Goal: Information Seeking & Learning: Learn about a topic

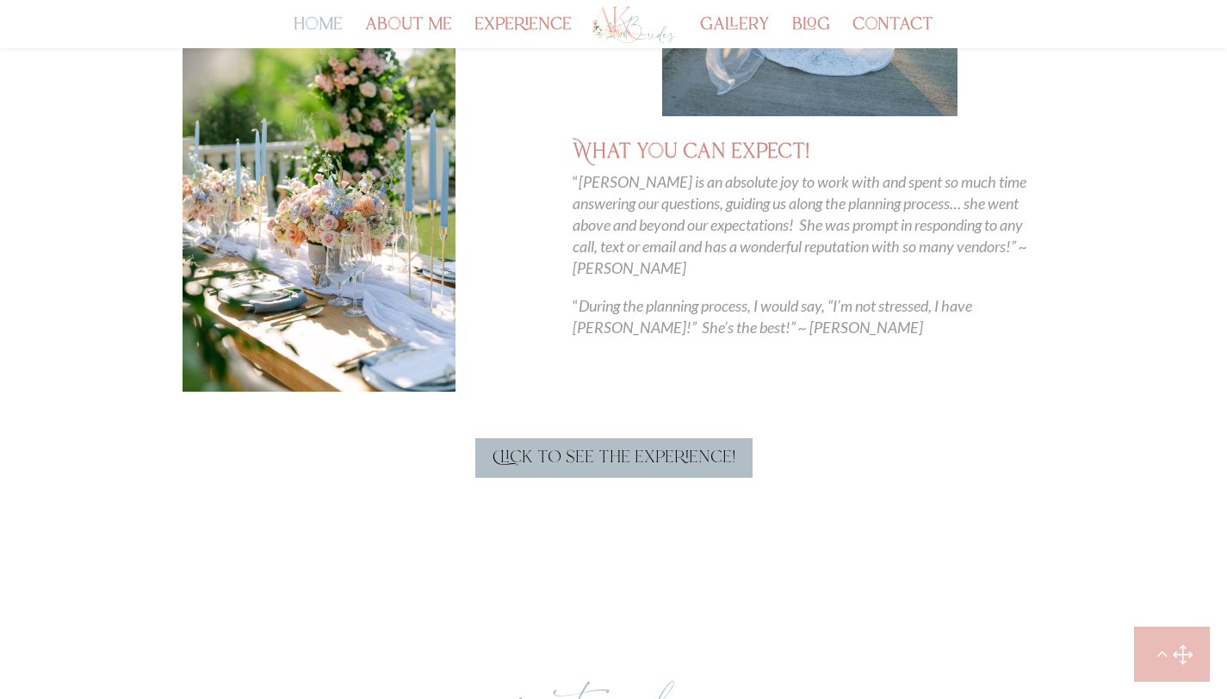
scroll to position [914, 0]
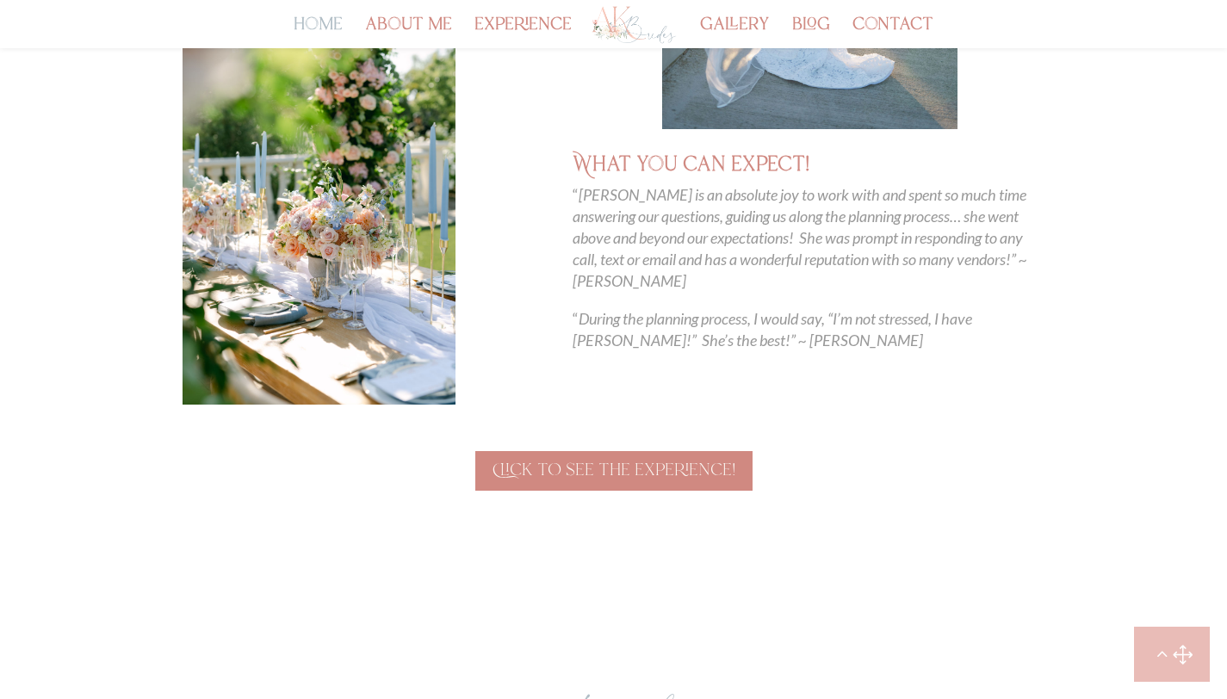
click at [657, 463] on link "Click to see the experience!" at bounding box center [613, 471] width 277 height 40
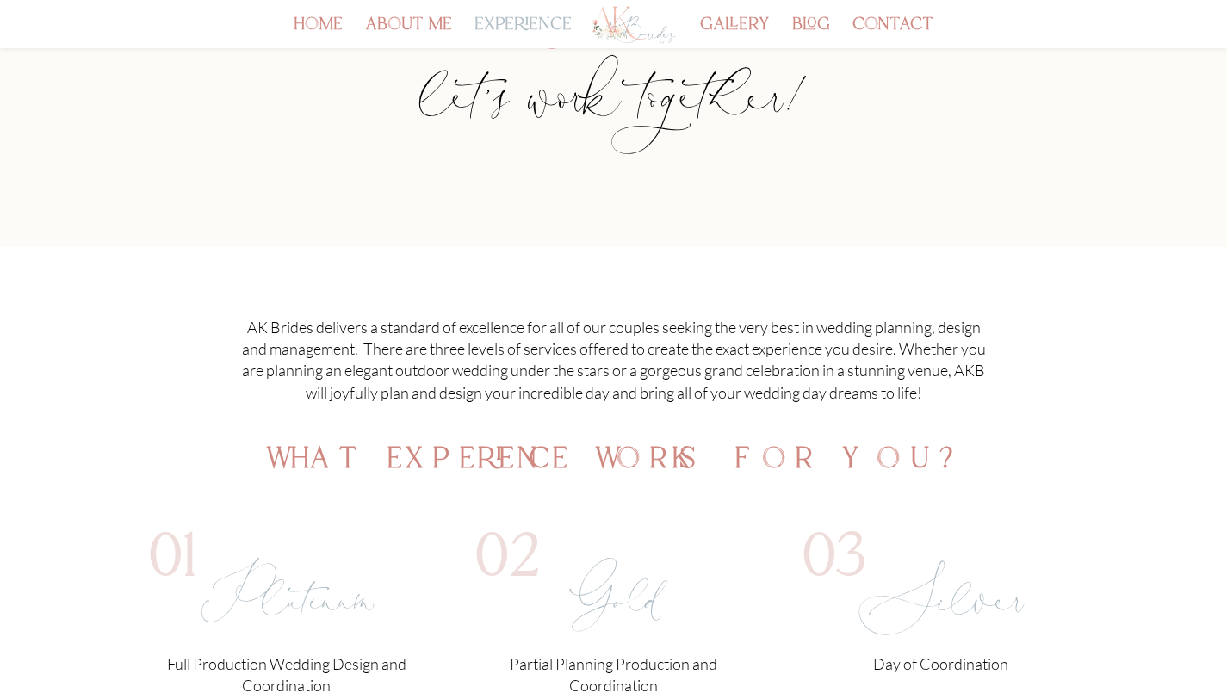
scroll to position [313, 0]
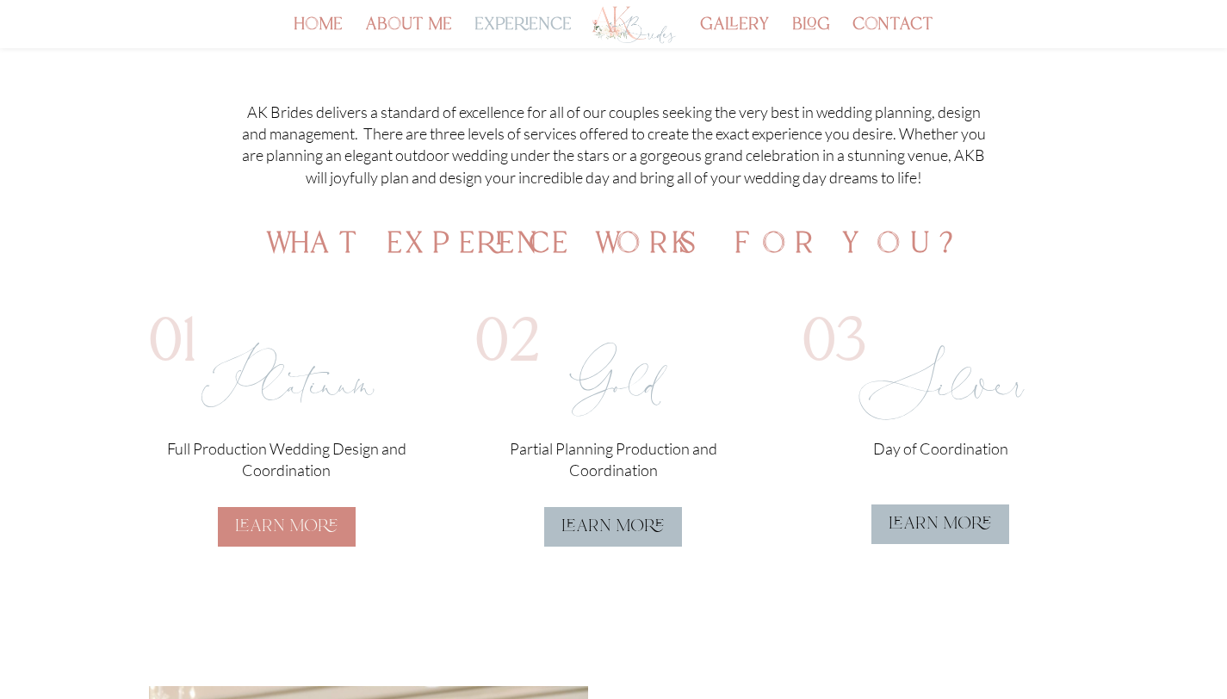
click at [318, 529] on link "learn more" at bounding box center [287, 527] width 138 height 40
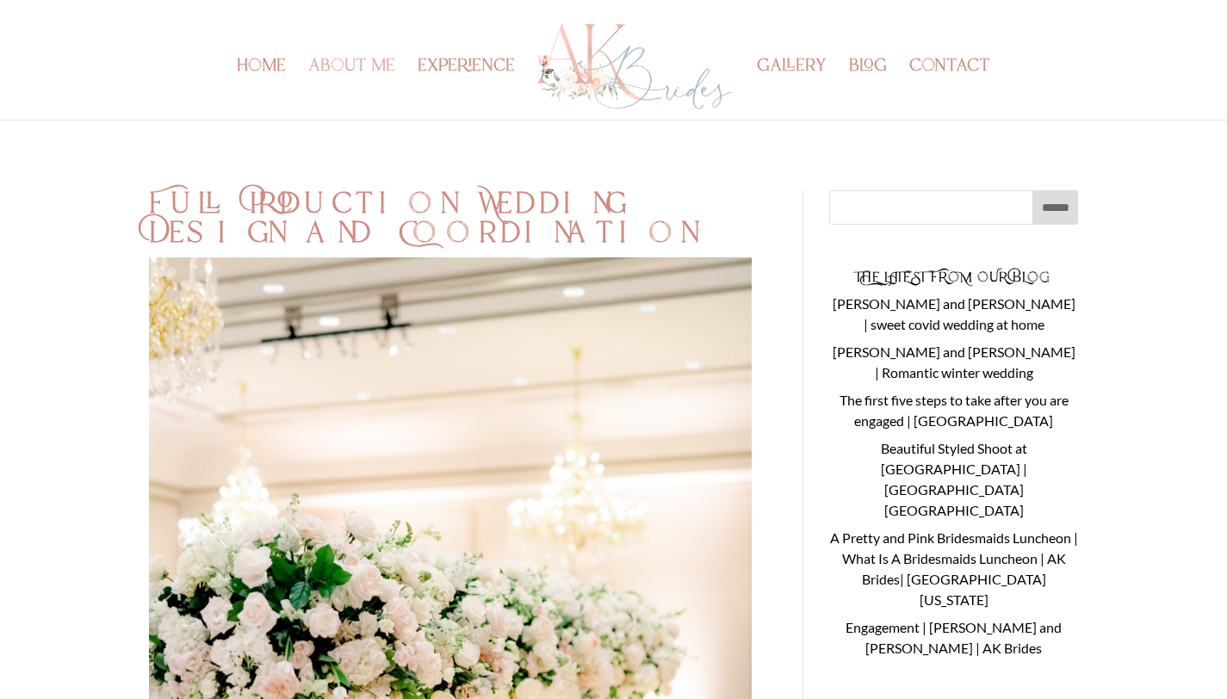
click at [371, 60] on link "about me" at bounding box center [351, 89] width 87 height 59
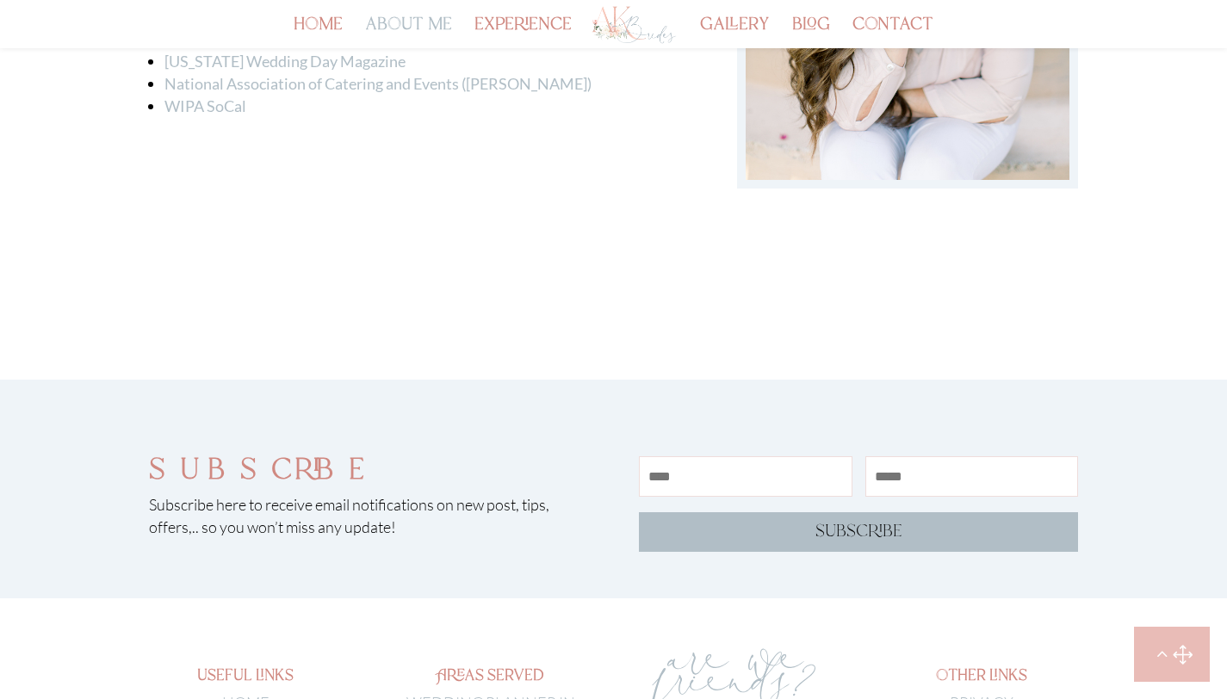
scroll to position [2968, 0]
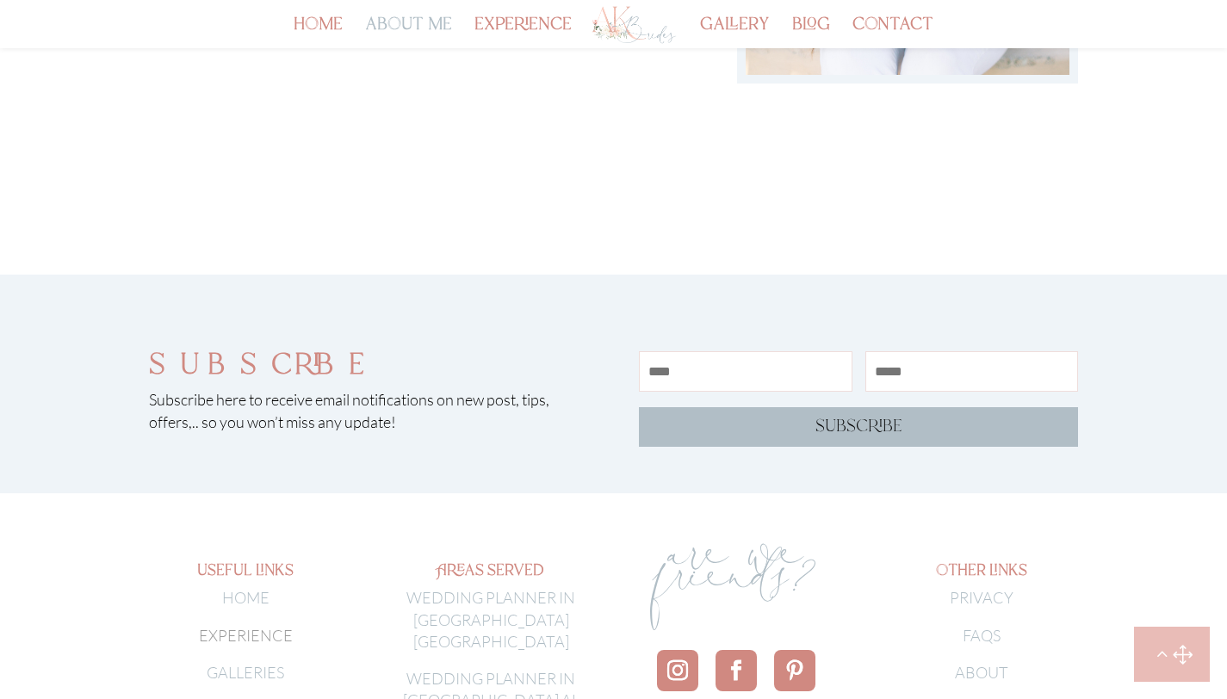
click at [213, 626] on span "EXPERIENCE" at bounding box center [246, 635] width 94 height 19
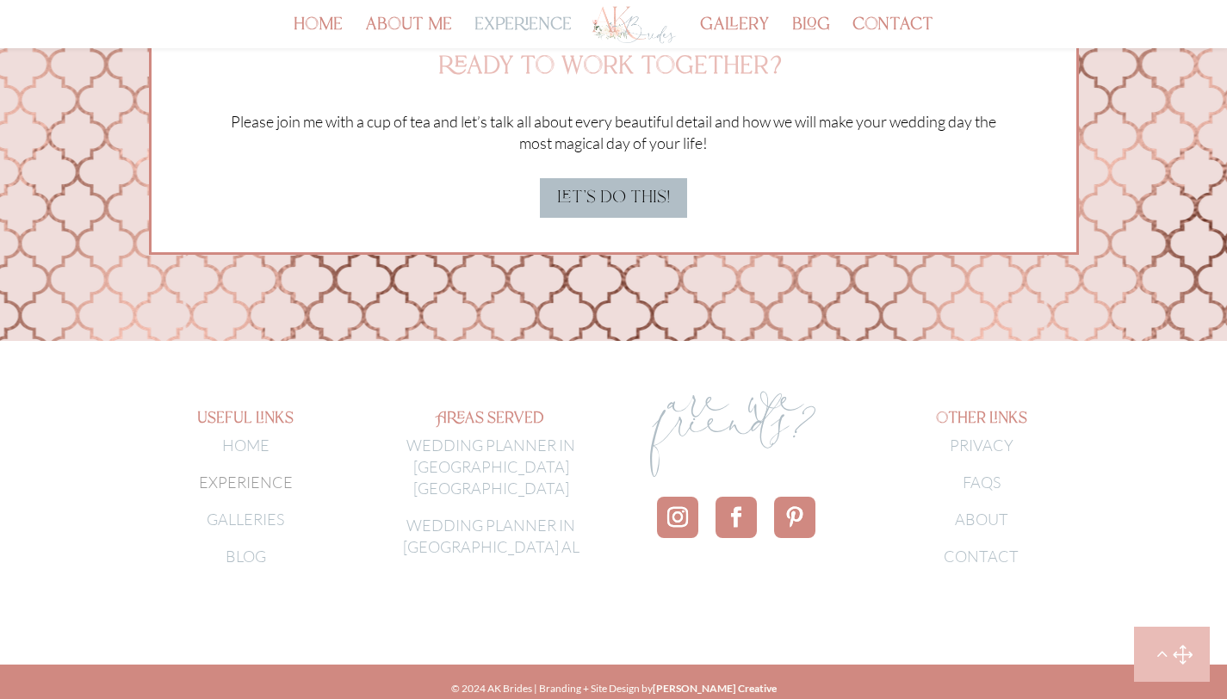
scroll to position [5139, 0]
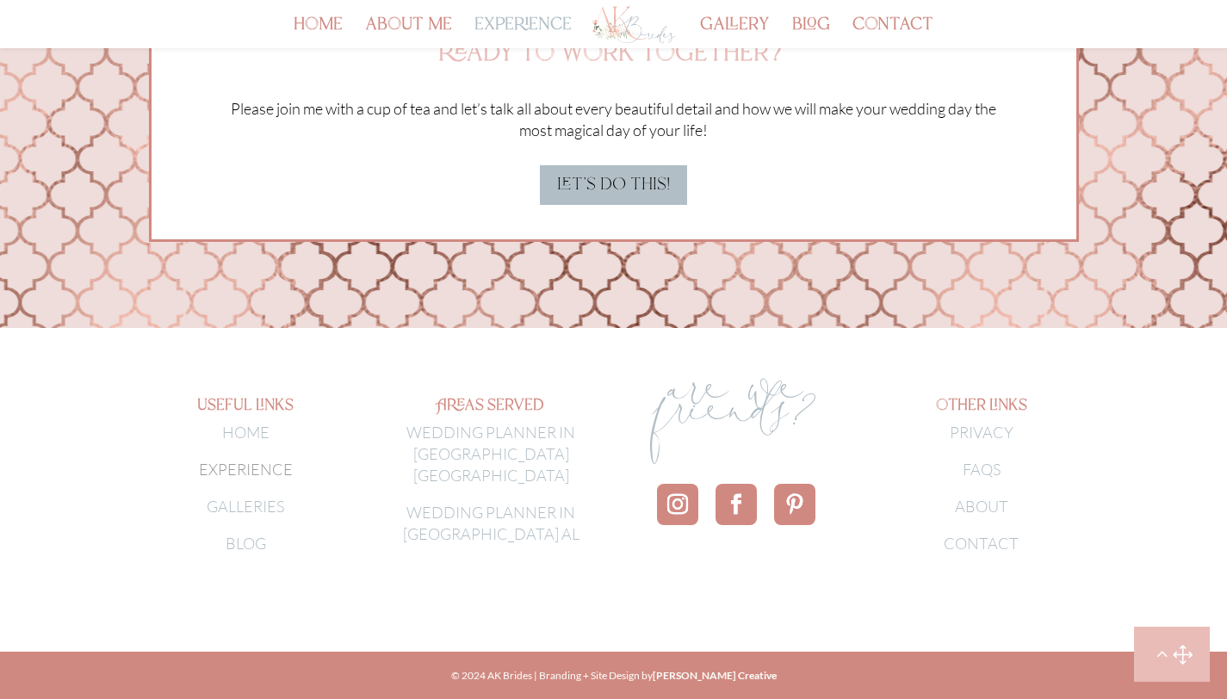
click at [278, 499] on link "GALLERIES" at bounding box center [245, 506] width 77 height 19
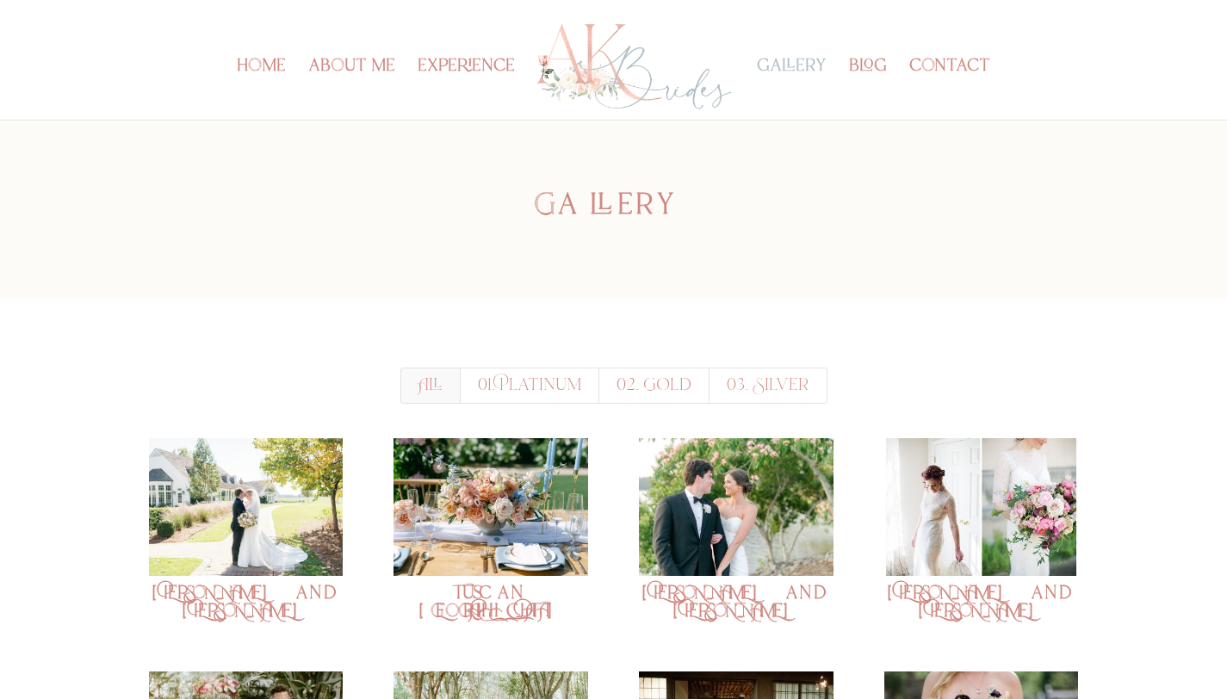
scroll to position [22, 0]
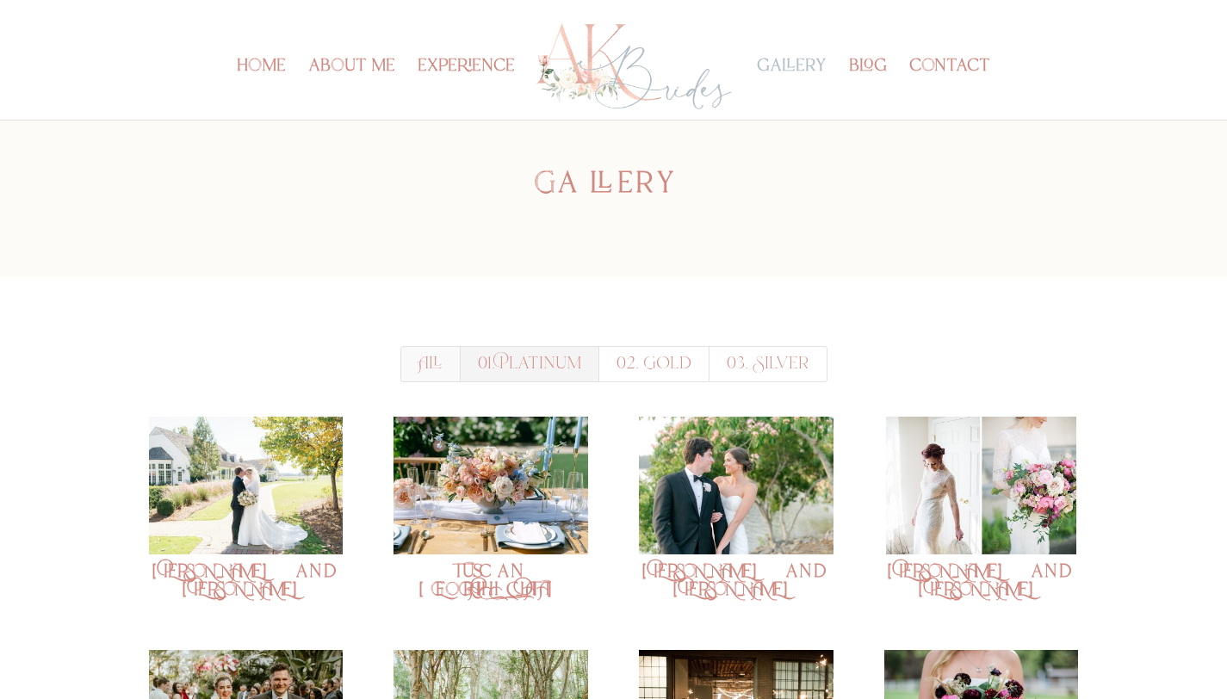
click at [542, 362] on link "01. Platinum" at bounding box center [529, 364] width 139 height 36
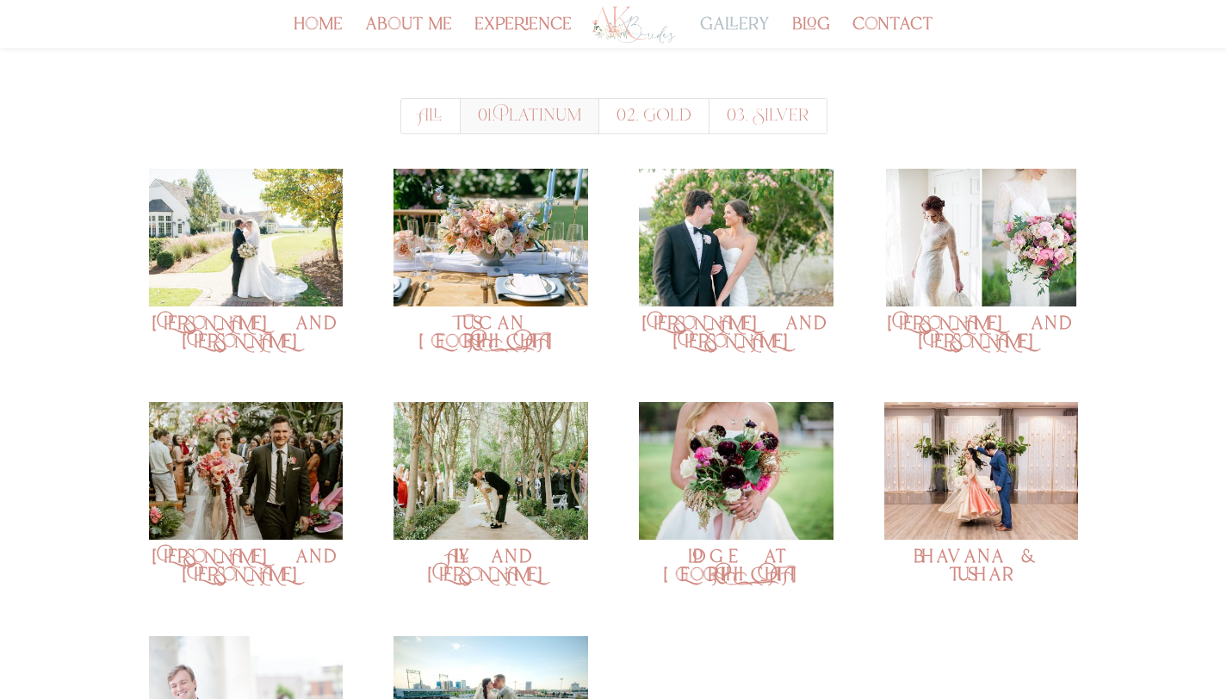
scroll to position [195, 0]
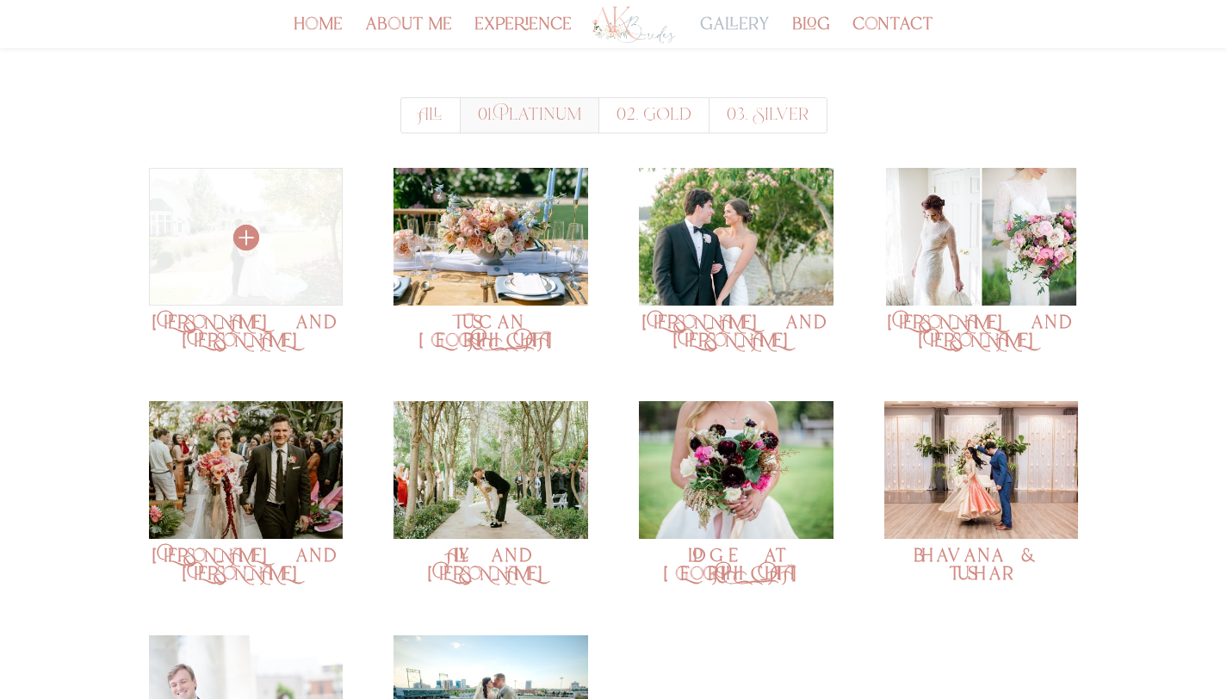
click at [226, 222] on img at bounding box center [246, 237] width 194 height 138
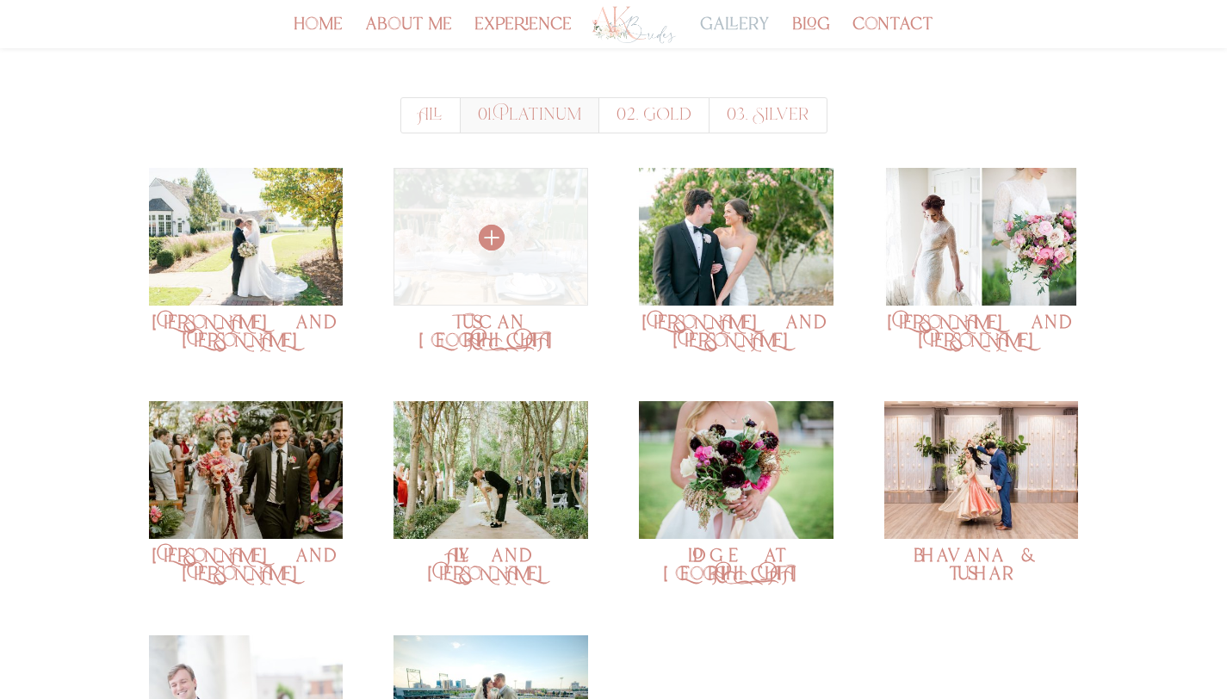
click at [547, 251] on img at bounding box center [490, 237] width 194 height 138
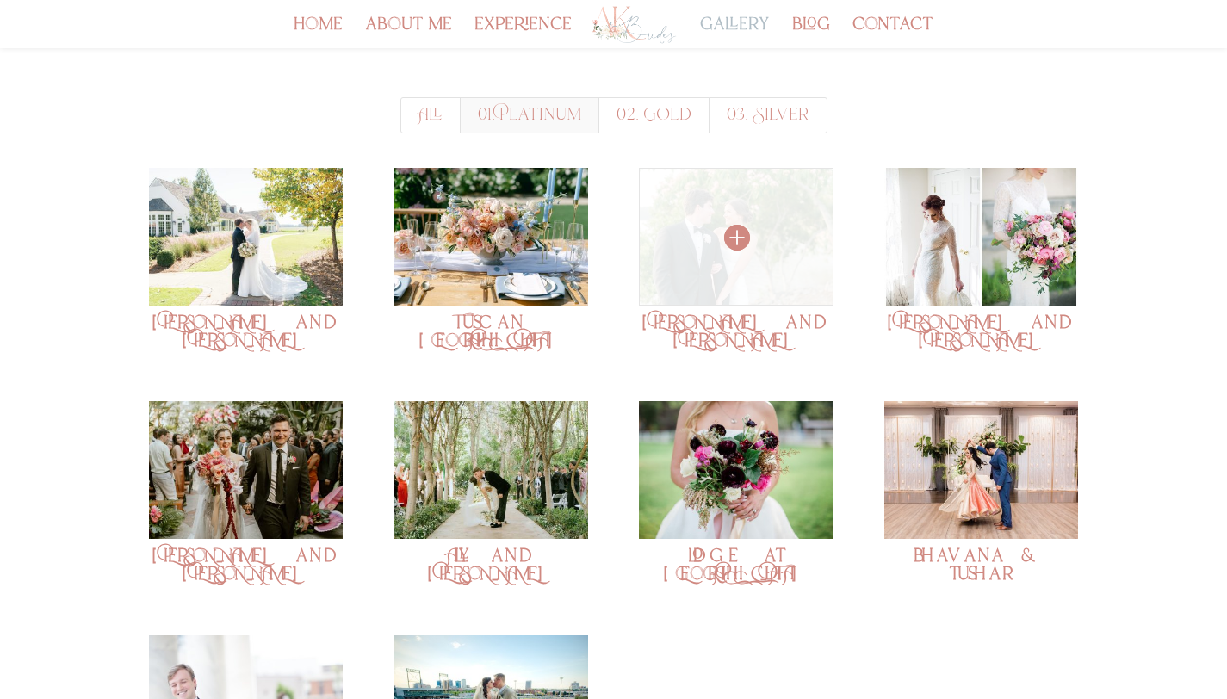
click at [773, 287] on img at bounding box center [736, 237] width 194 height 138
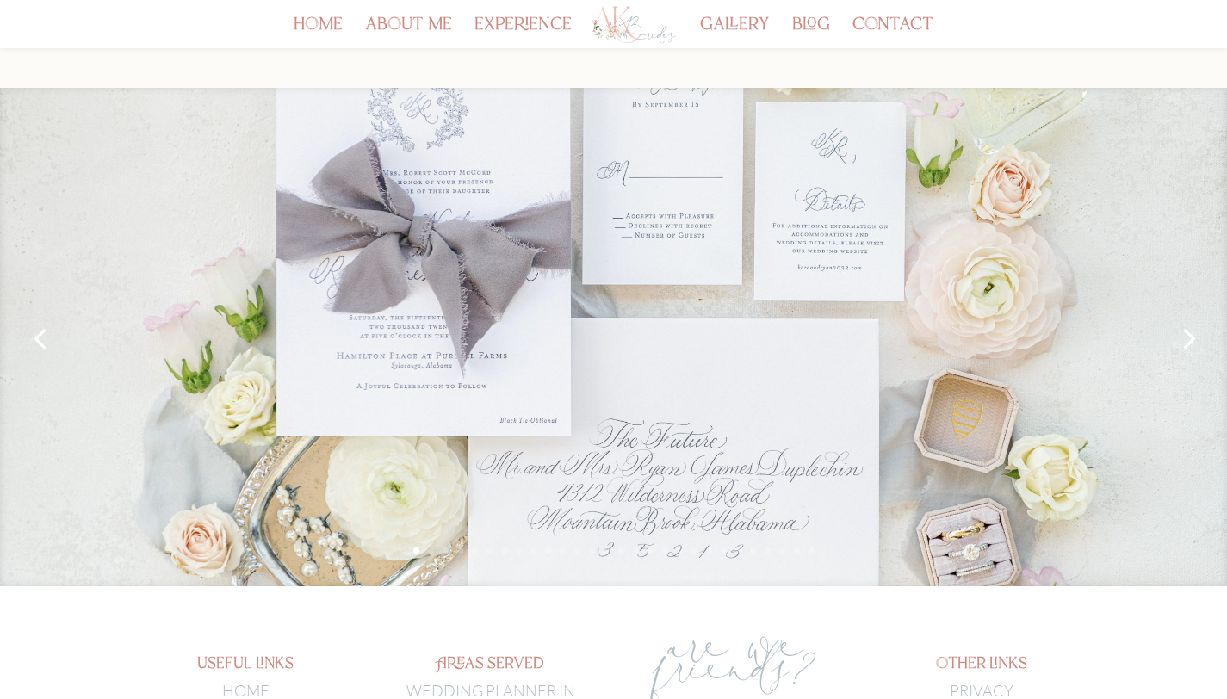
scroll to position [127, 0]
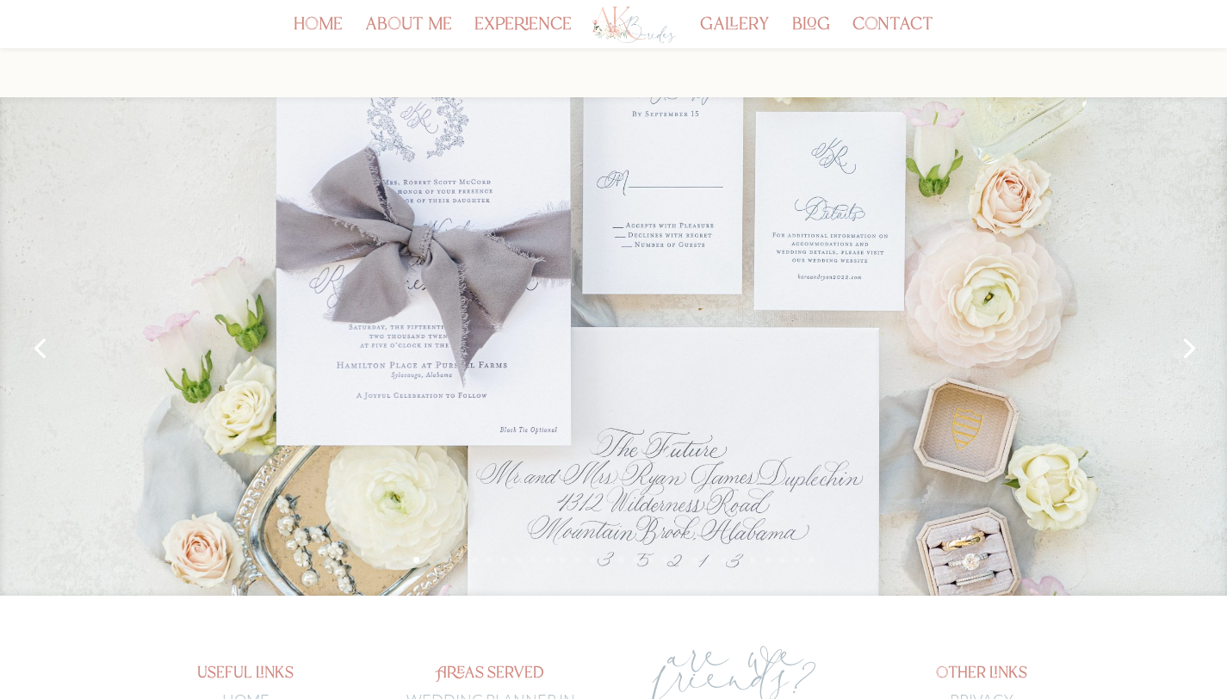
click at [1192, 352] on link "Next" at bounding box center [1187, 346] width 41 height 41
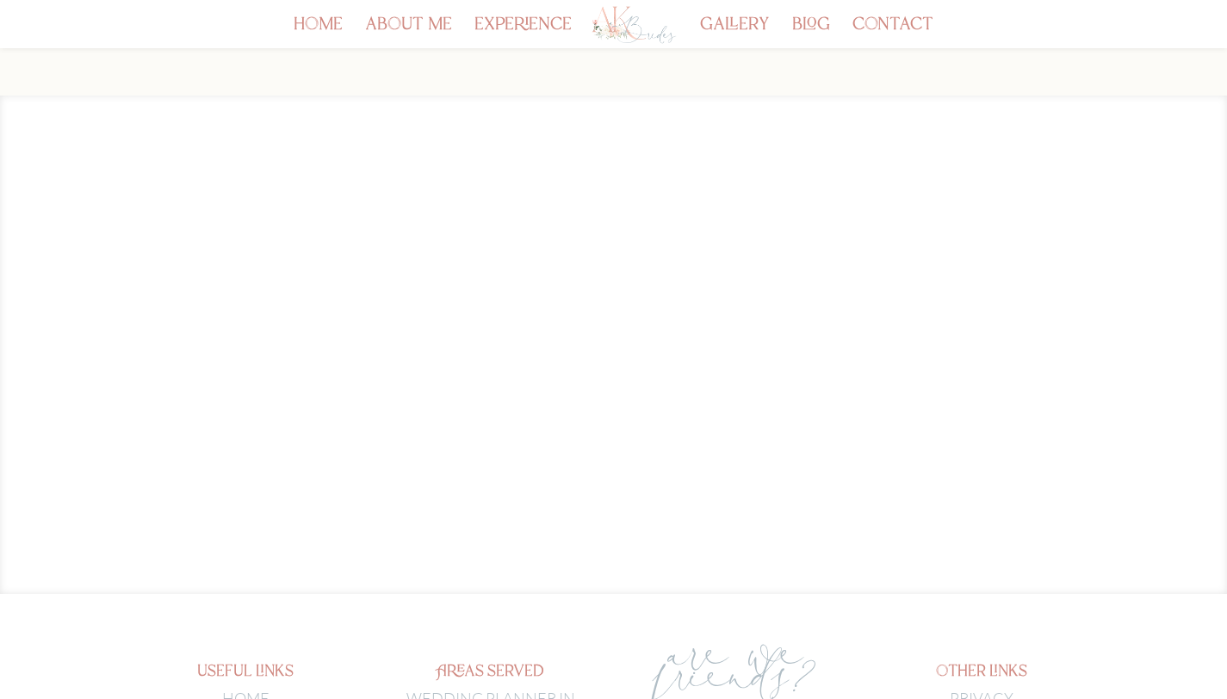
scroll to position [129, 0]
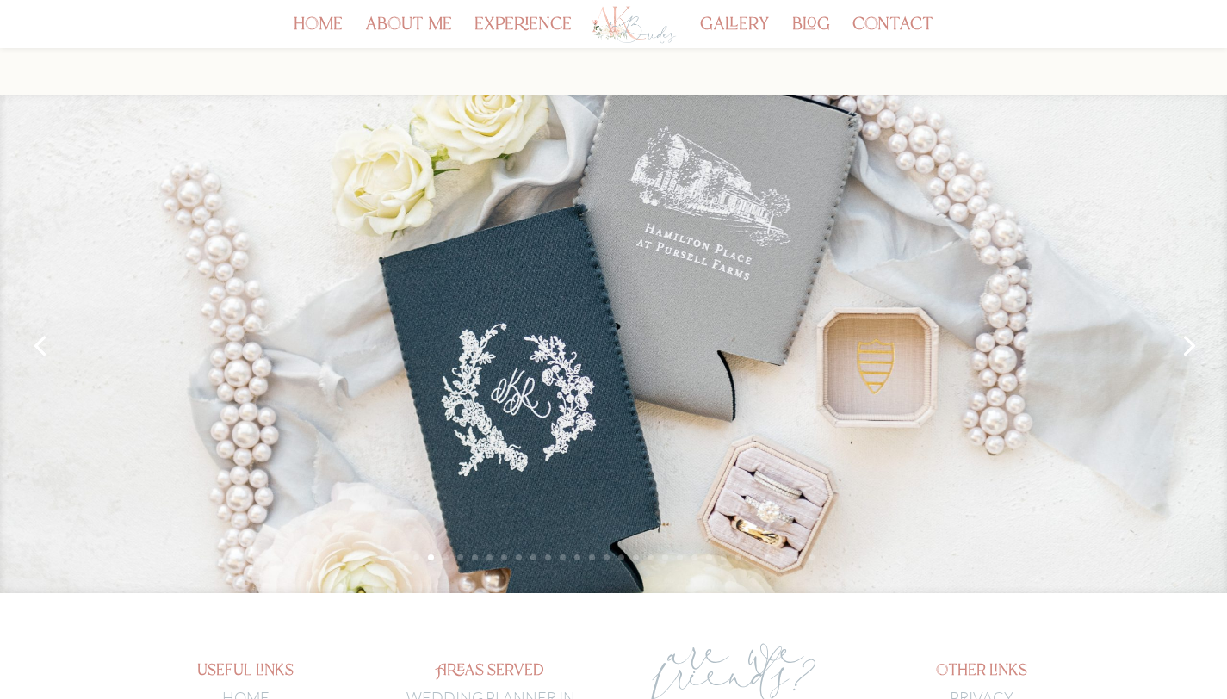
click at [1197, 344] on link "Next" at bounding box center [1187, 344] width 41 height 41
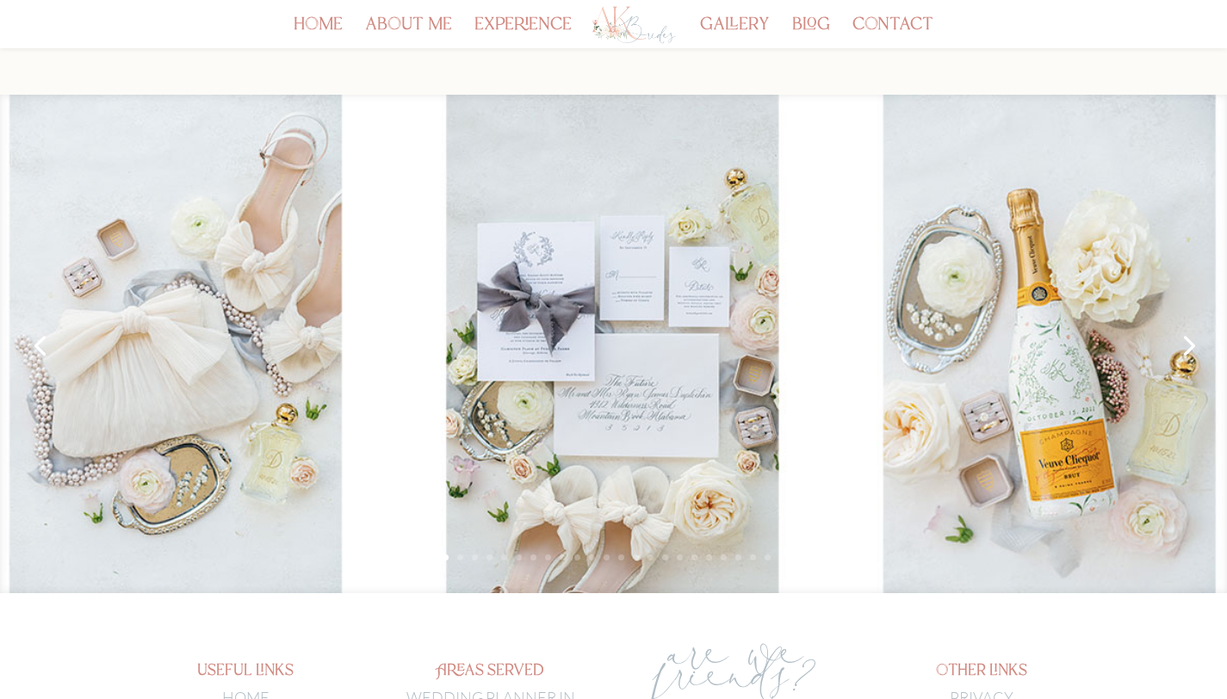
click at [1197, 344] on link "Next" at bounding box center [1187, 344] width 41 height 41
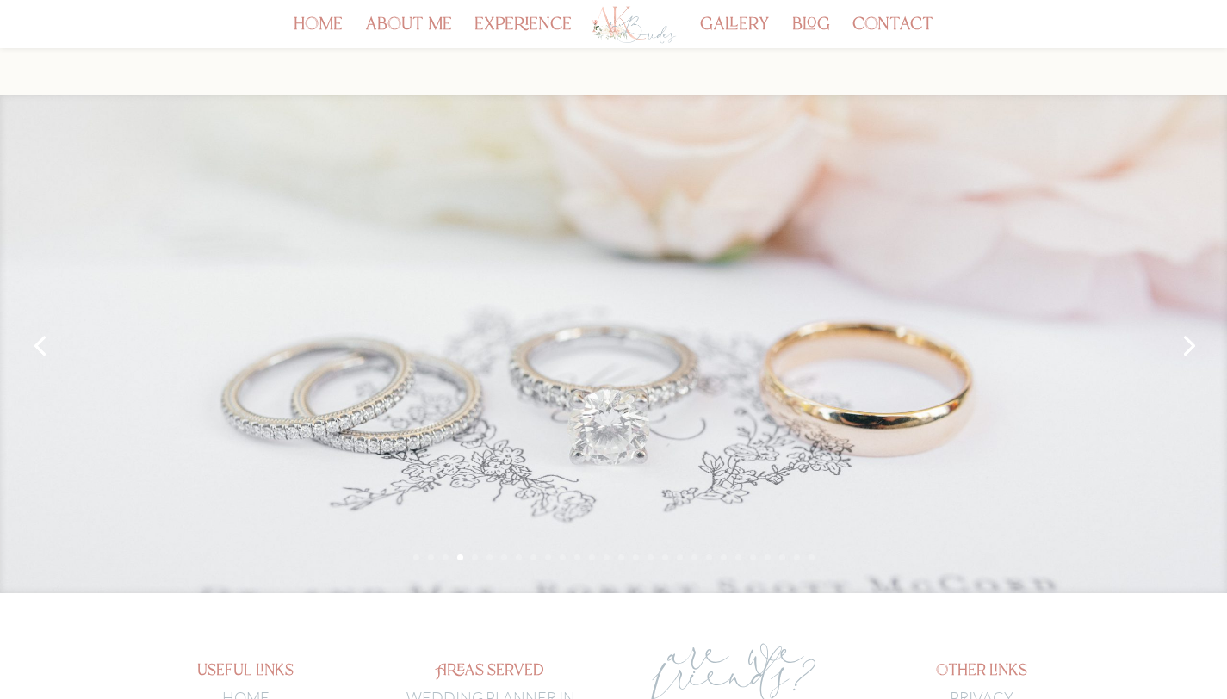
click at [1197, 344] on link "Next" at bounding box center [1187, 344] width 41 height 41
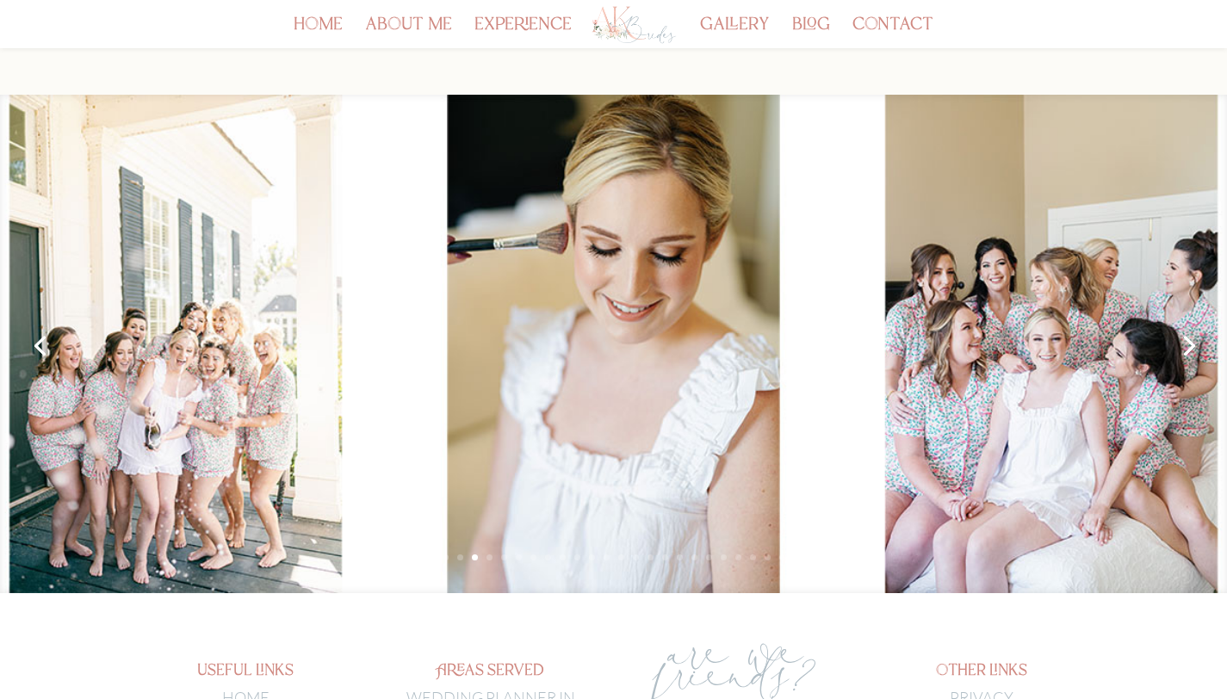
click at [1197, 344] on link "Next" at bounding box center [1187, 344] width 41 height 41
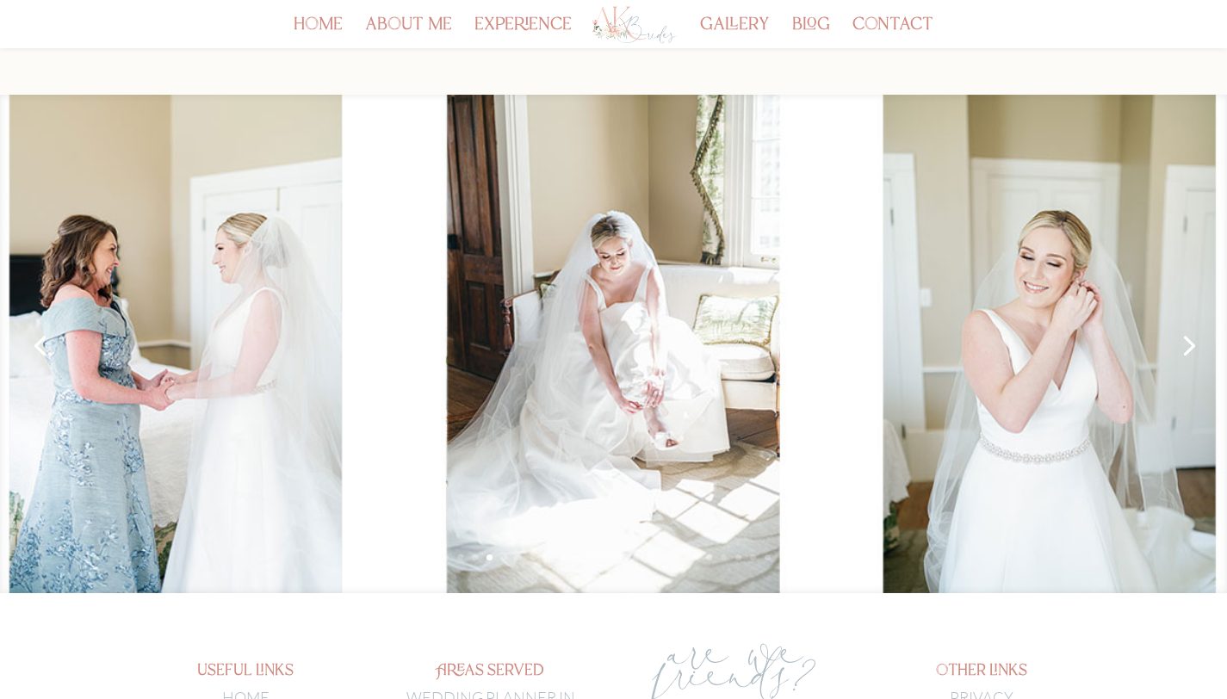
click at [1194, 346] on link "Next" at bounding box center [1187, 344] width 41 height 41
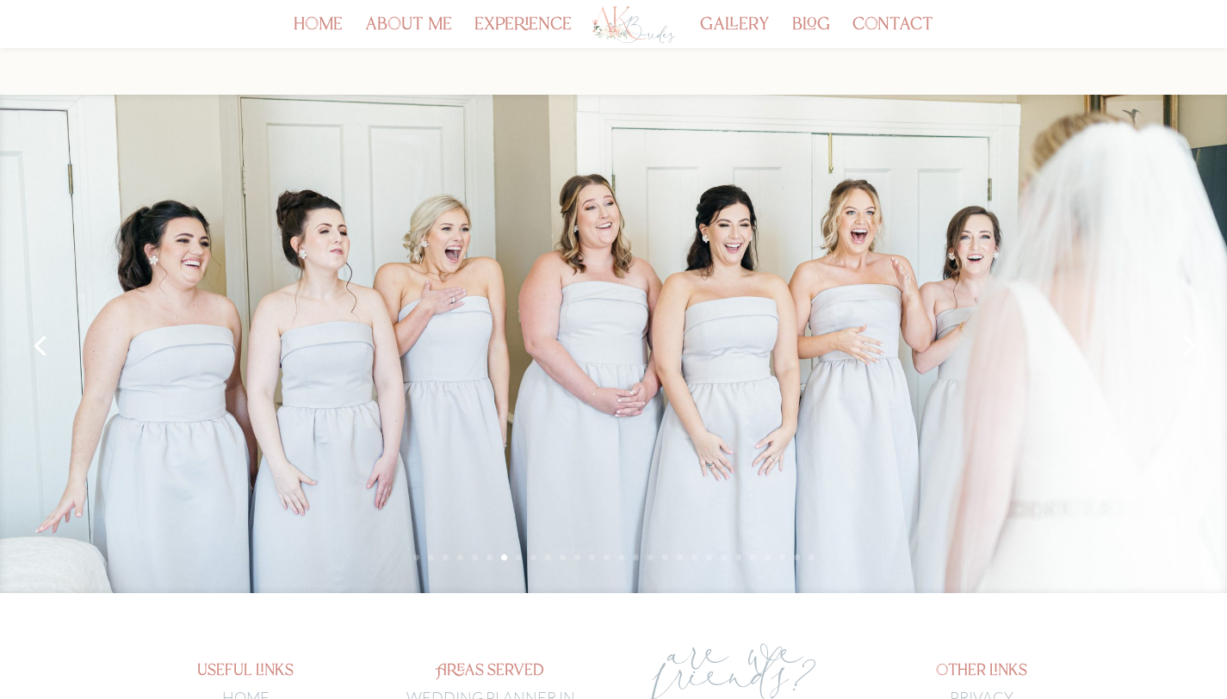
click at [1194, 346] on link "Next" at bounding box center [1187, 344] width 41 height 41
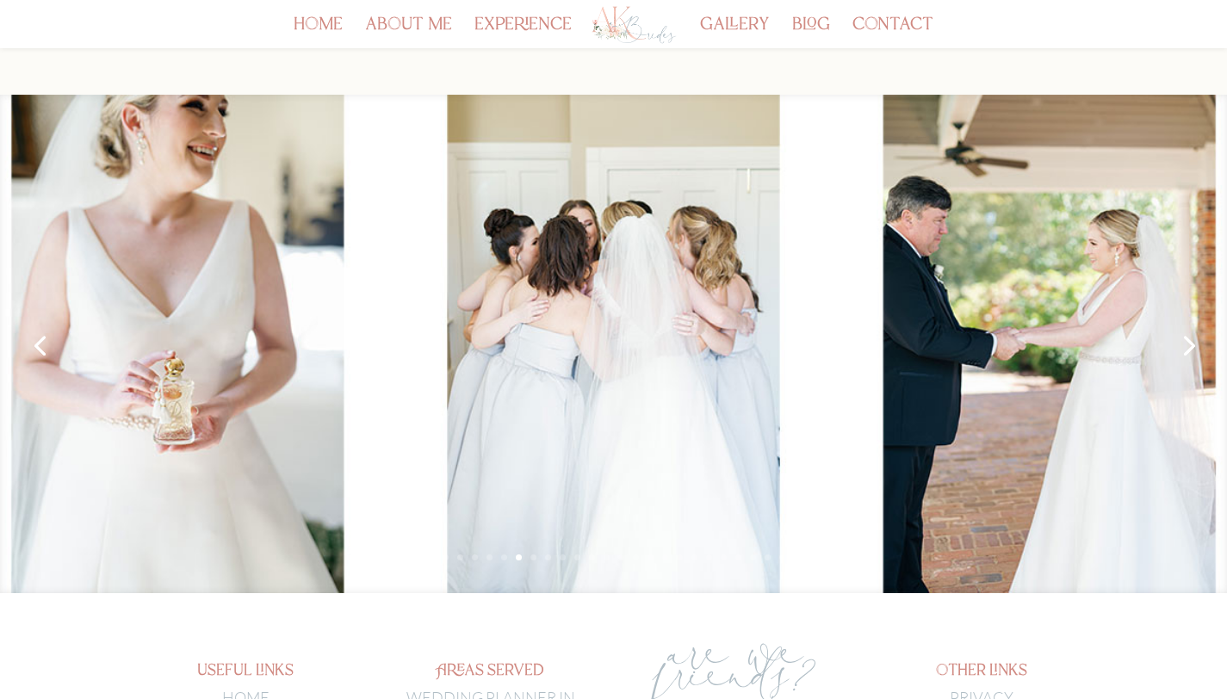
click at [1194, 346] on link "Next" at bounding box center [1187, 344] width 41 height 41
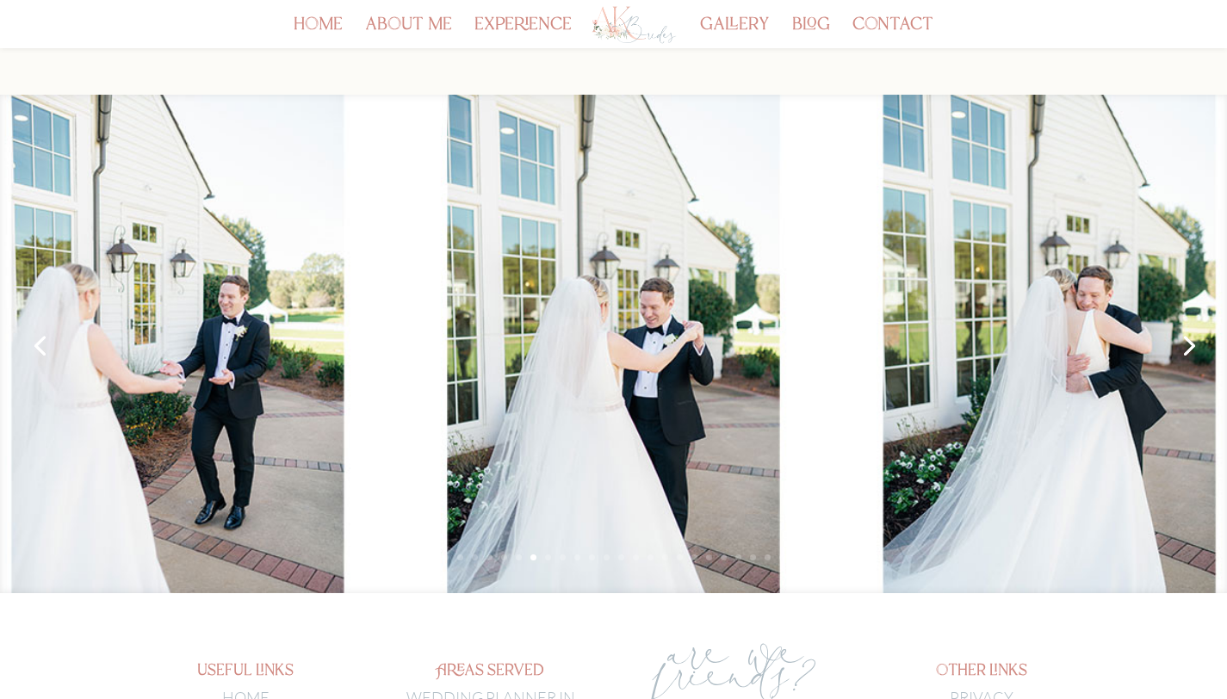
click at [1194, 346] on link "Next" at bounding box center [1187, 344] width 41 height 41
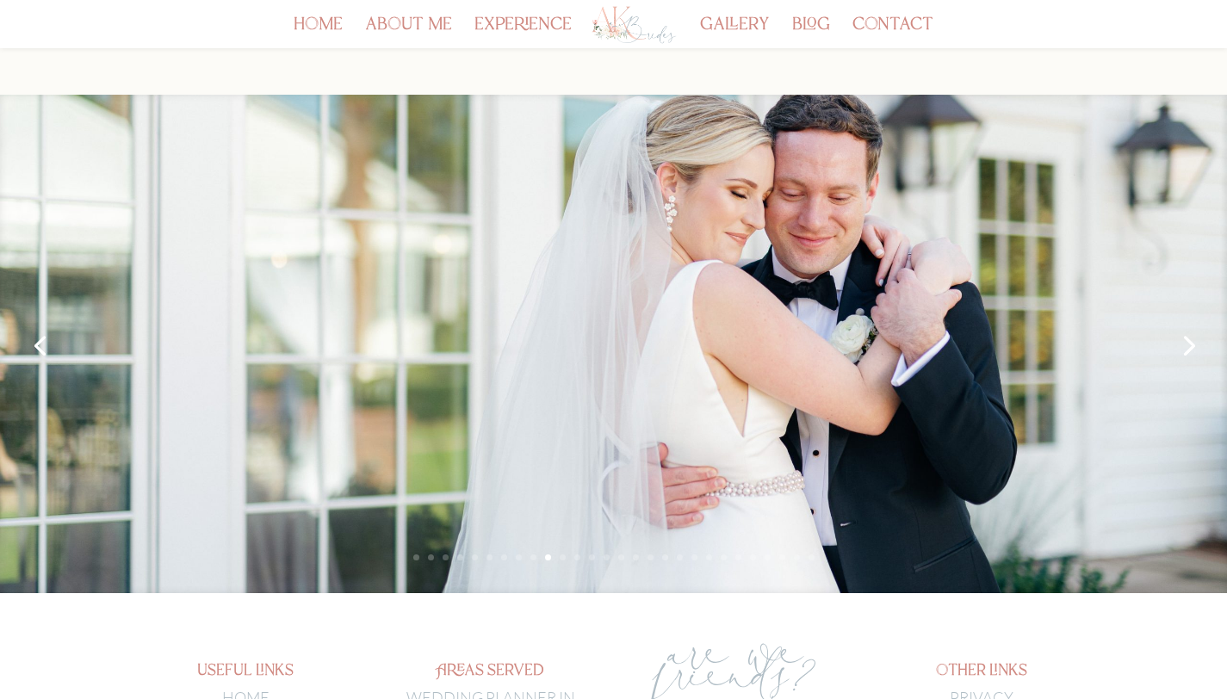
click at [1194, 346] on link "Next" at bounding box center [1187, 344] width 41 height 41
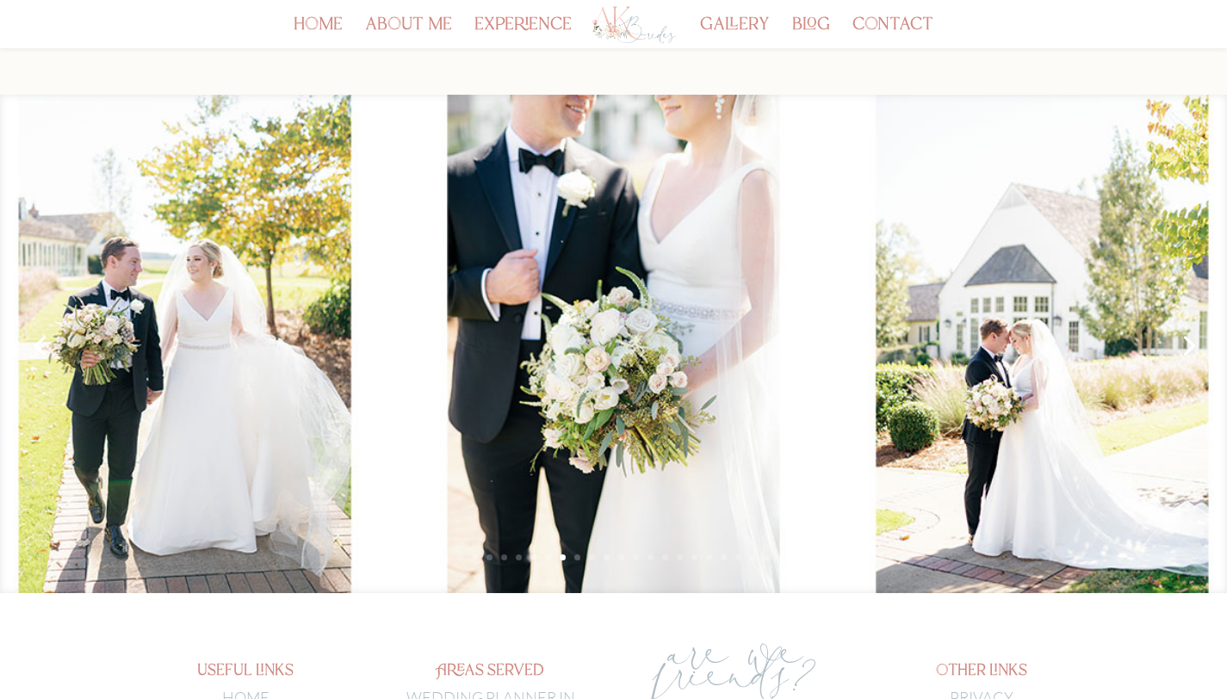
click at [1194, 346] on link "Next" at bounding box center [1187, 344] width 41 height 41
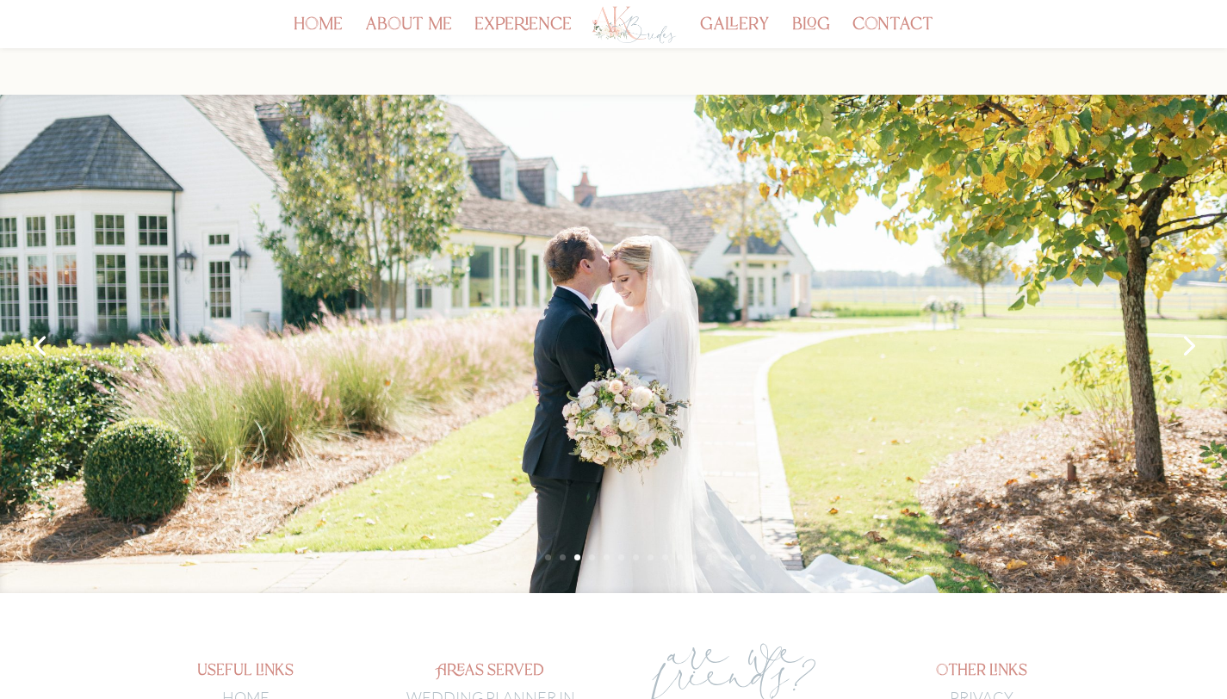
click at [1194, 346] on link "Next" at bounding box center [1187, 344] width 41 height 41
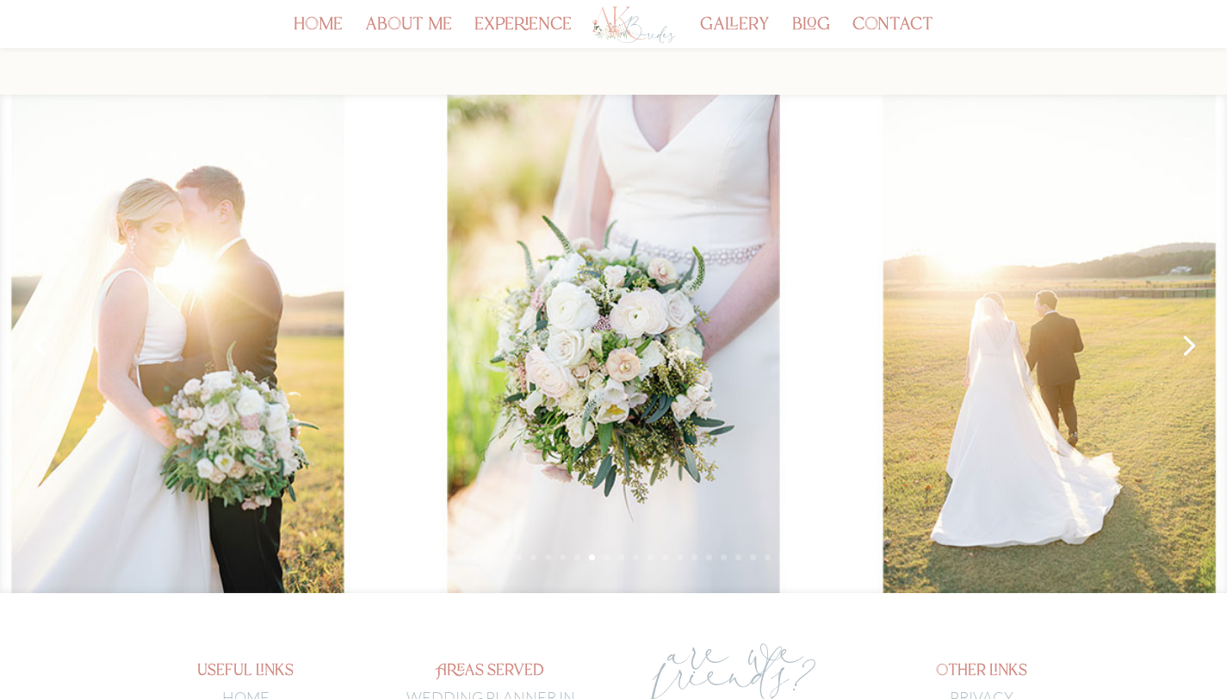
click at [1194, 346] on link "Next" at bounding box center [1187, 344] width 41 height 41
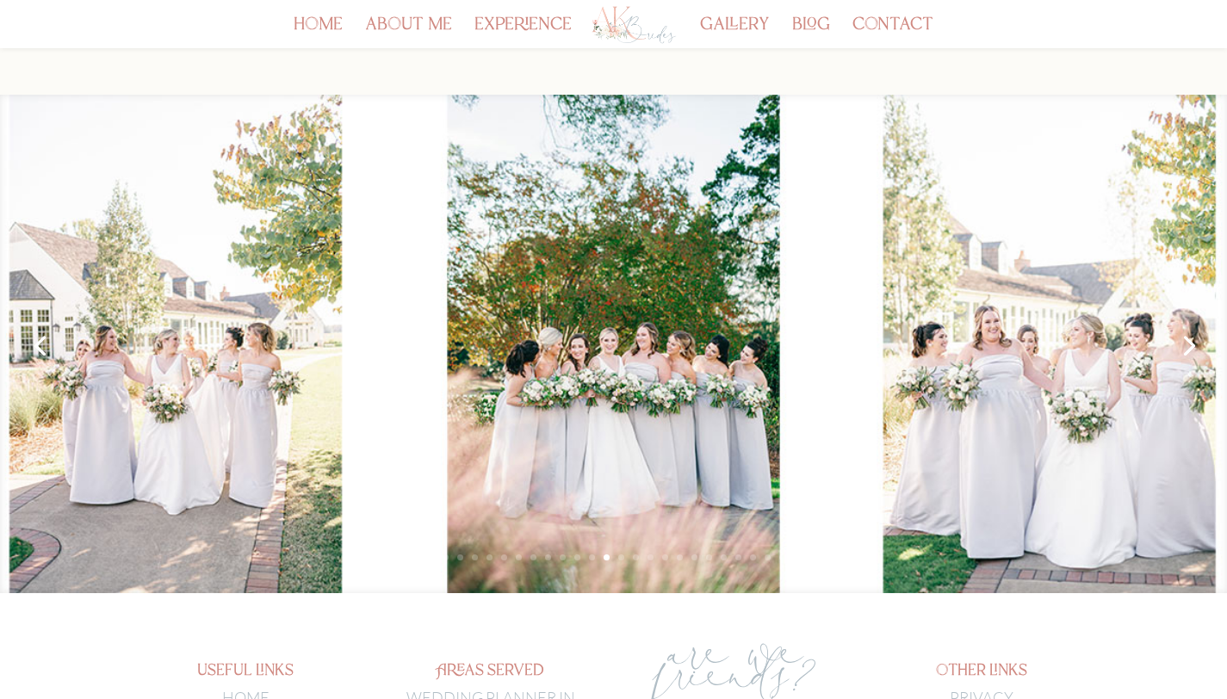
click at [1194, 346] on link "Next" at bounding box center [1187, 344] width 41 height 41
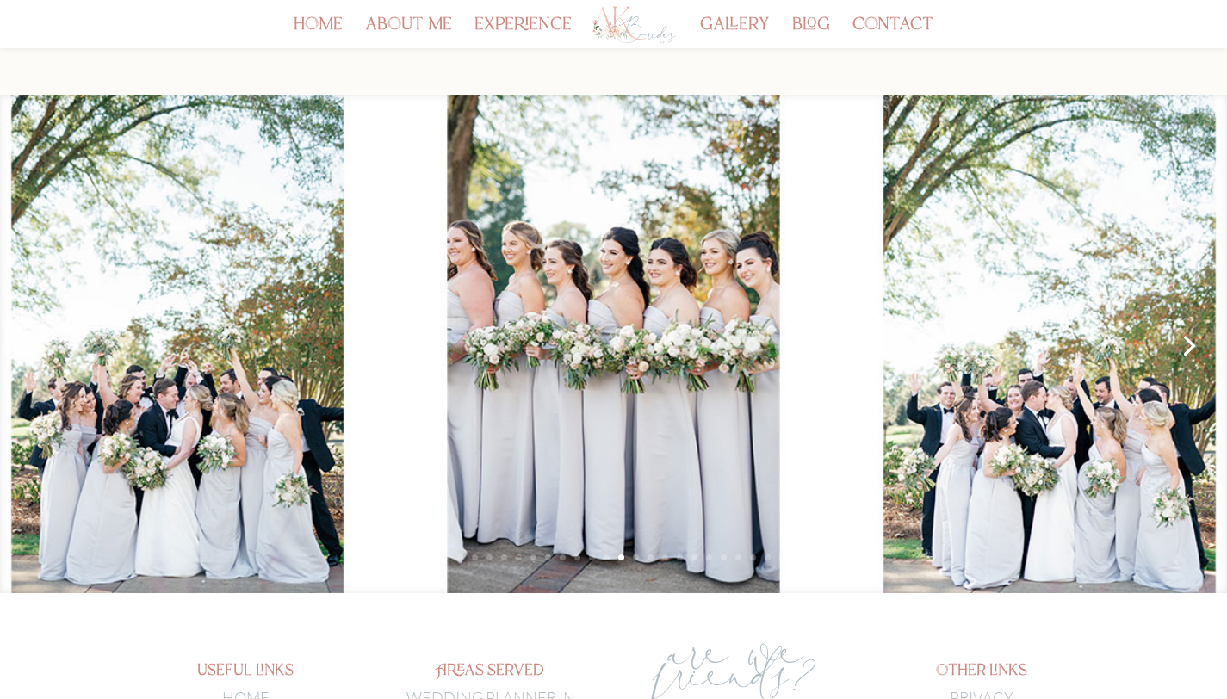
click at [1194, 346] on link "Next" at bounding box center [1187, 344] width 41 height 41
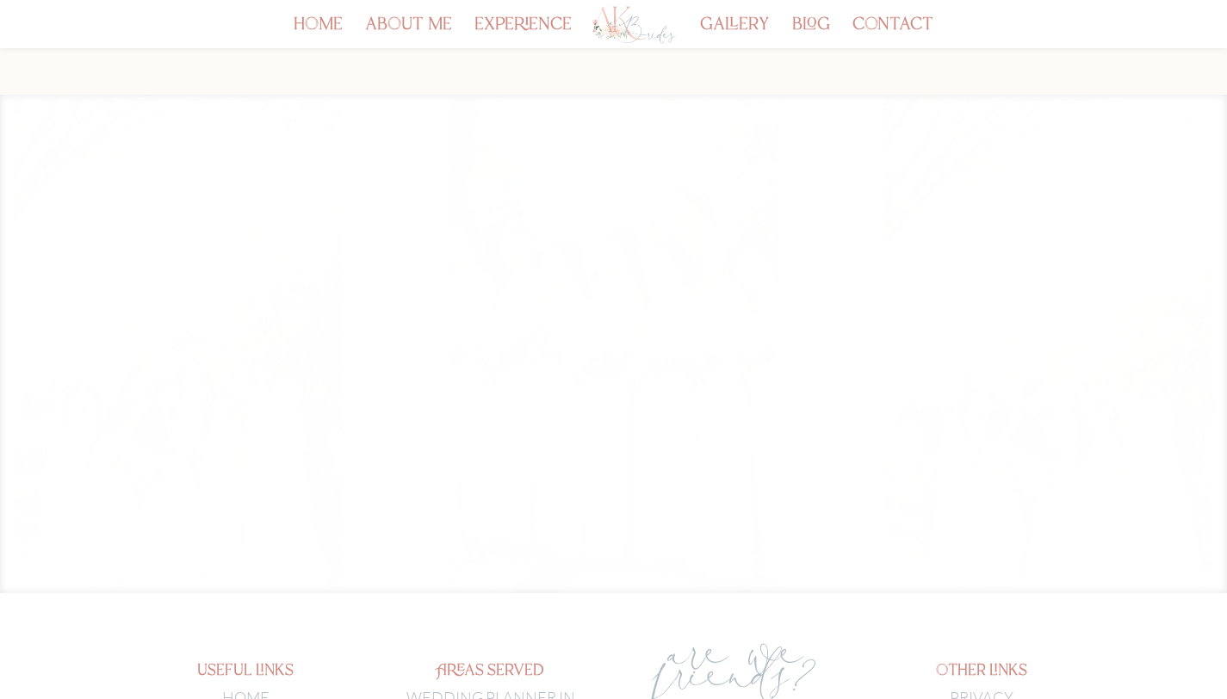
click at [1194, 346] on link "Next" at bounding box center [1187, 344] width 41 height 41
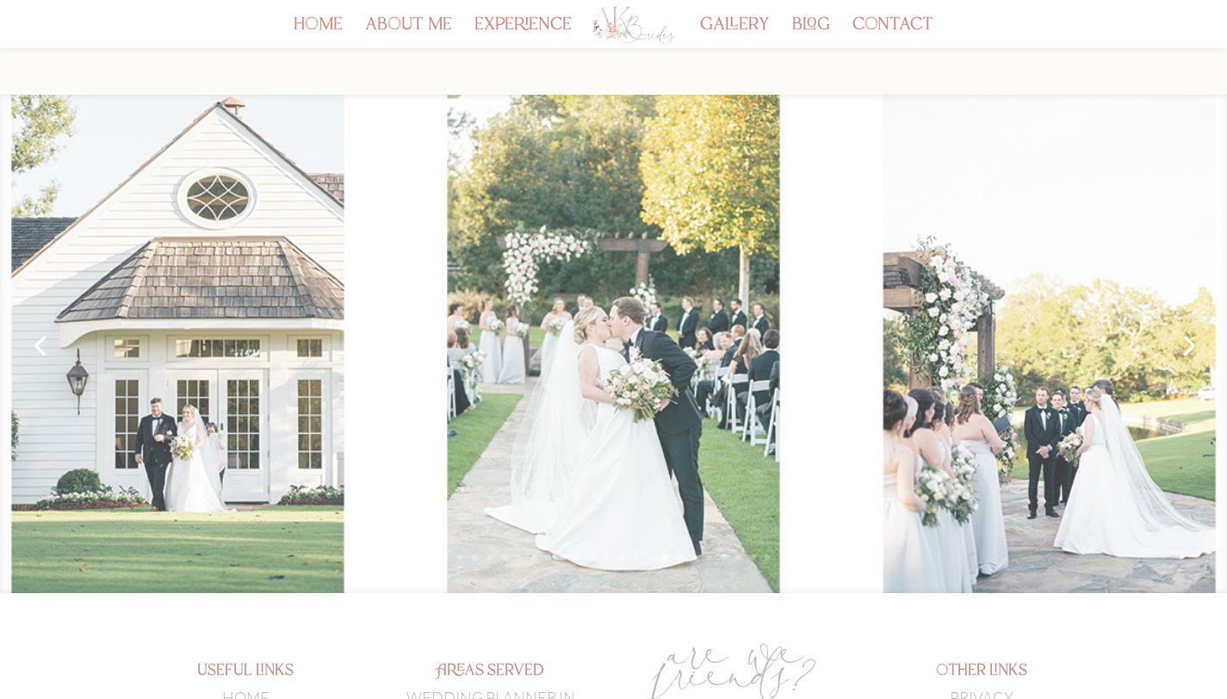
click at [1194, 346] on link "Next" at bounding box center [1187, 344] width 41 height 41
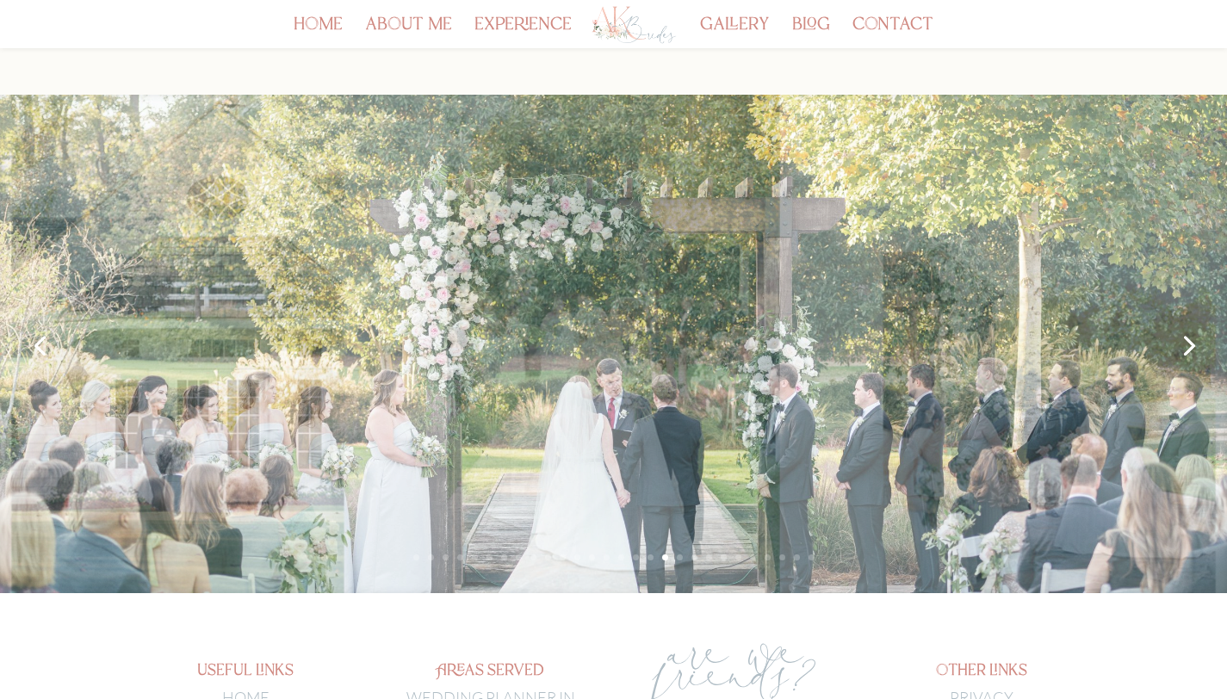
click at [1194, 346] on link "Next" at bounding box center [1187, 344] width 41 height 41
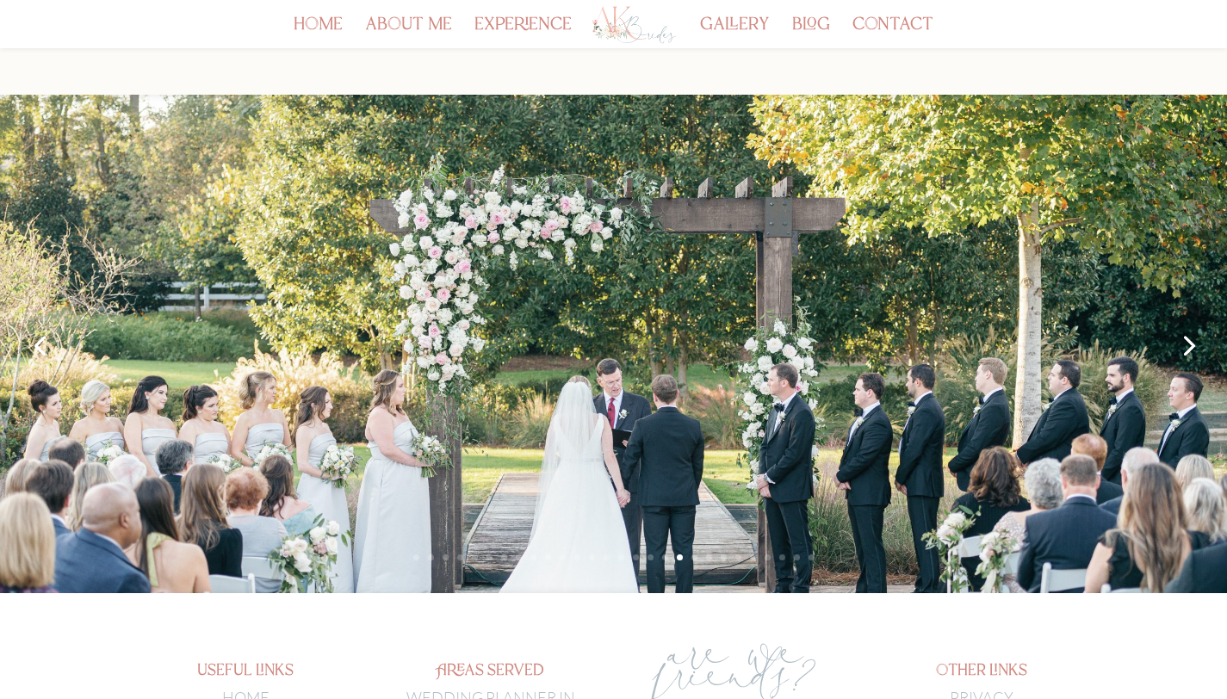
click at [1194, 346] on link "Next" at bounding box center [1187, 344] width 41 height 41
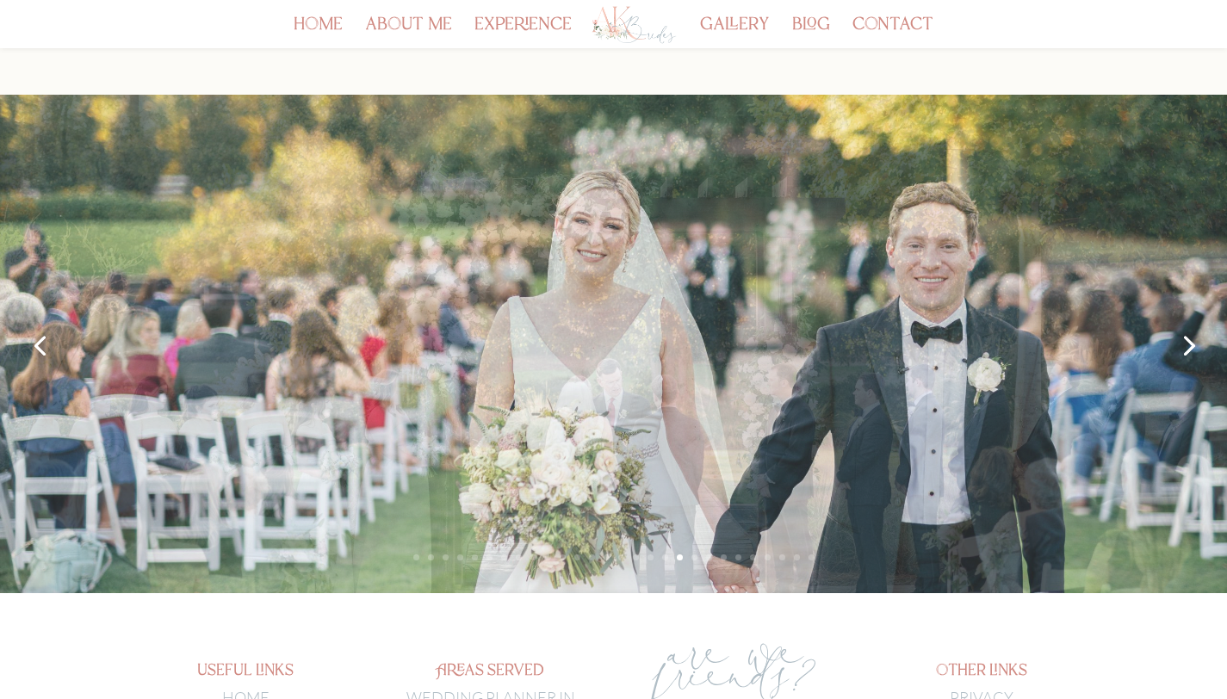
click at [1194, 346] on link "Next" at bounding box center [1187, 344] width 41 height 41
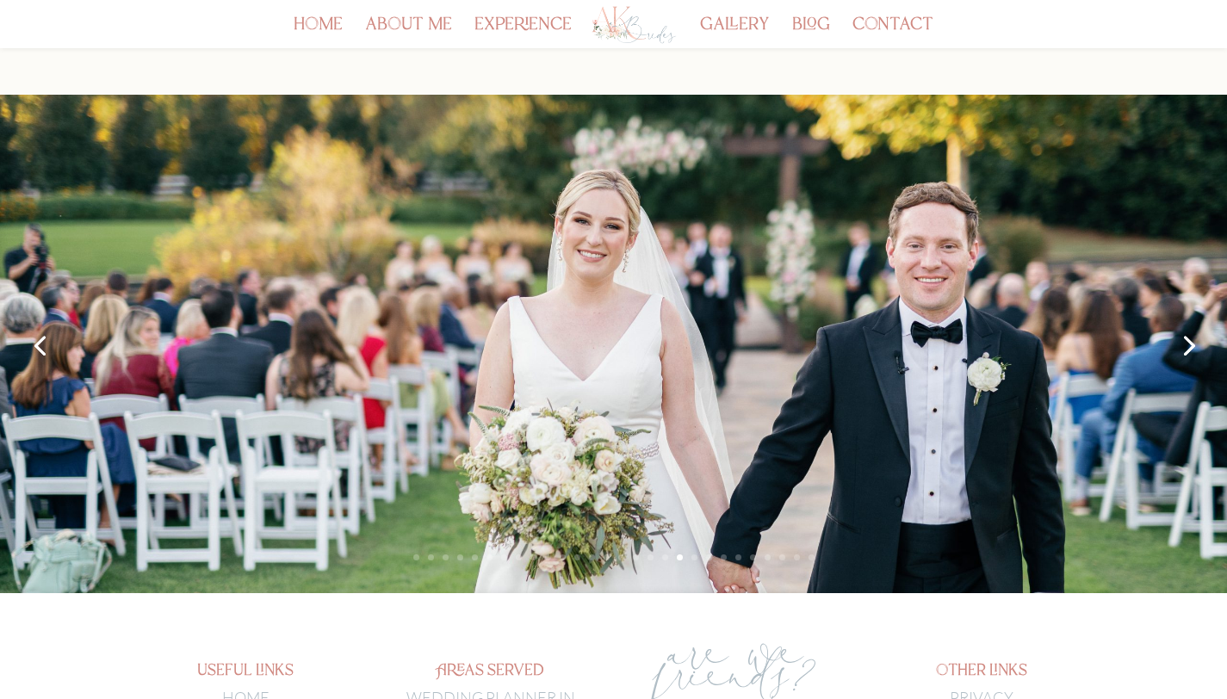
click at [1194, 346] on link "Next" at bounding box center [1187, 344] width 41 height 41
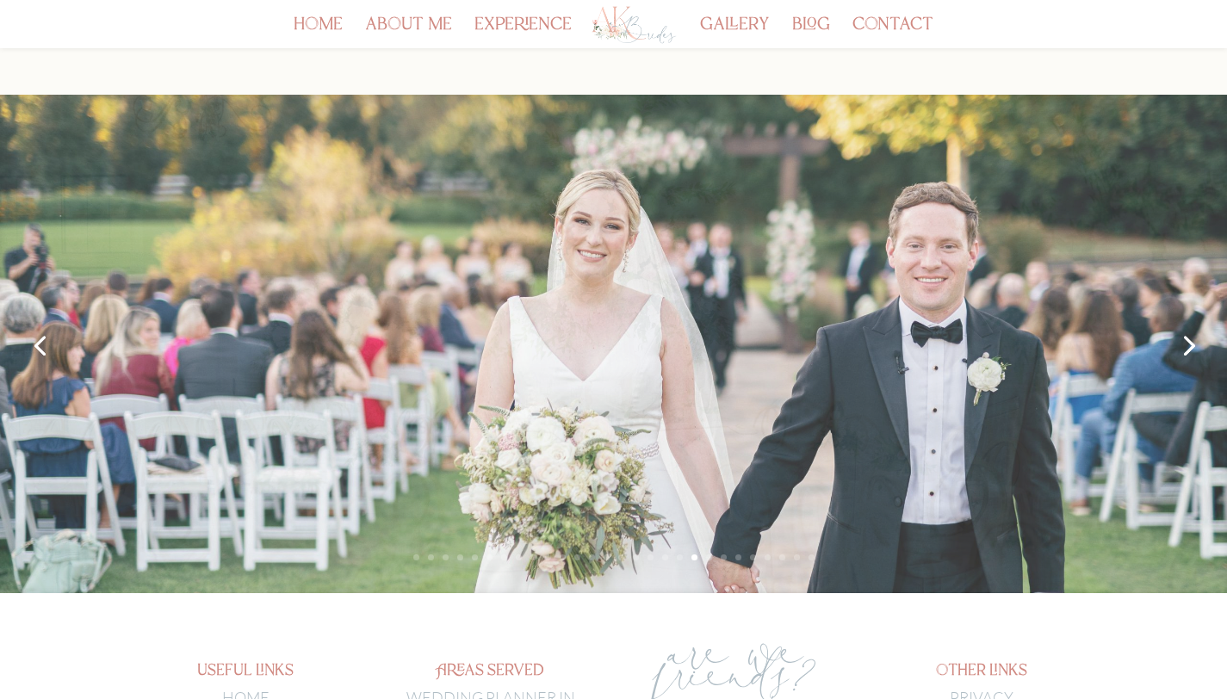
click at [1194, 346] on link "Next" at bounding box center [1187, 344] width 41 height 41
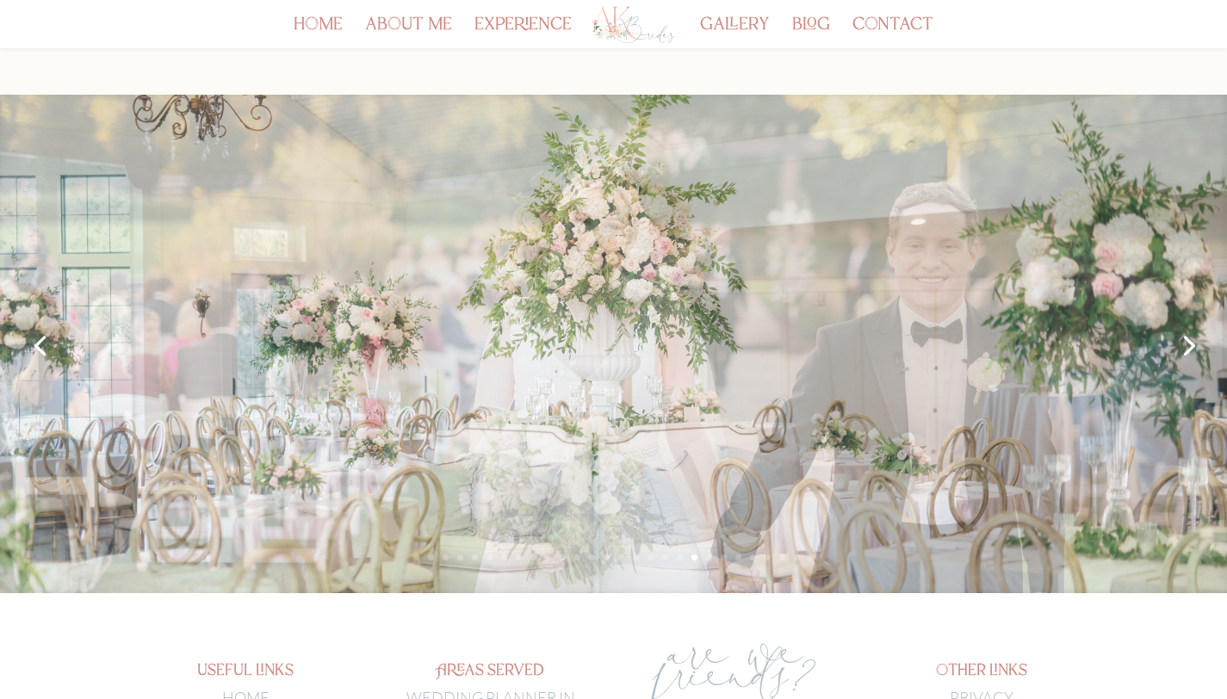
click at [1194, 346] on link "Next" at bounding box center [1187, 344] width 41 height 41
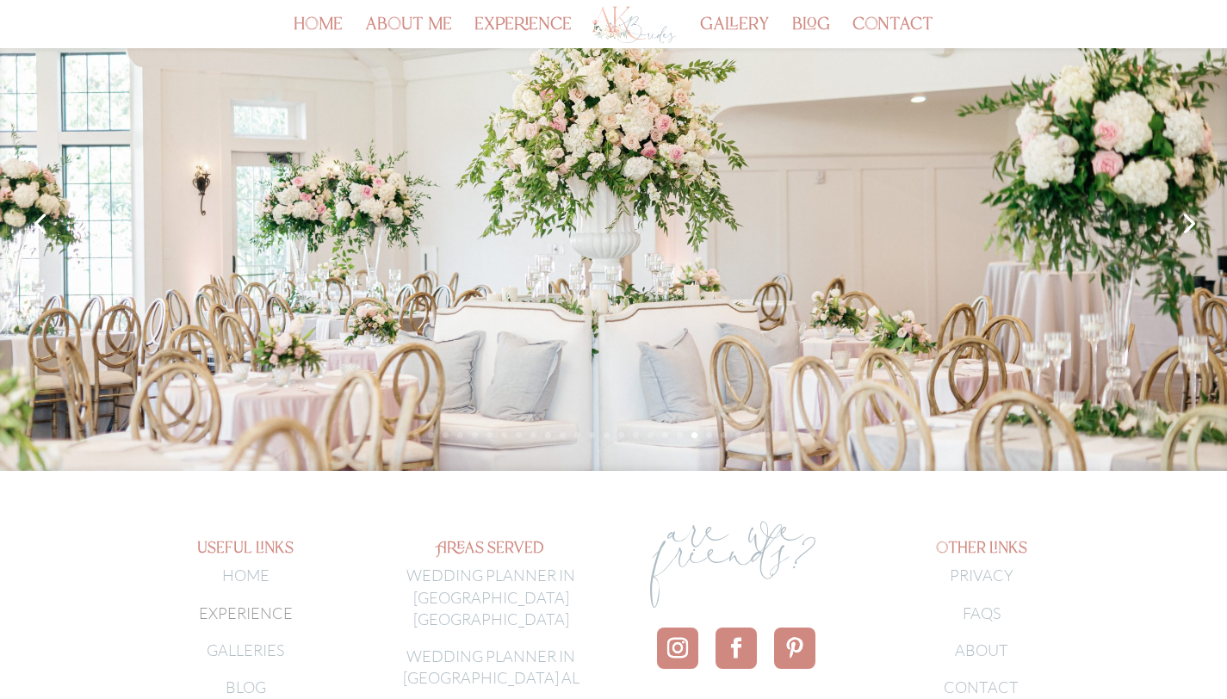
scroll to position [252, 0]
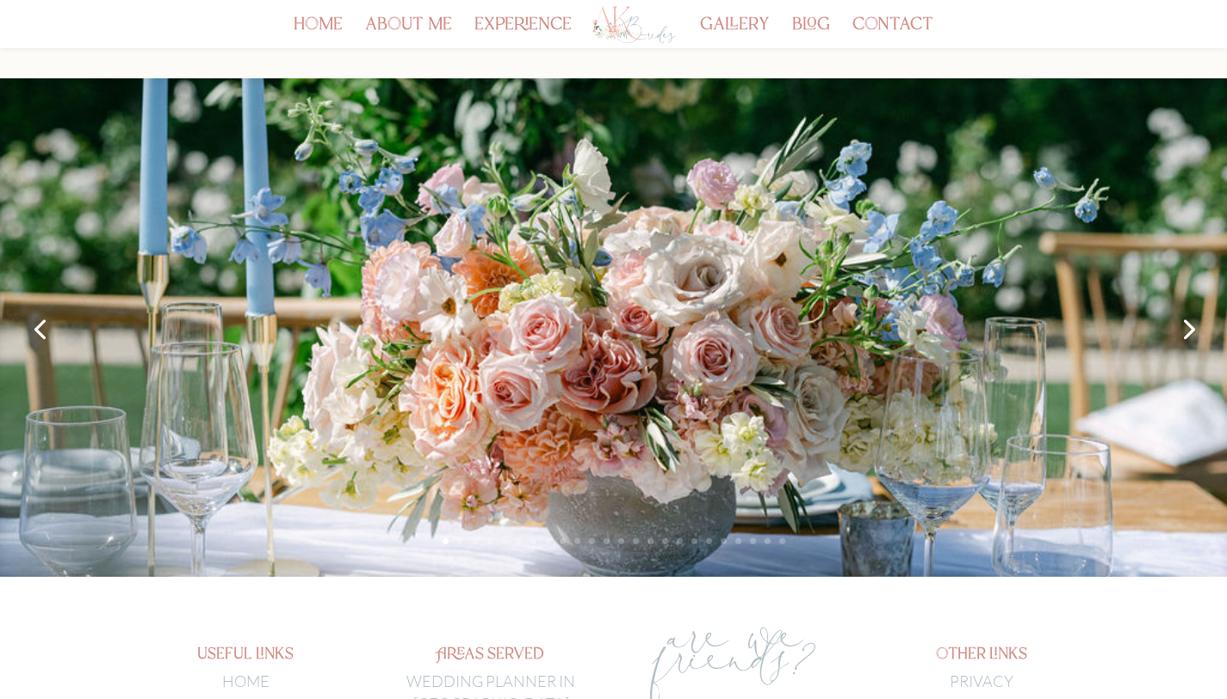
scroll to position [128, 0]
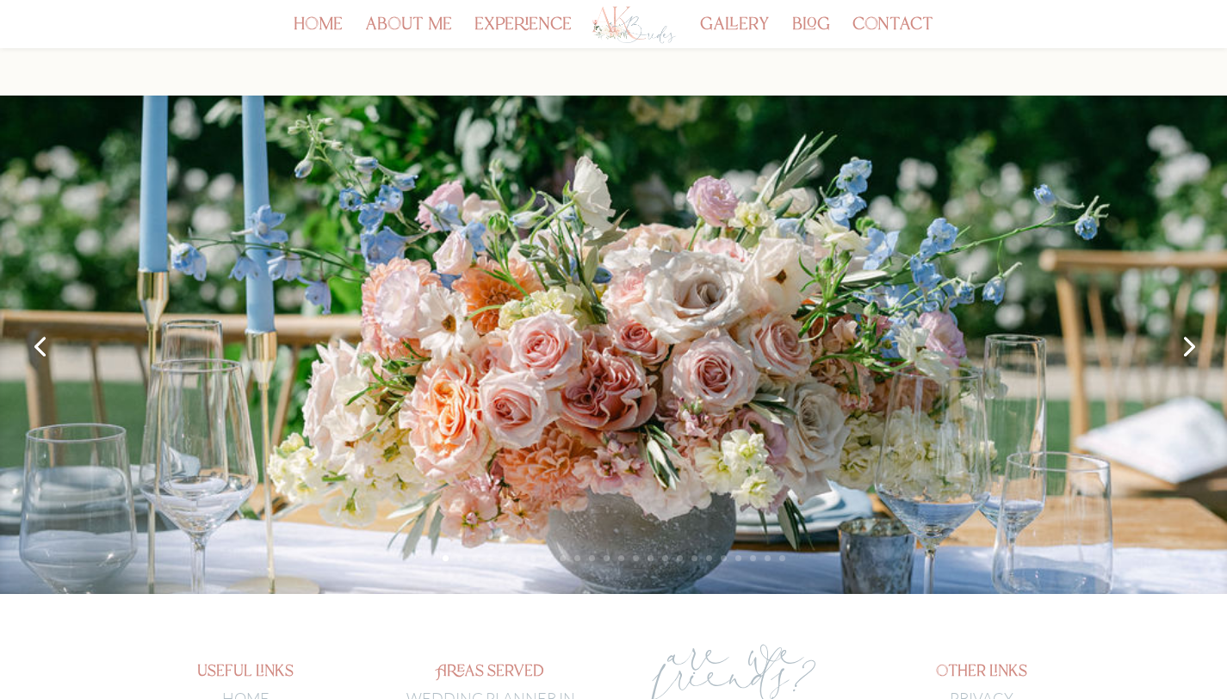
click at [1185, 344] on link "Next" at bounding box center [1187, 345] width 41 height 41
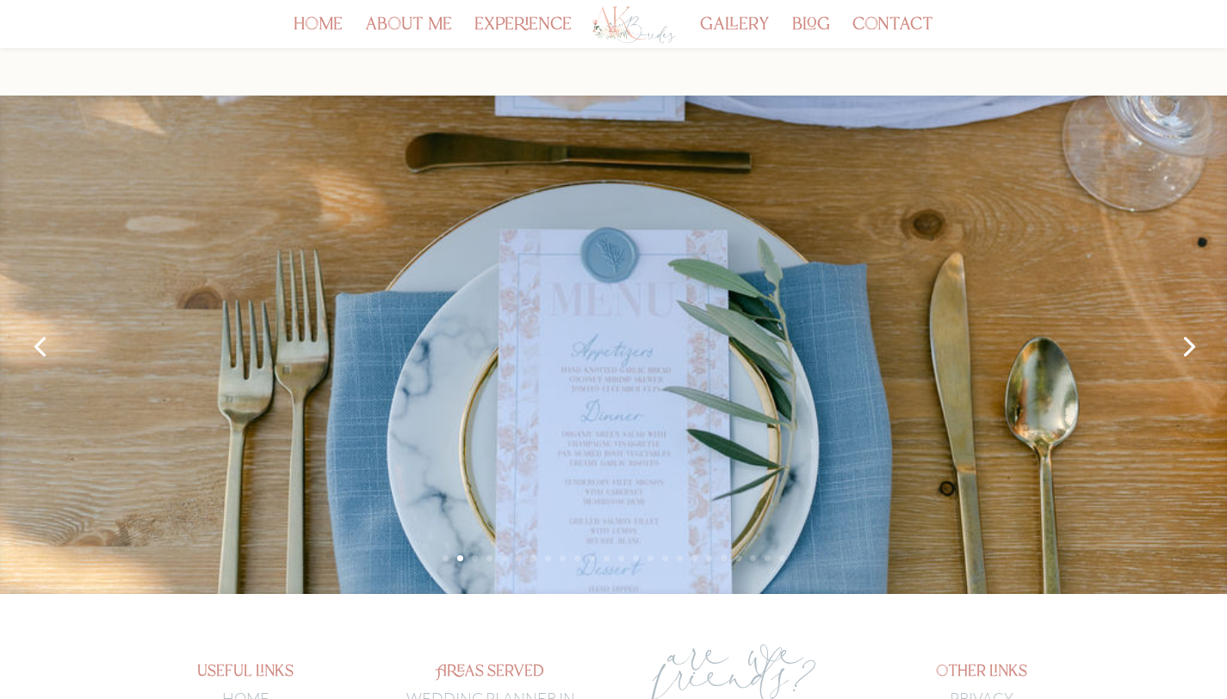
click at [1185, 344] on link "Next" at bounding box center [1187, 345] width 41 height 41
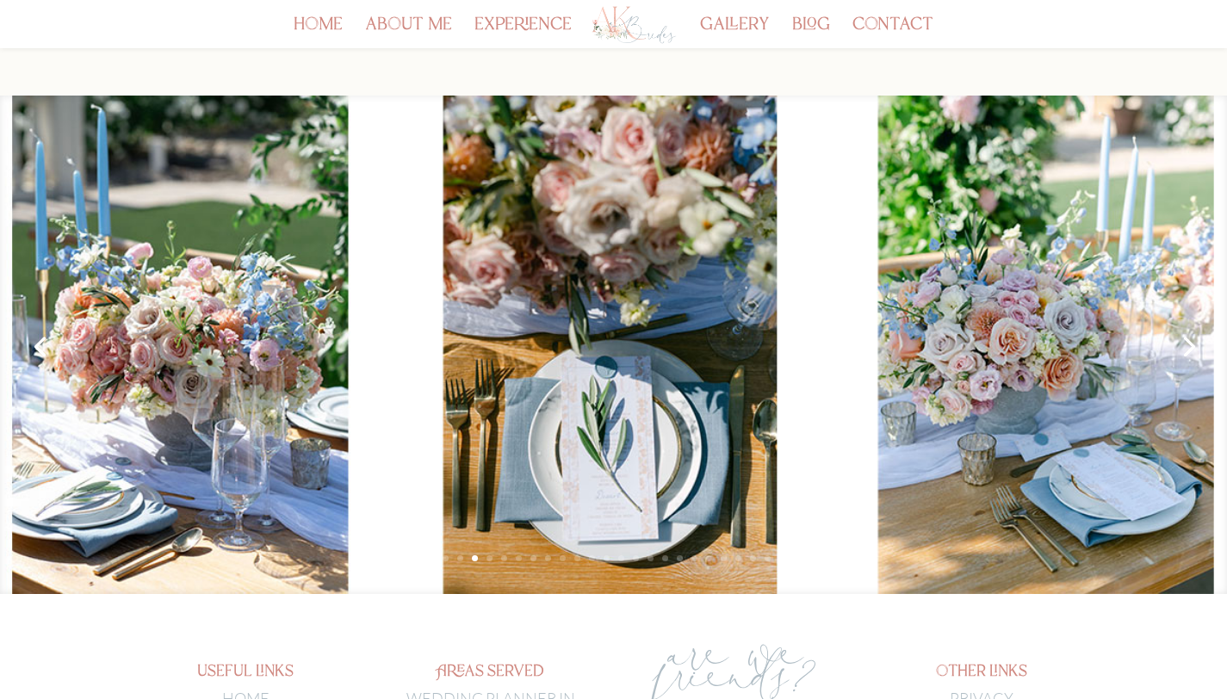
click at [1185, 344] on link "Next" at bounding box center [1187, 345] width 41 height 41
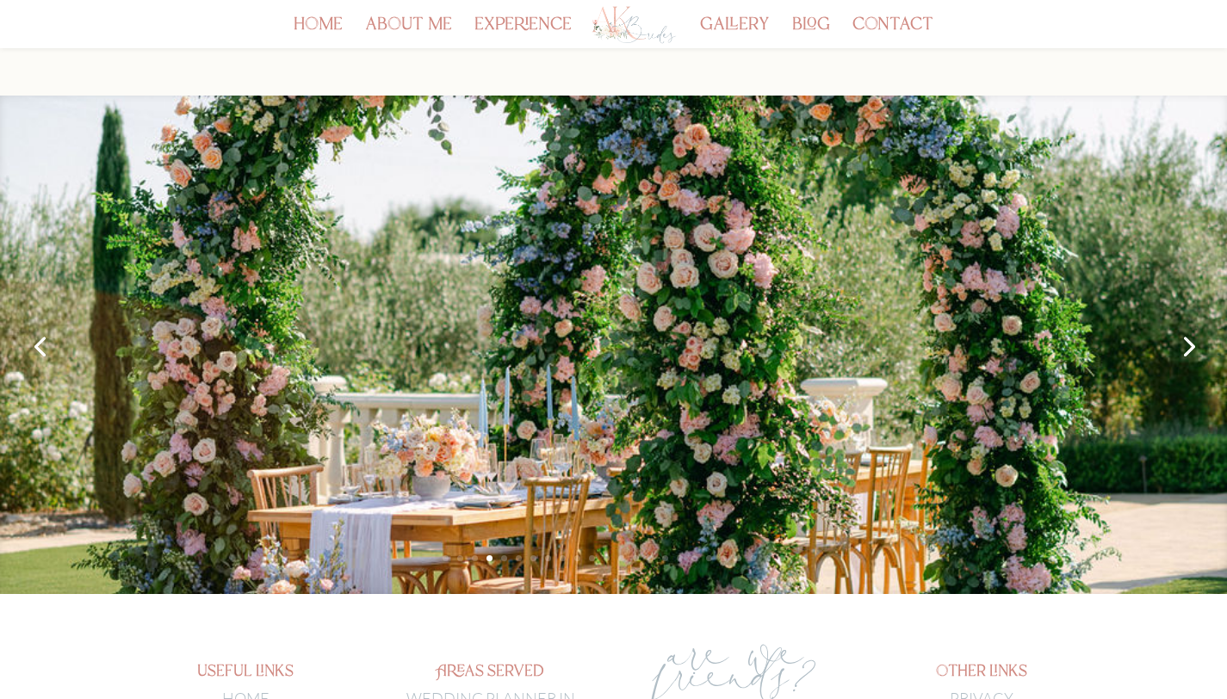
click at [1185, 344] on link "Next" at bounding box center [1187, 345] width 41 height 41
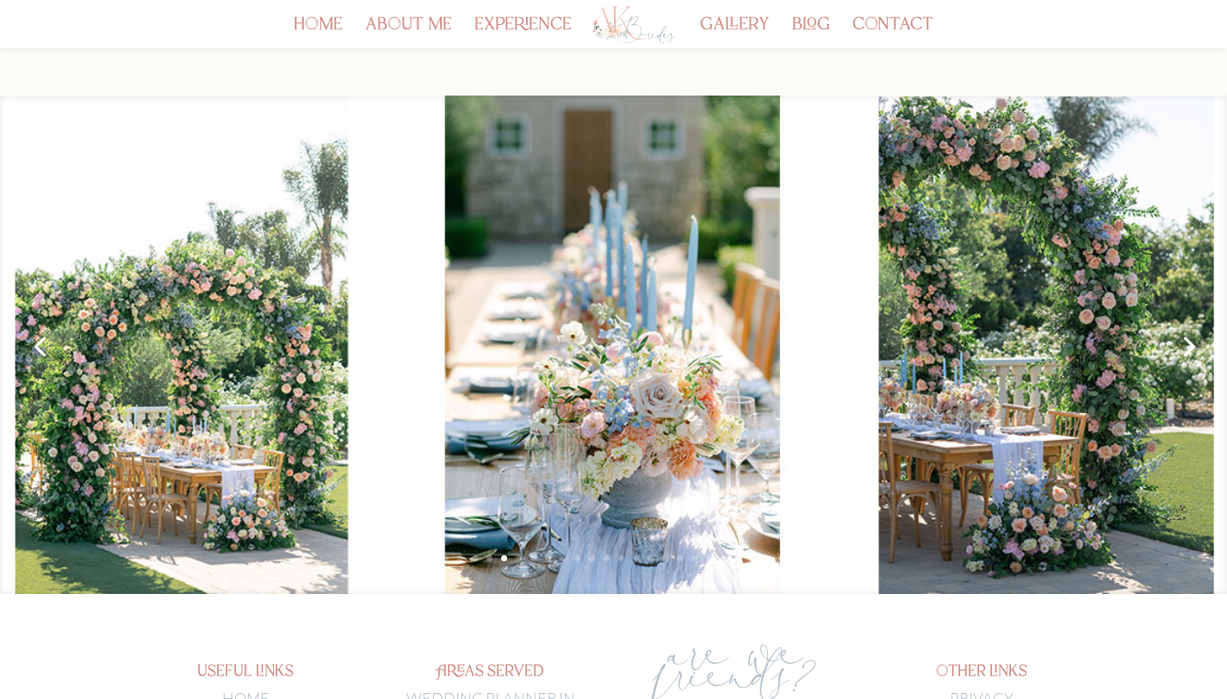
click at [1185, 344] on link "Next" at bounding box center [1187, 345] width 41 height 41
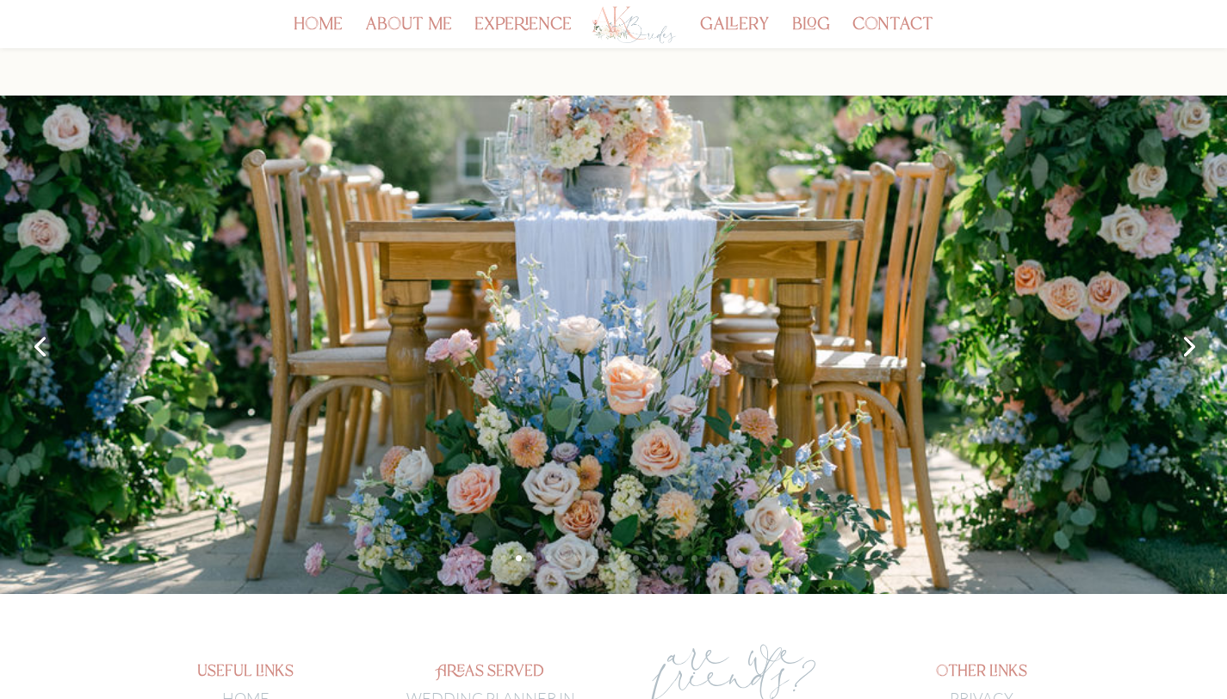
click at [1185, 344] on link "Next" at bounding box center [1187, 345] width 41 height 41
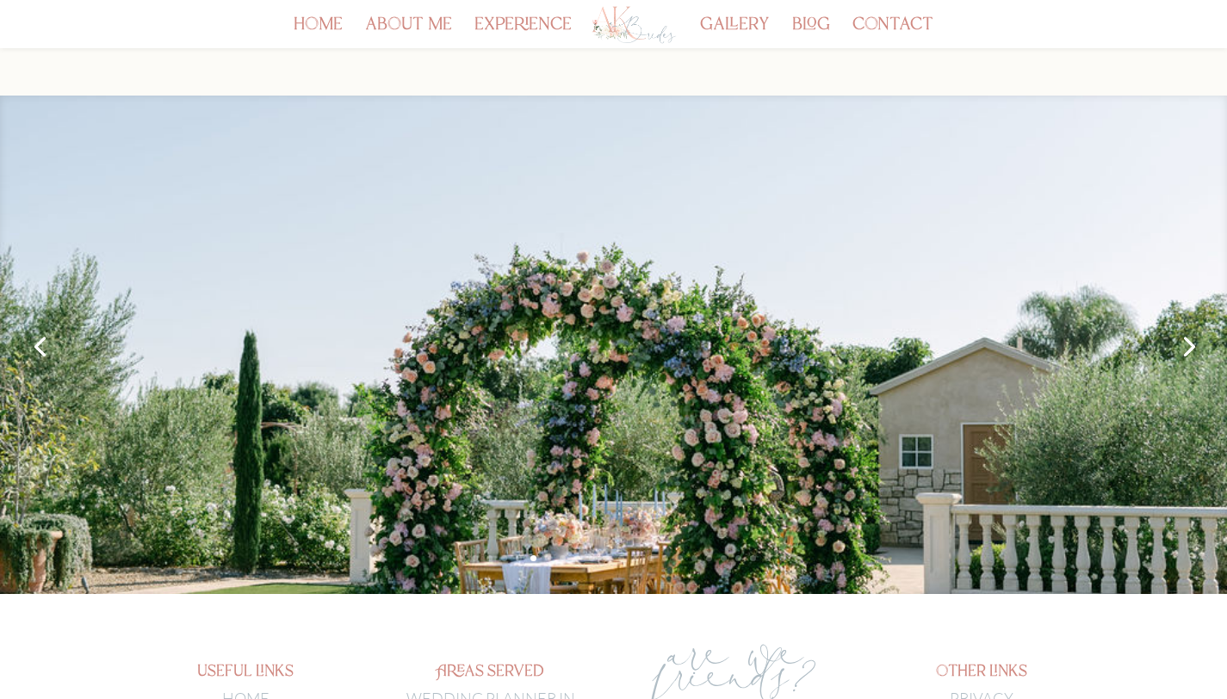
click at [1185, 344] on link "Next" at bounding box center [1187, 345] width 41 height 41
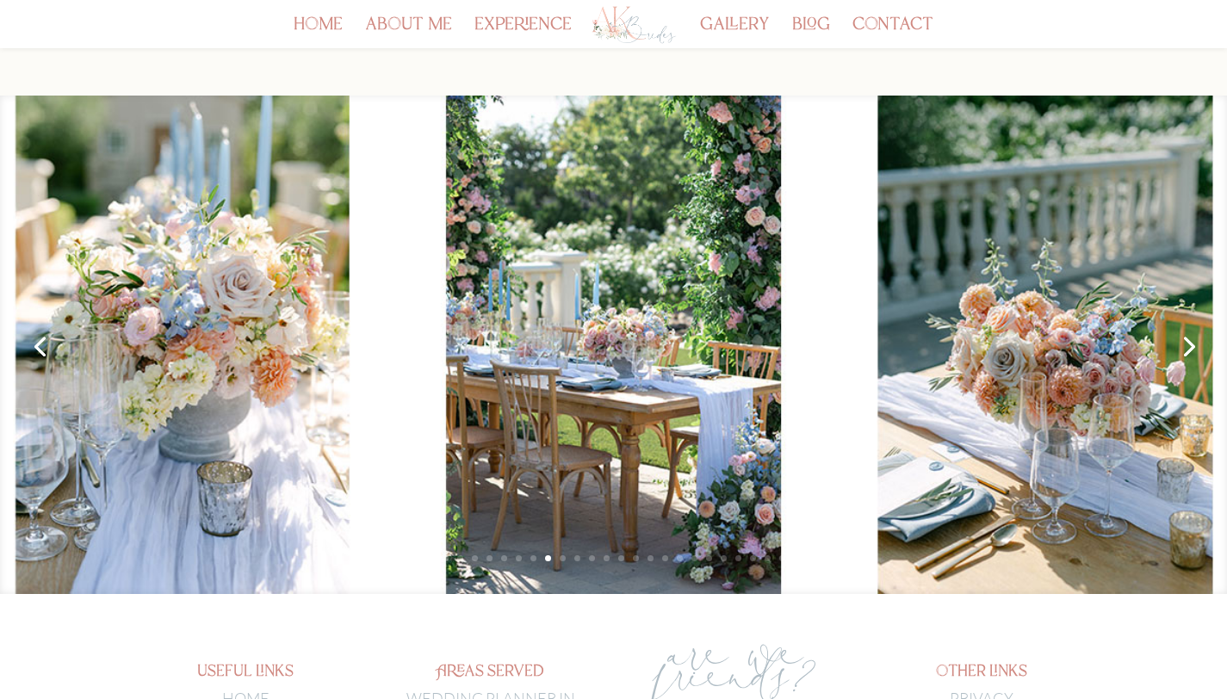
click at [1185, 344] on link "Next" at bounding box center [1187, 345] width 41 height 41
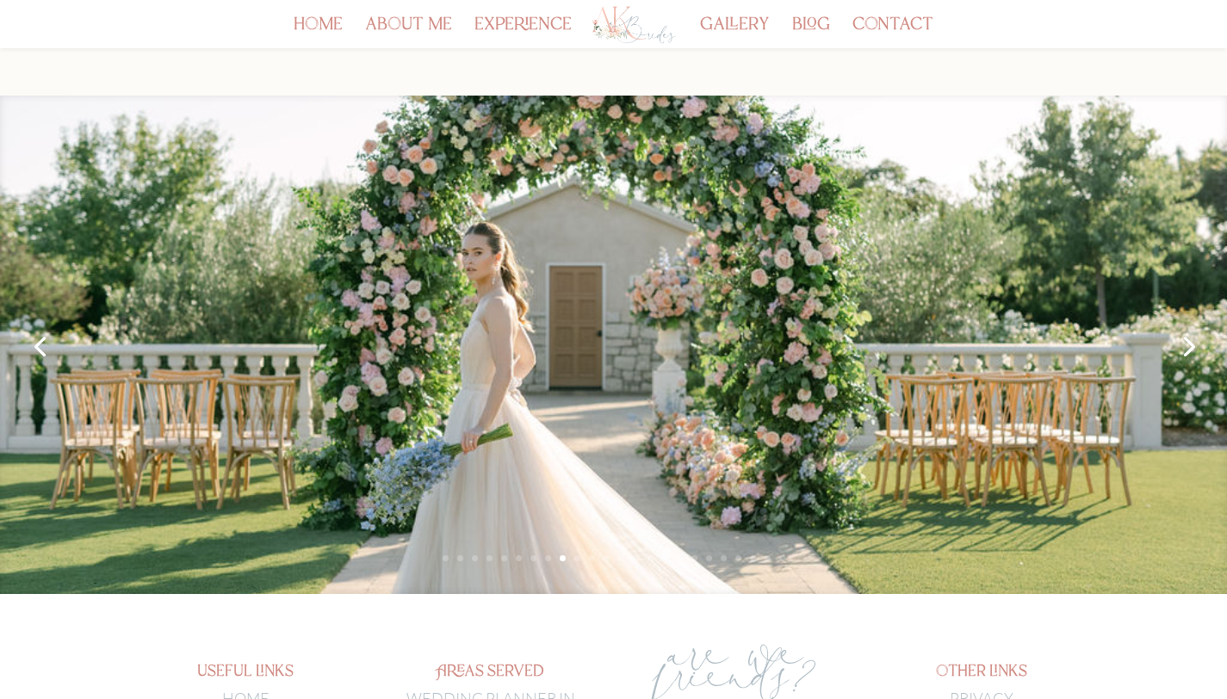
click at [1185, 344] on link "Next" at bounding box center [1187, 345] width 41 height 41
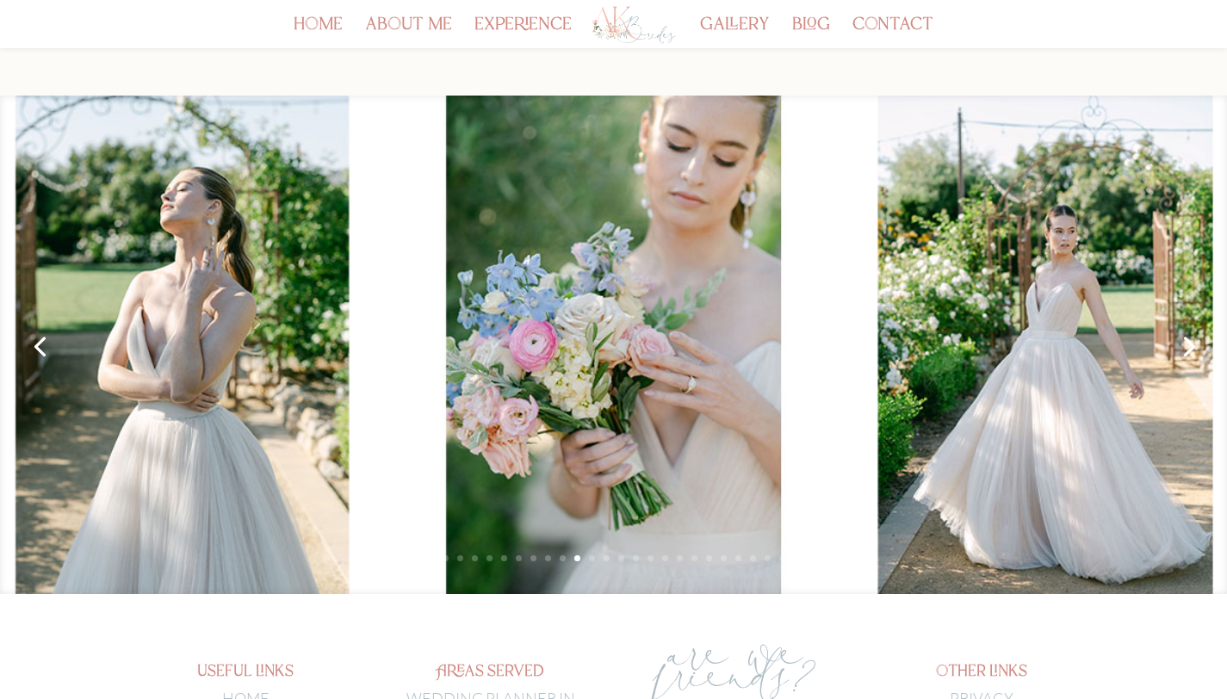
click at [1185, 344] on link "Next" at bounding box center [1187, 345] width 41 height 41
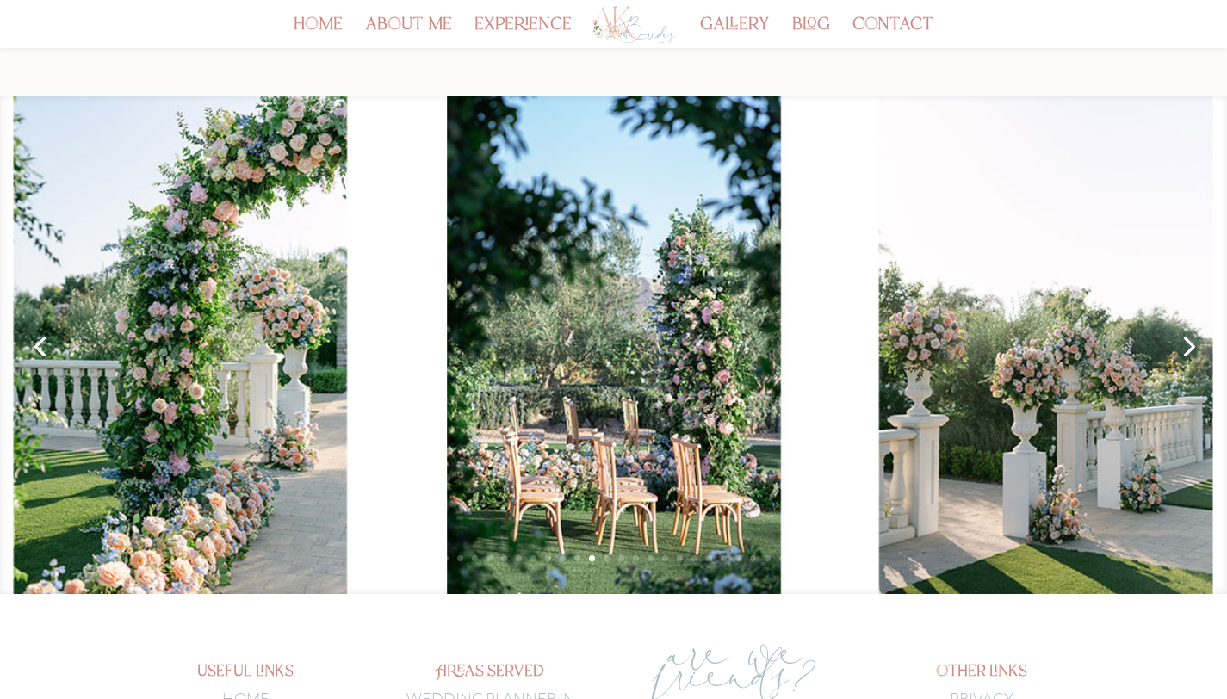
click at [1185, 344] on link "Next" at bounding box center [1187, 345] width 41 height 41
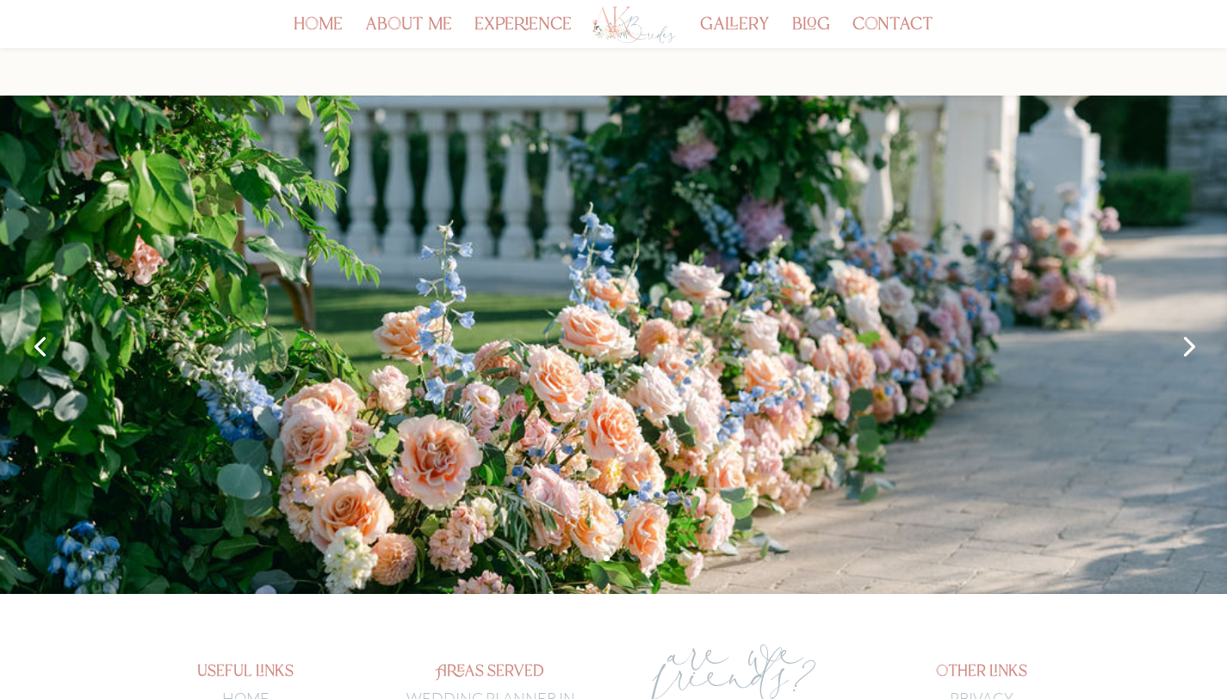
click at [1185, 344] on link "Next" at bounding box center [1187, 345] width 41 height 41
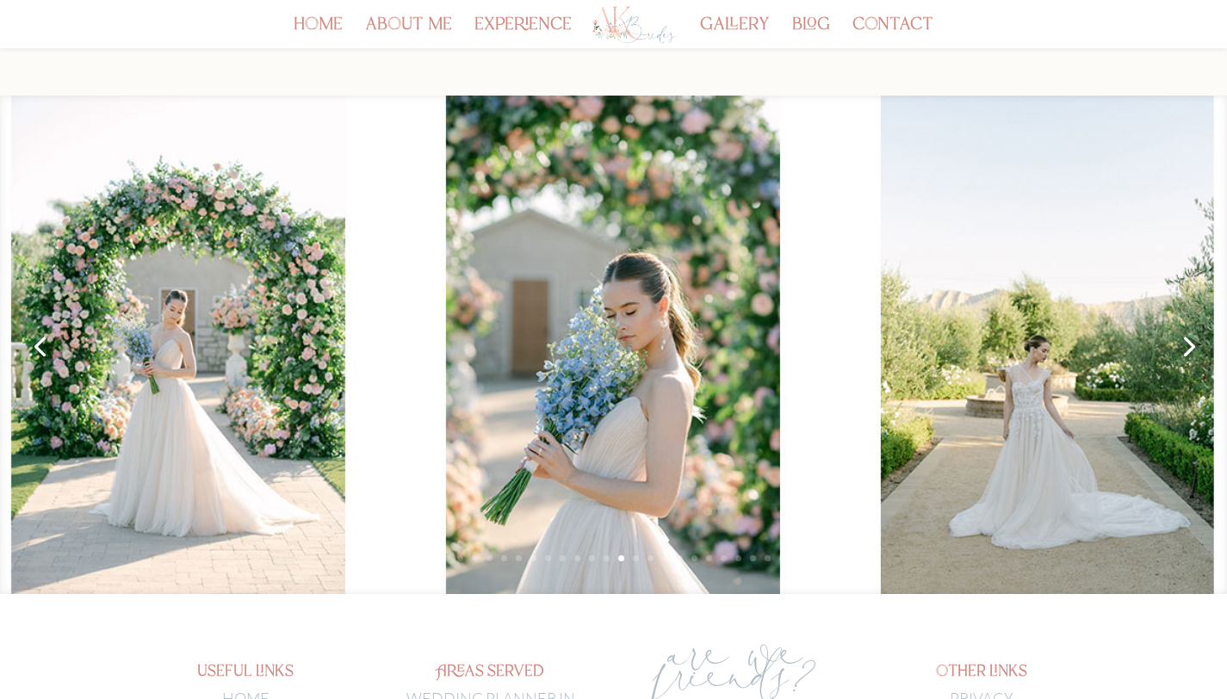
click at [1185, 344] on link "Next" at bounding box center [1187, 345] width 41 height 41
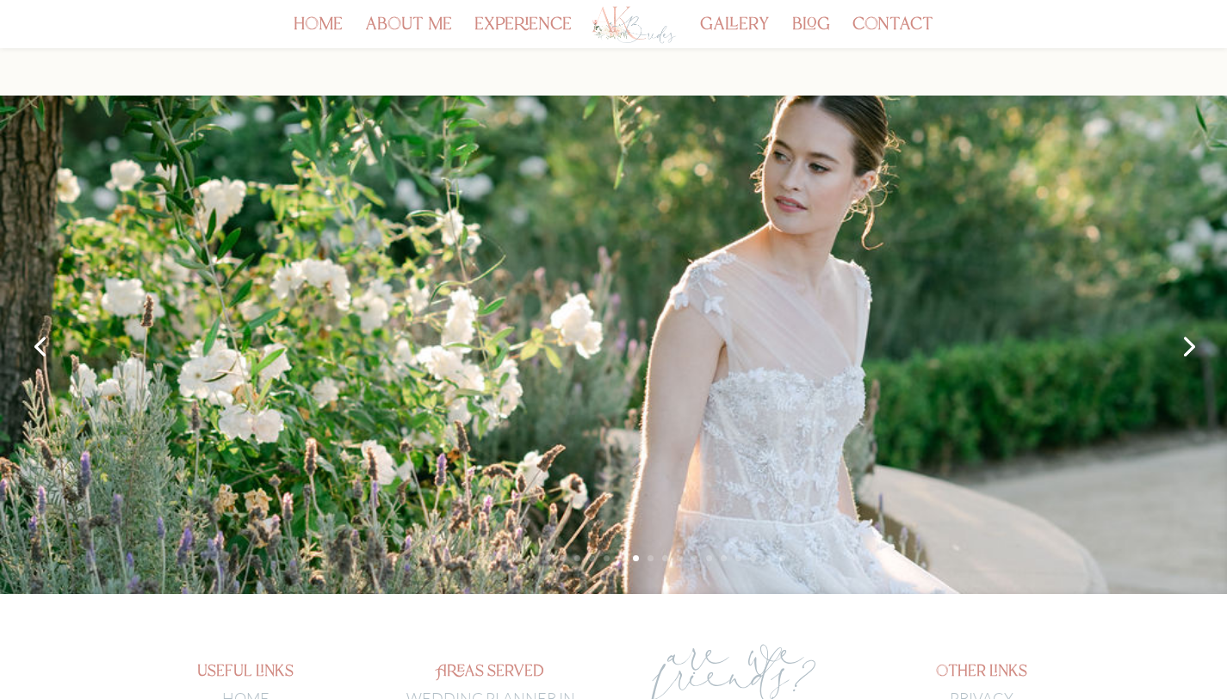
click at [1185, 344] on link "Next" at bounding box center [1187, 345] width 41 height 41
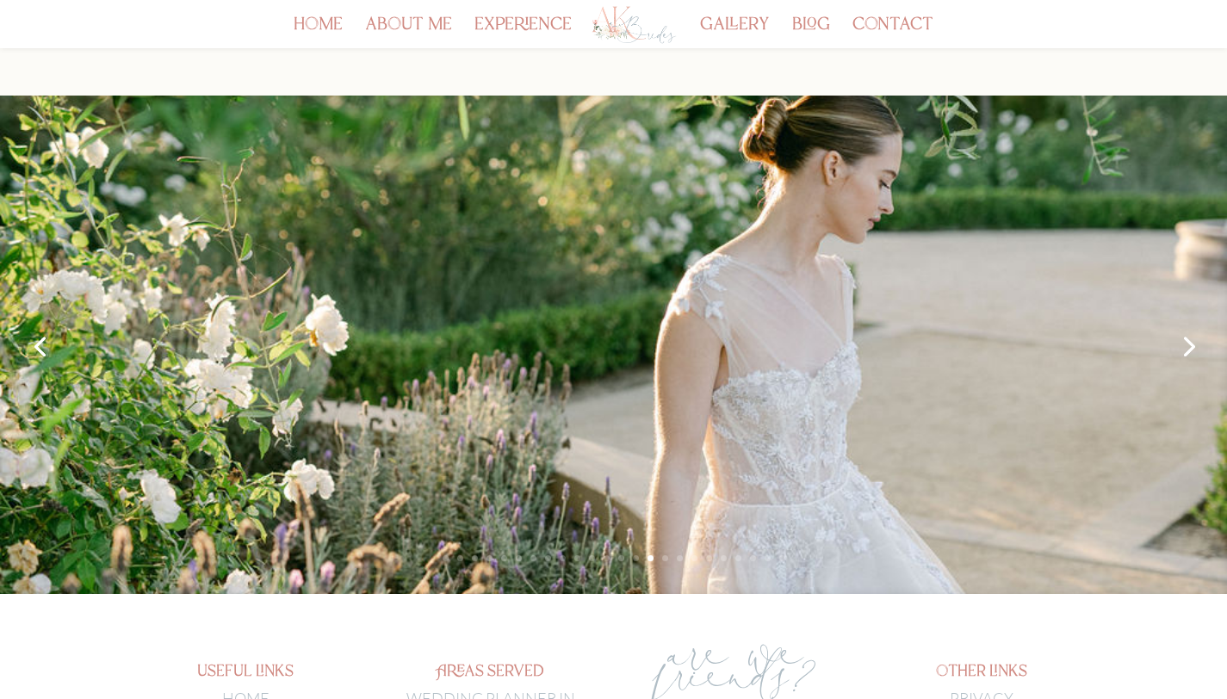
click at [1185, 344] on link "Next" at bounding box center [1187, 345] width 41 height 41
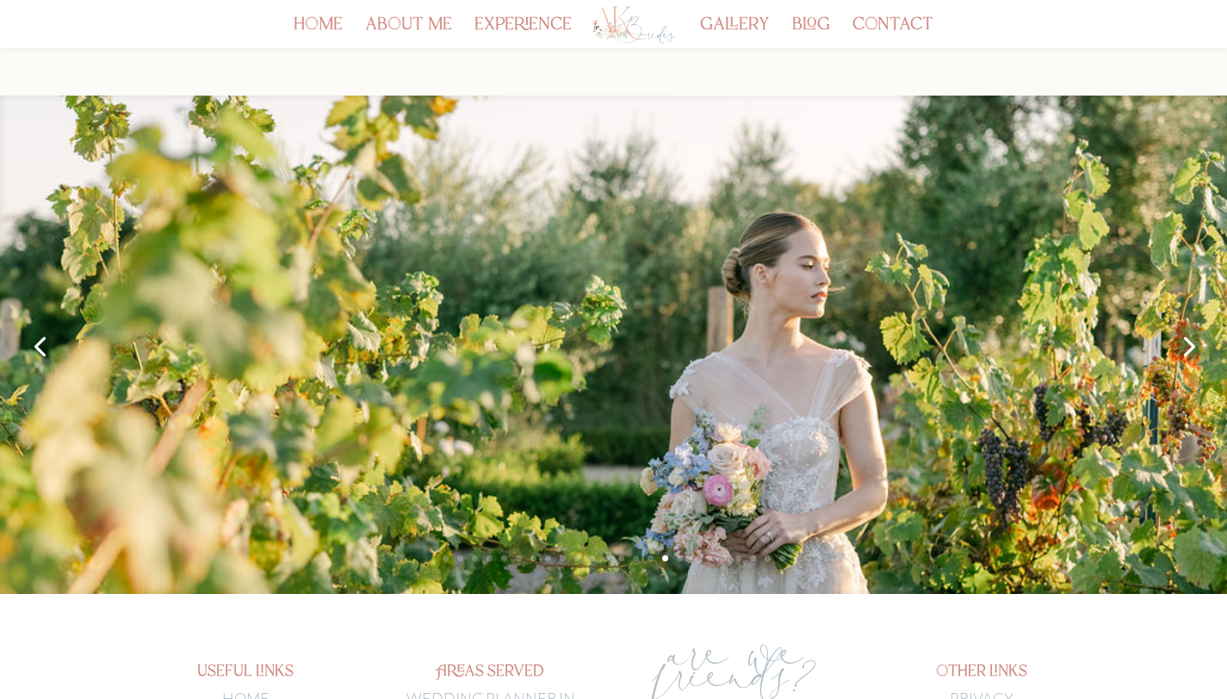
click at [1185, 344] on link "Next" at bounding box center [1187, 345] width 41 height 41
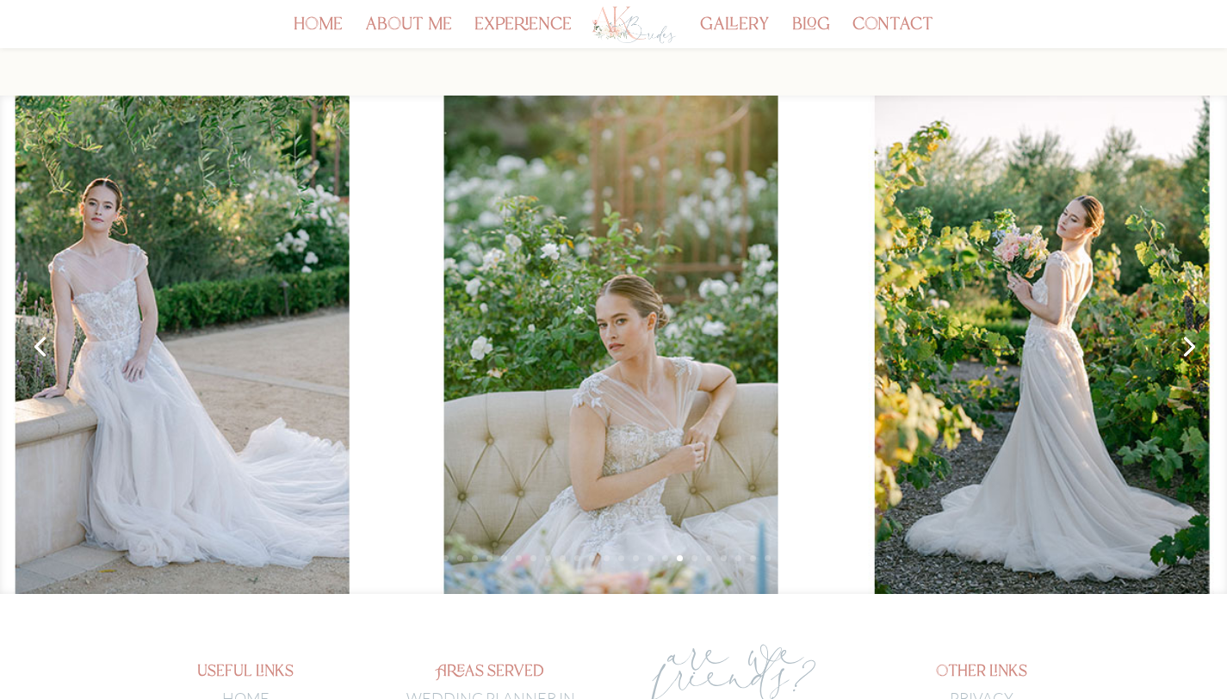
click at [1185, 344] on link "Next" at bounding box center [1187, 345] width 41 height 41
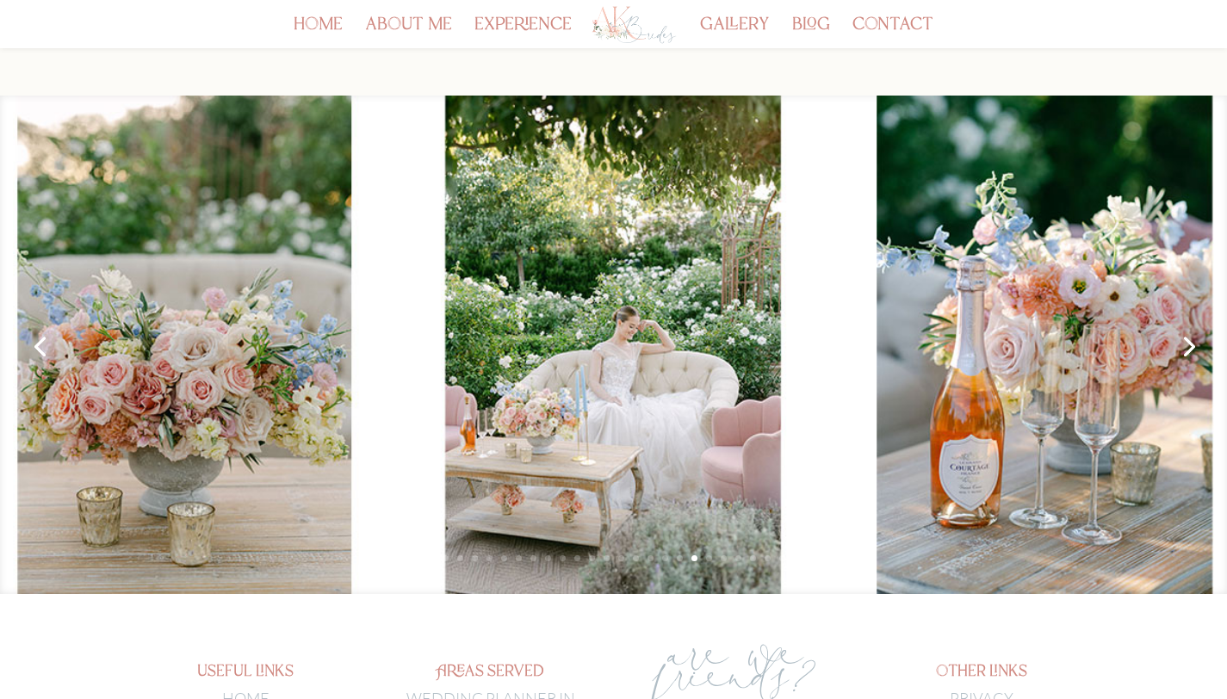
click at [1185, 344] on link "Next" at bounding box center [1187, 345] width 41 height 41
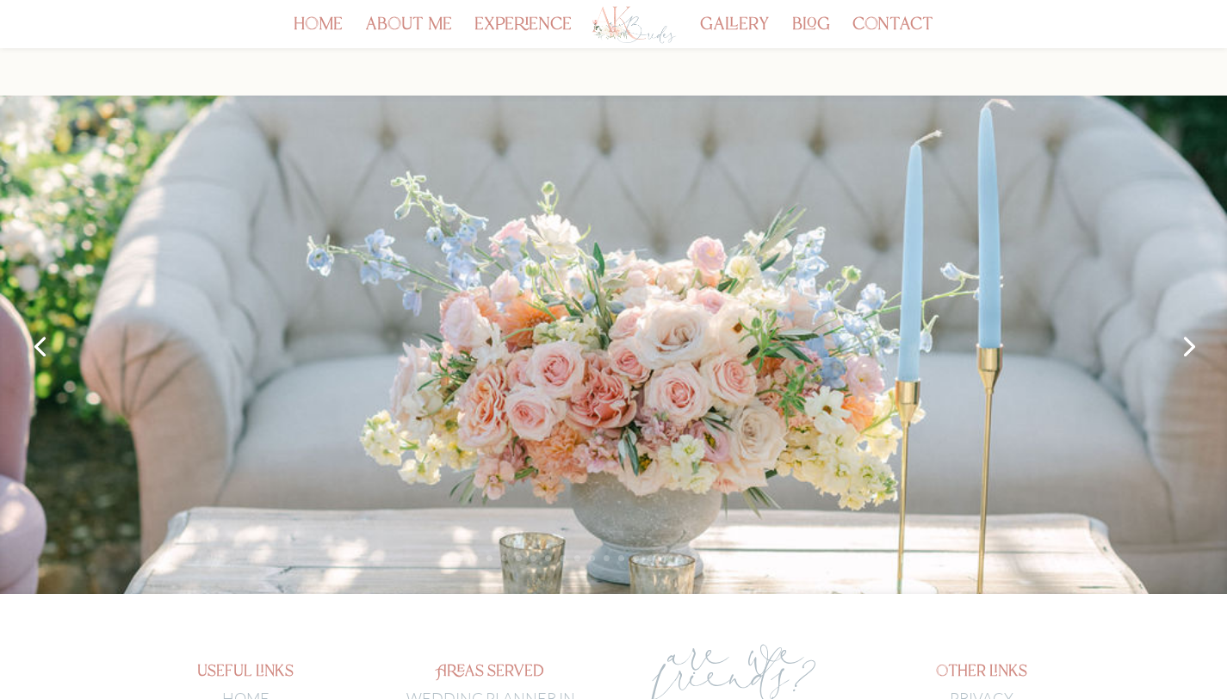
click at [1185, 344] on link "Next" at bounding box center [1187, 345] width 41 height 41
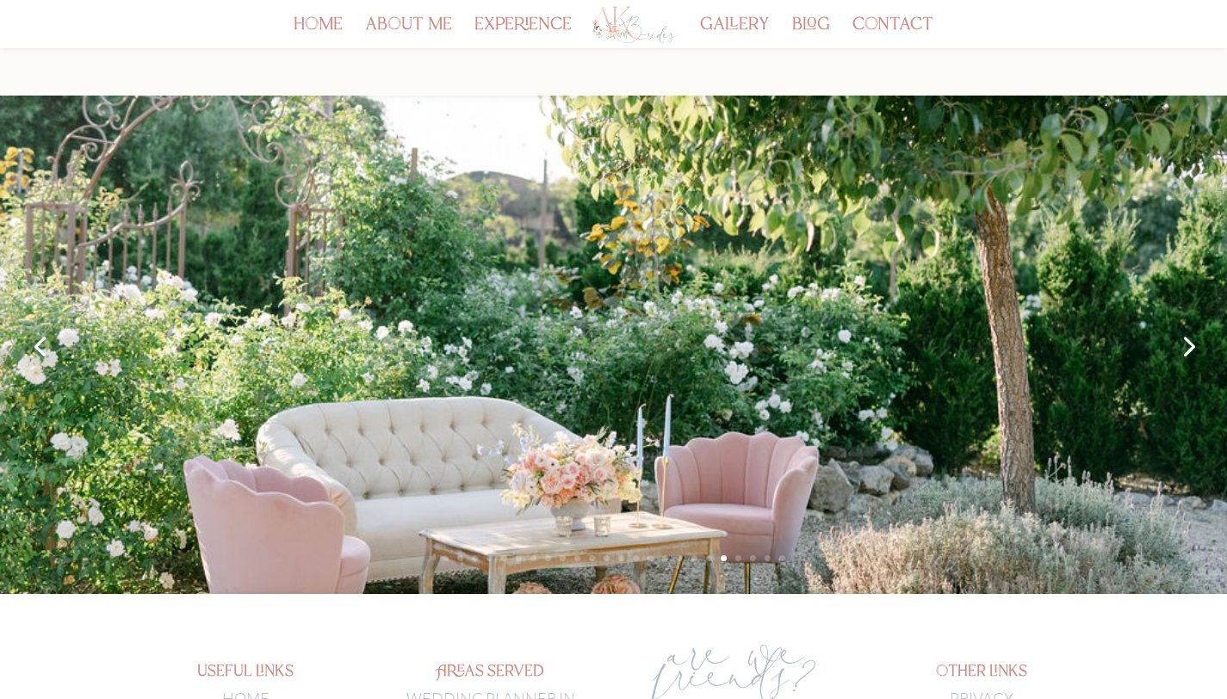
click at [1185, 344] on link "Next" at bounding box center [1187, 345] width 41 height 41
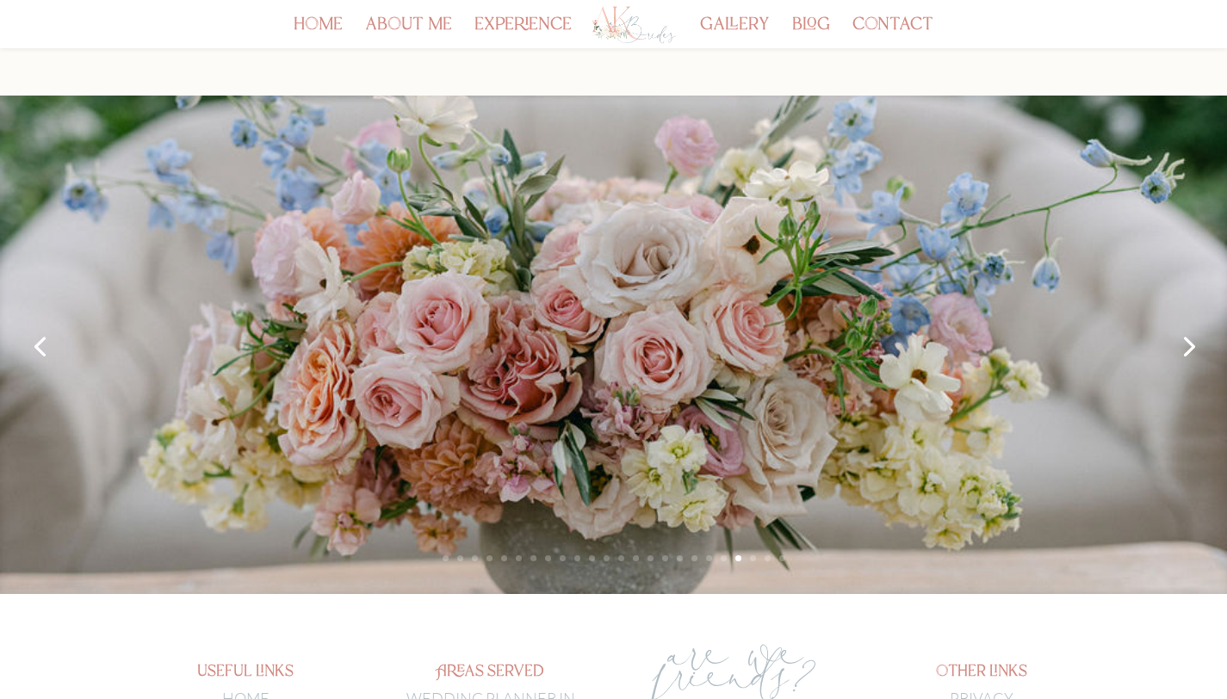
click at [1185, 344] on link "Next" at bounding box center [1187, 345] width 41 height 41
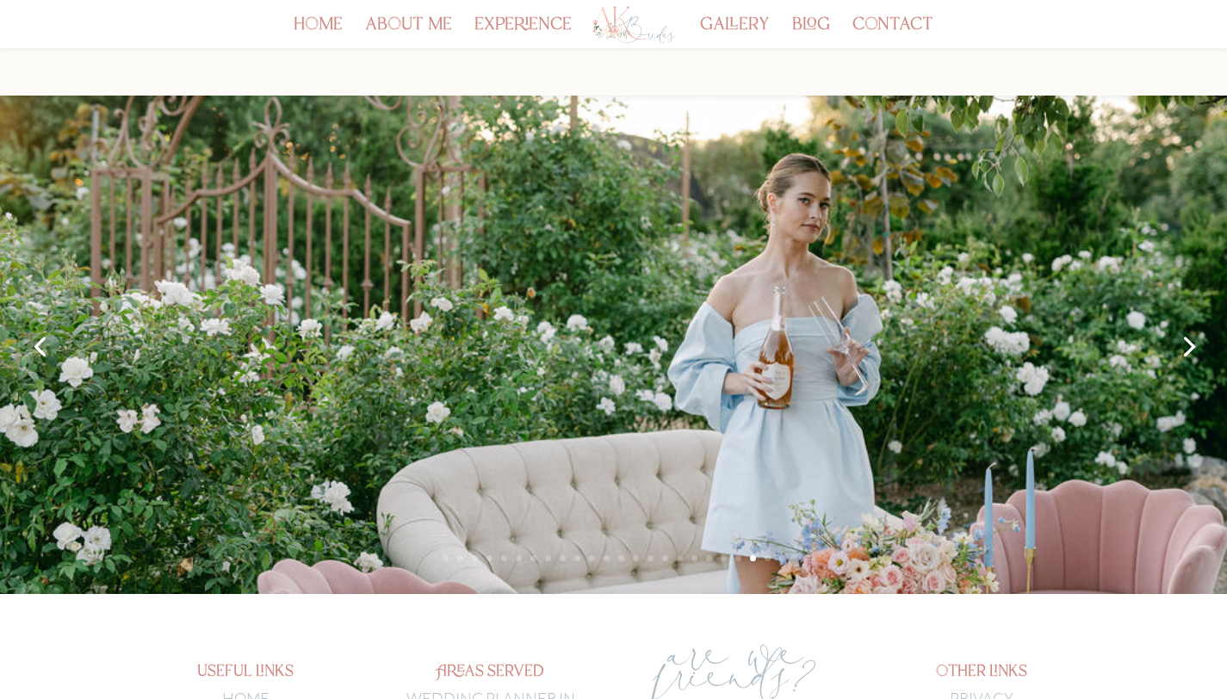
click at [1185, 344] on link "Next" at bounding box center [1187, 345] width 41 height 41
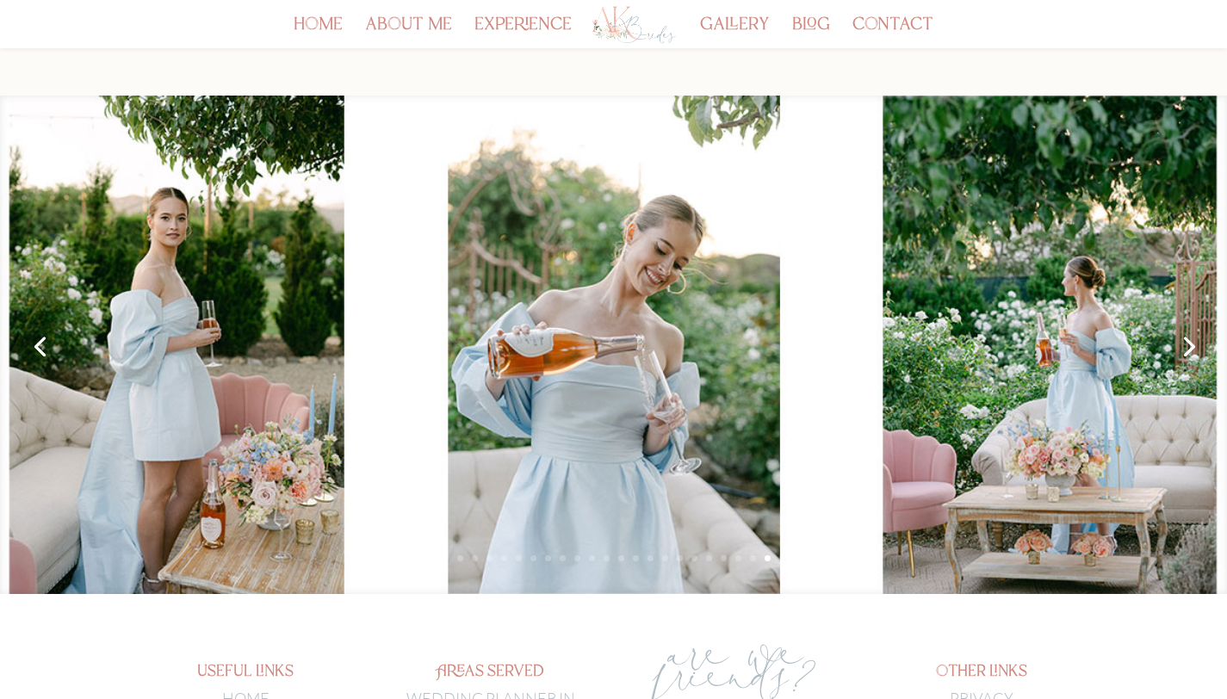
click at [1185, 344] on link "Next" at bounding box center [1187, 345] width 41 height 41
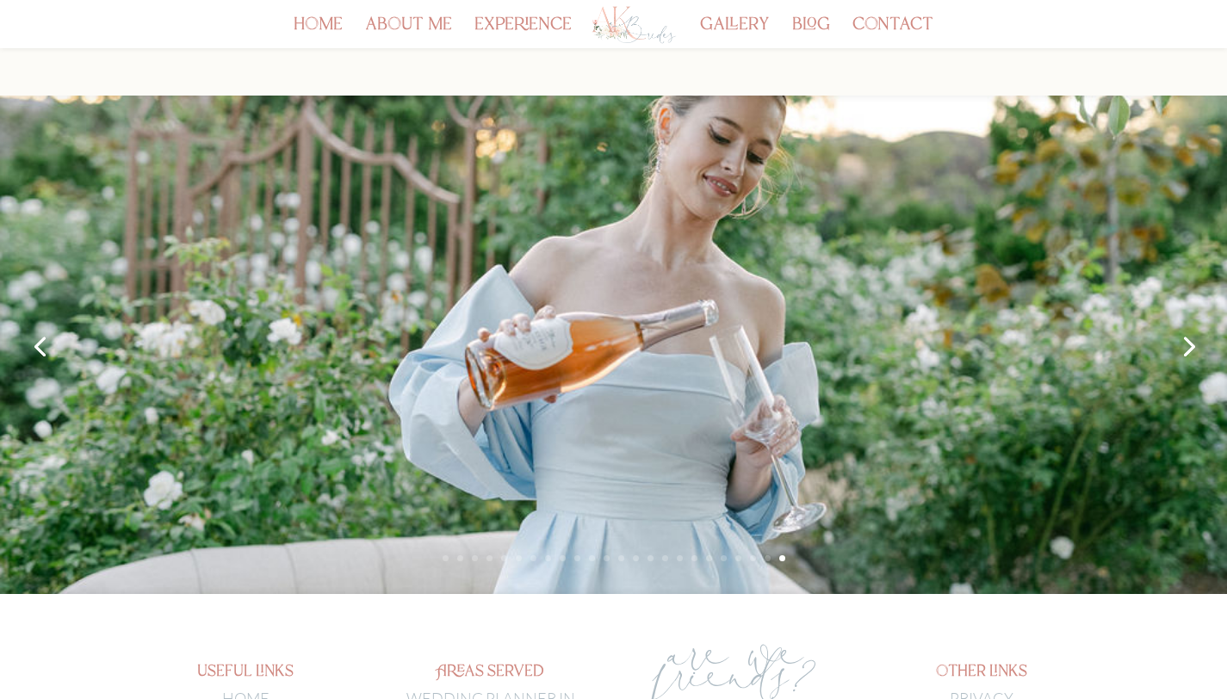
click at [1185, 344] on link "Next" at bounding box center [1187, 345] width 41 height 41
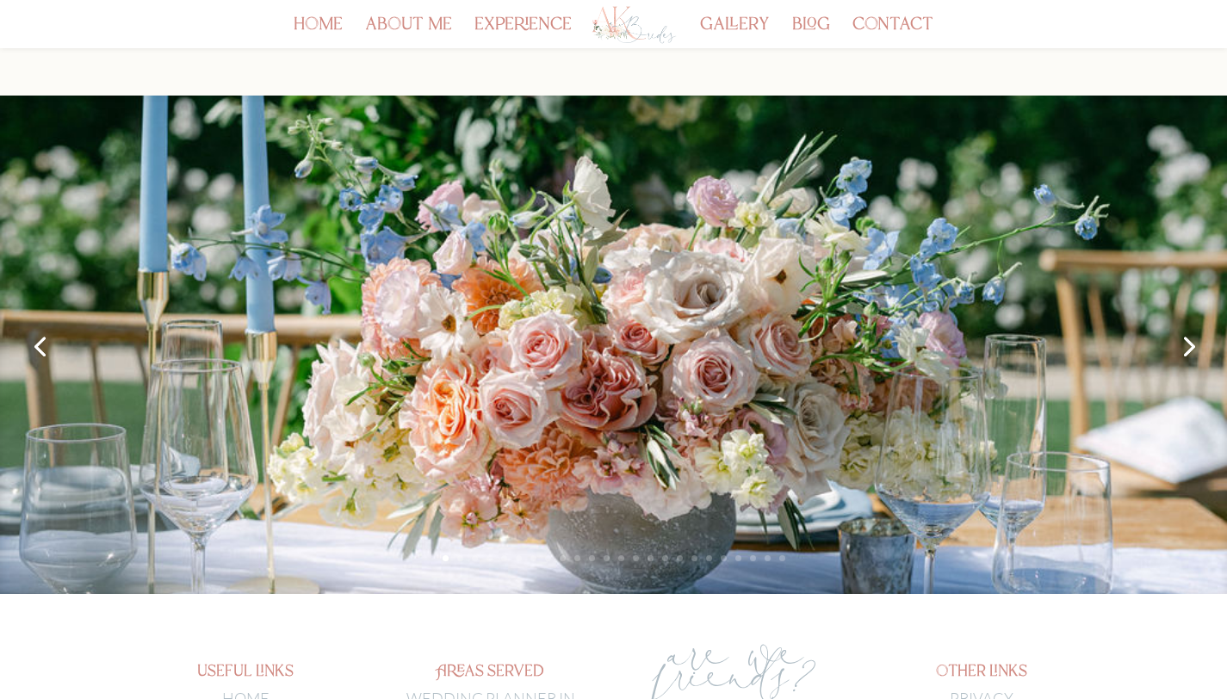
click at [1185, 344] on link "Next" at bounding box center [1187, 345] width 41 height 41
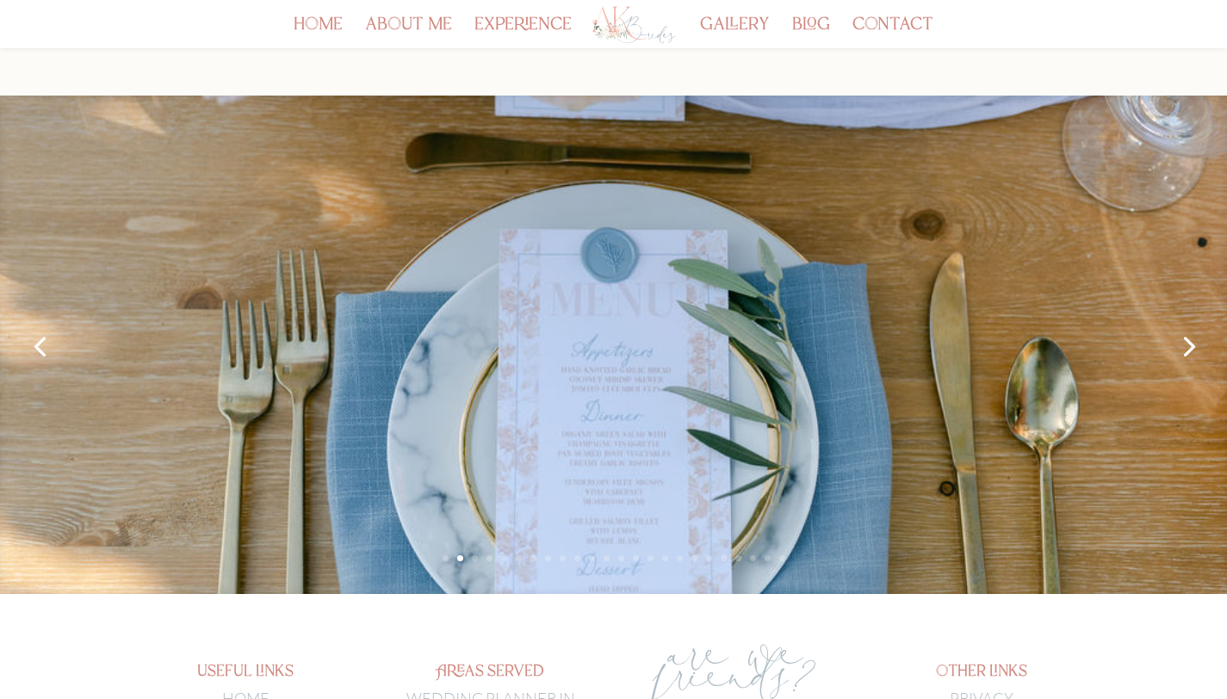
click at [1185, 344] on link "Next" at bounding box center [1187, 345] width 41 height 41
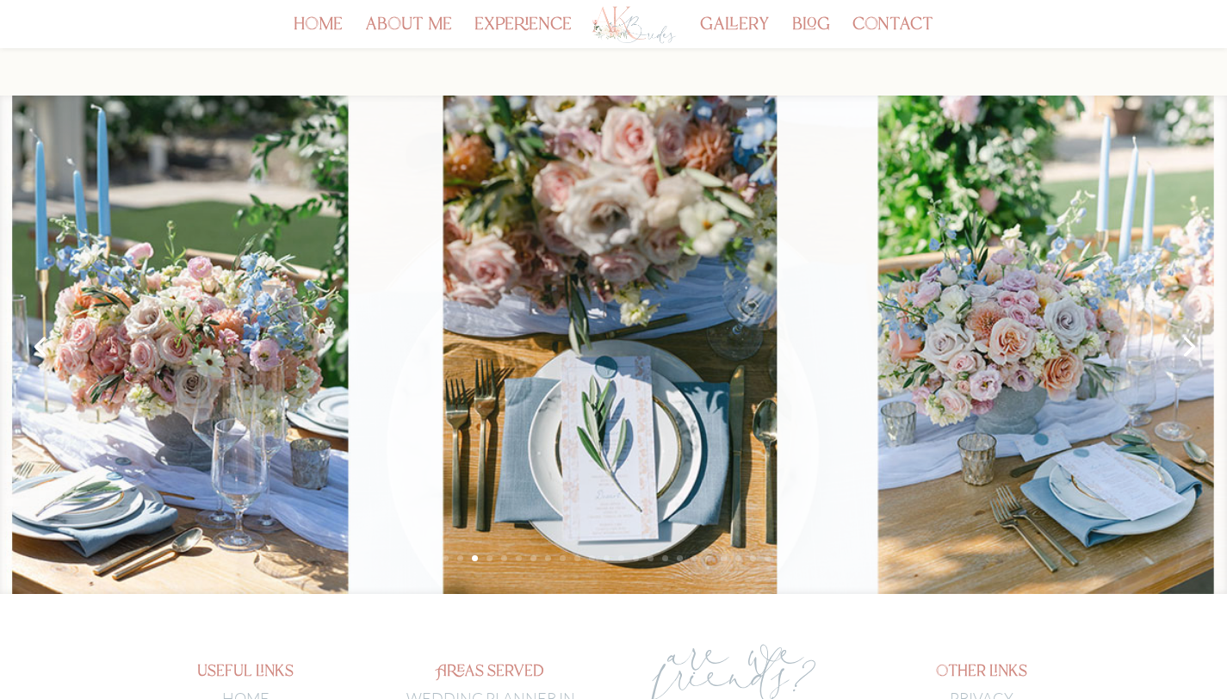
click at [1185, 344] on link "Next" at bounding box center [1187, 345] width 41 height 41
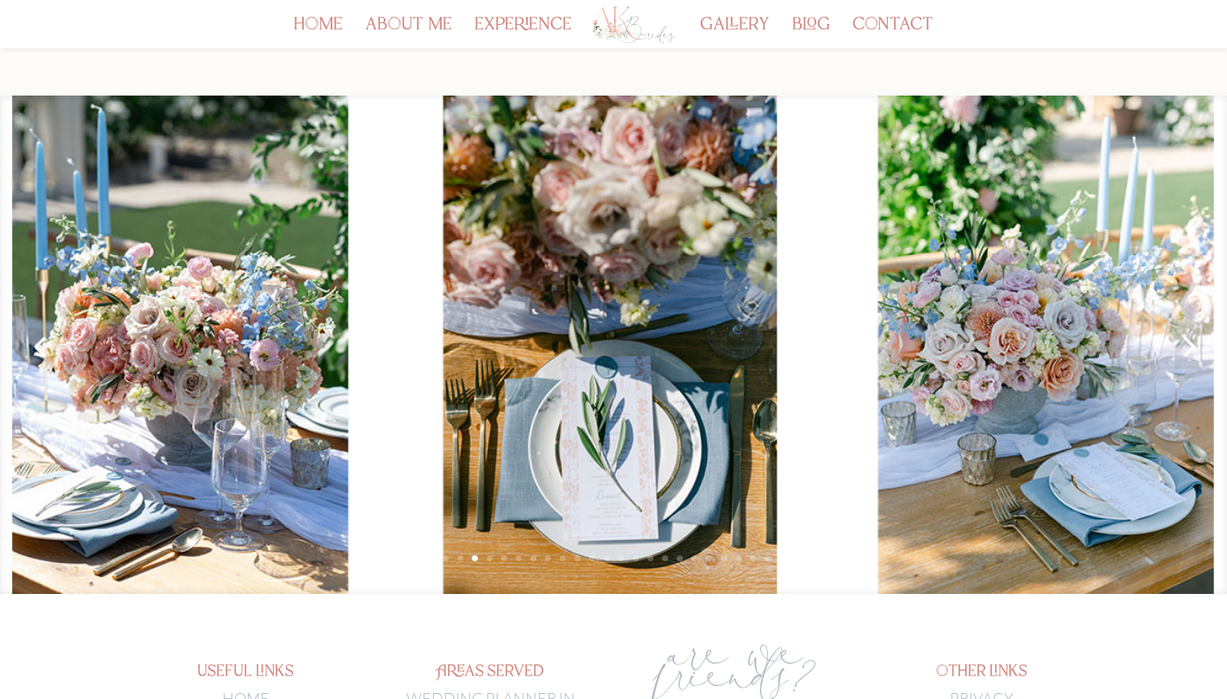
click at [1185, 344] on link "Next" at bounding box center [1187, 345] width 41 height 41
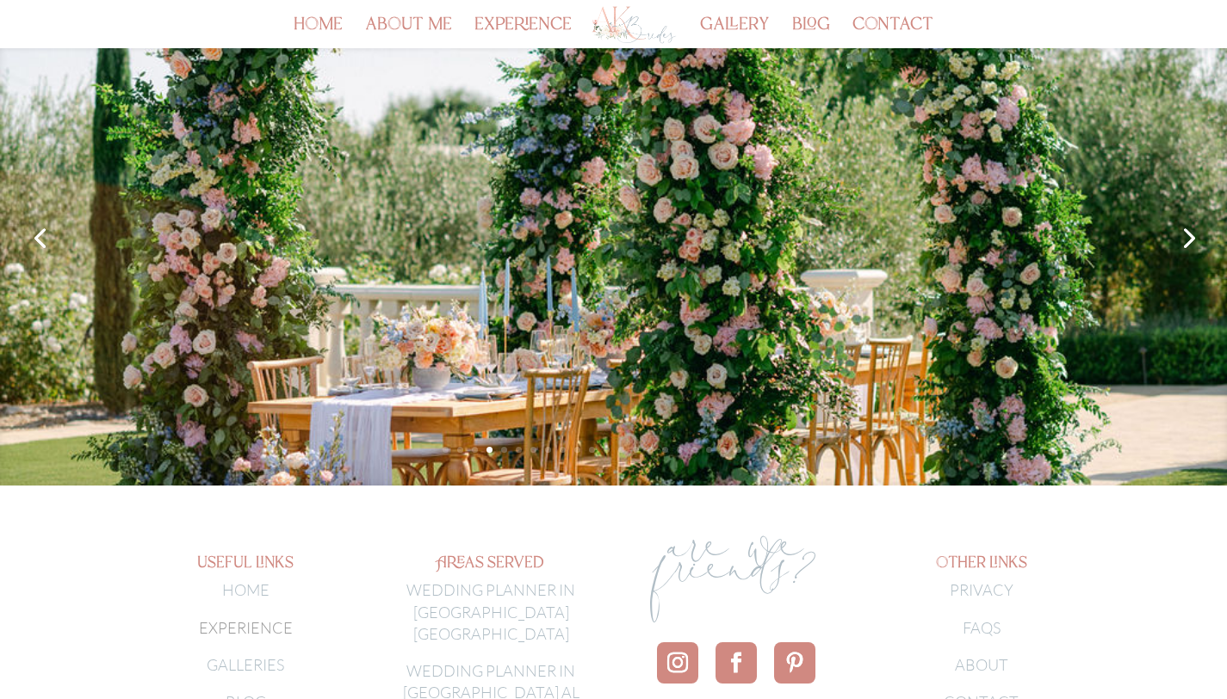
scroll to position [247, 0]
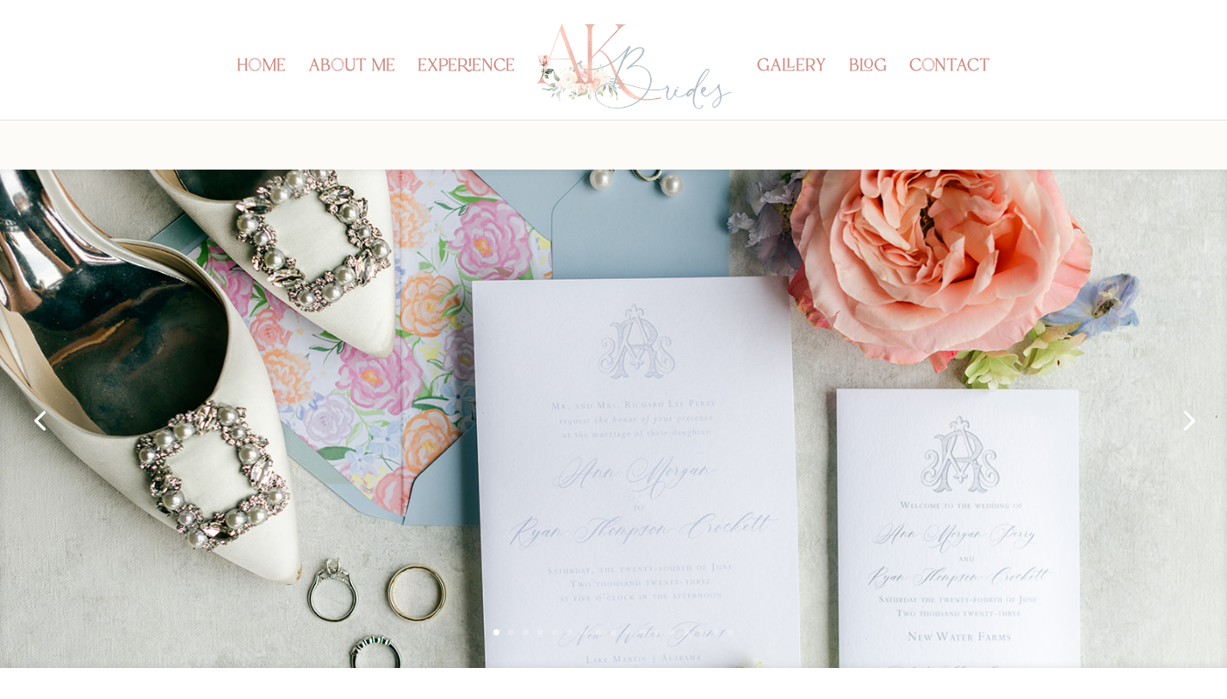
scroll to position [133, 0]
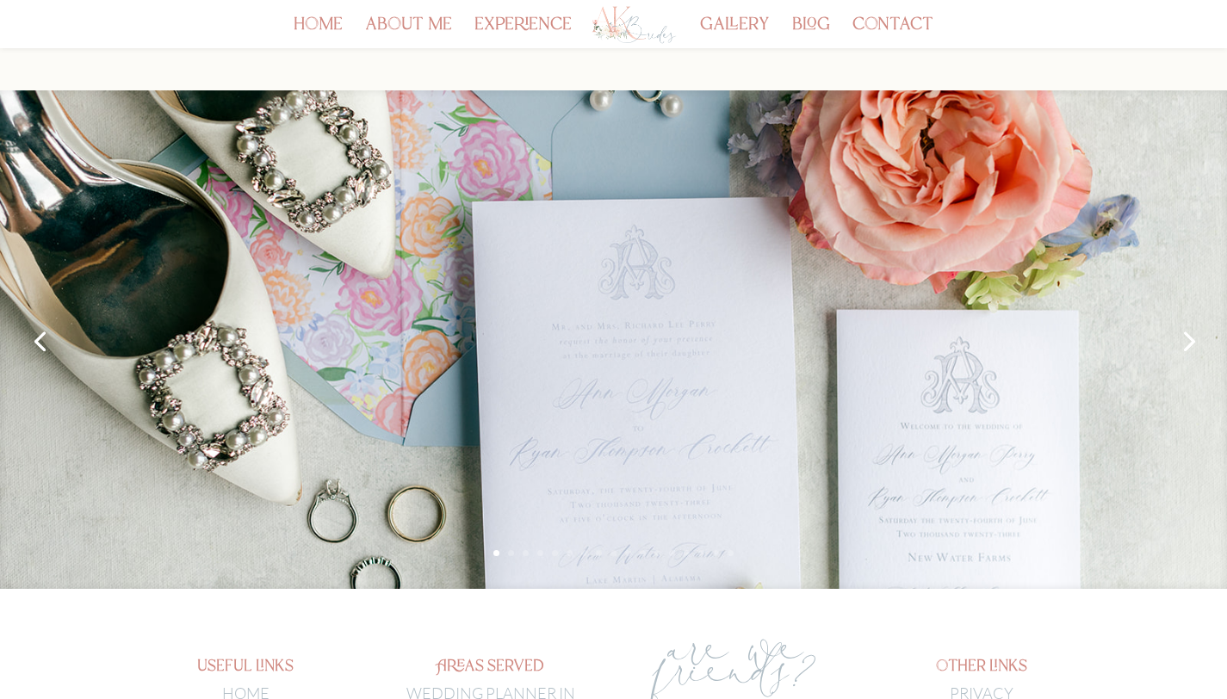
click at [1185, 342] on link "Next" at bounding box center [1187, 339] width 41 height 41
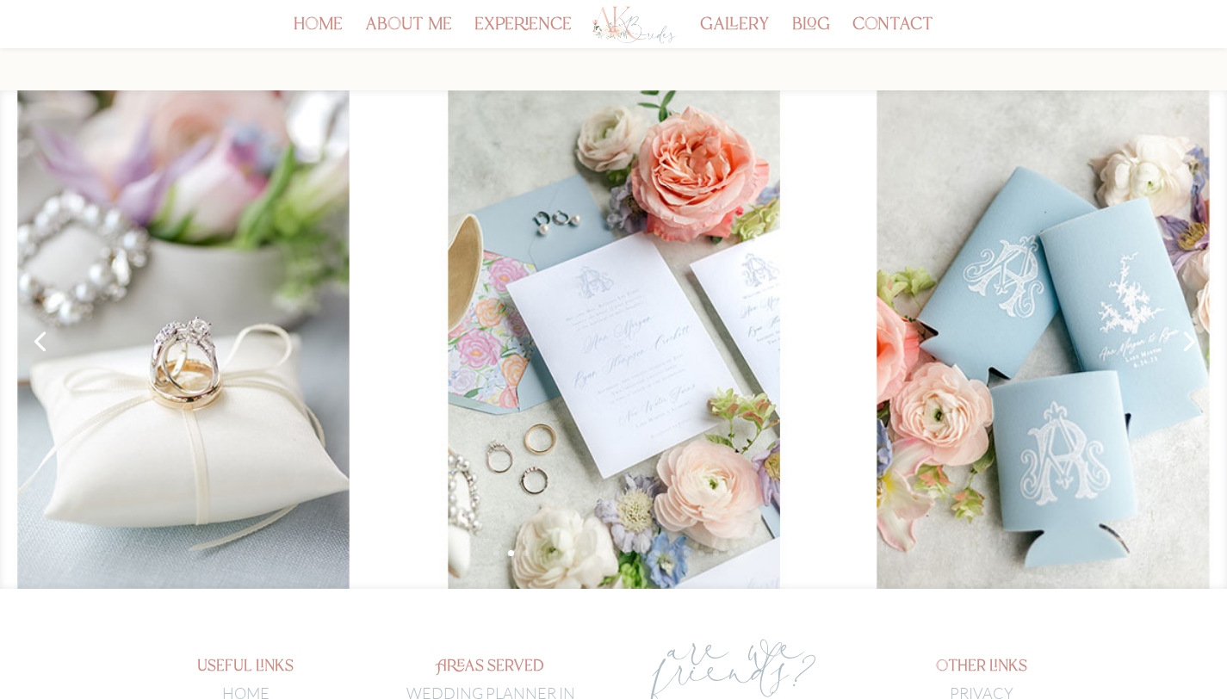
click at [1185, 342] on link "Next" at bounding box center [1187, 339] width 41 height 41
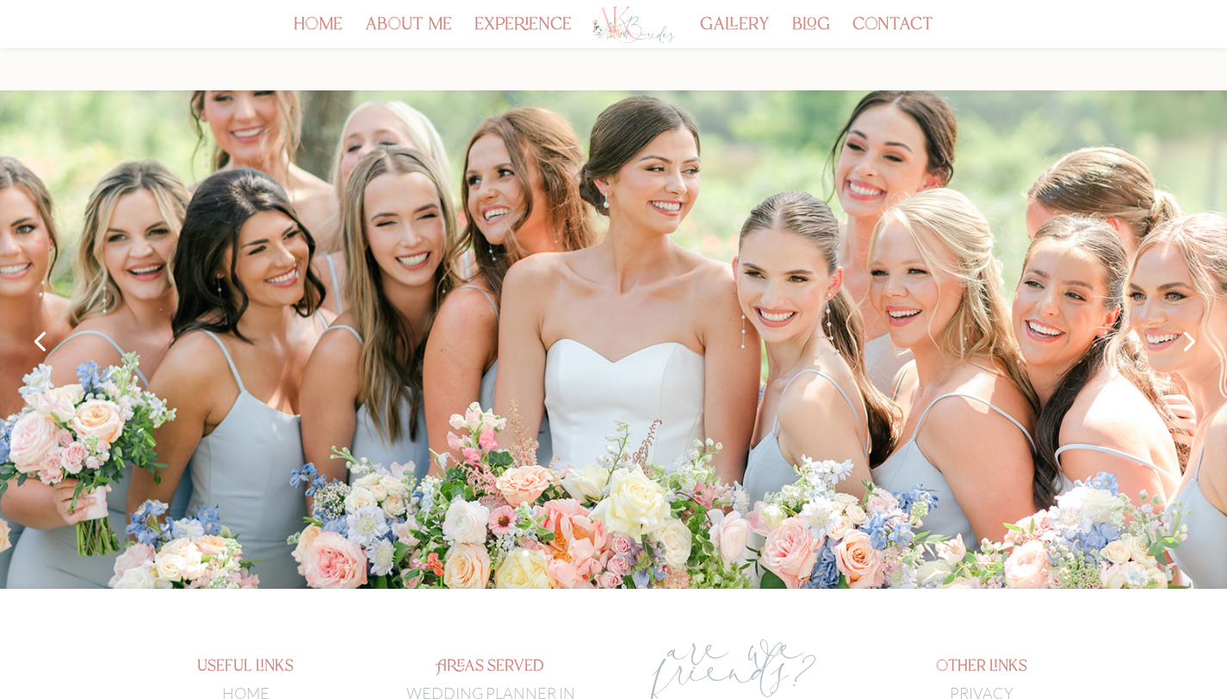
click at [1185, 342] on link "Next" at bounding box center [1187, 339] width 41 height 41
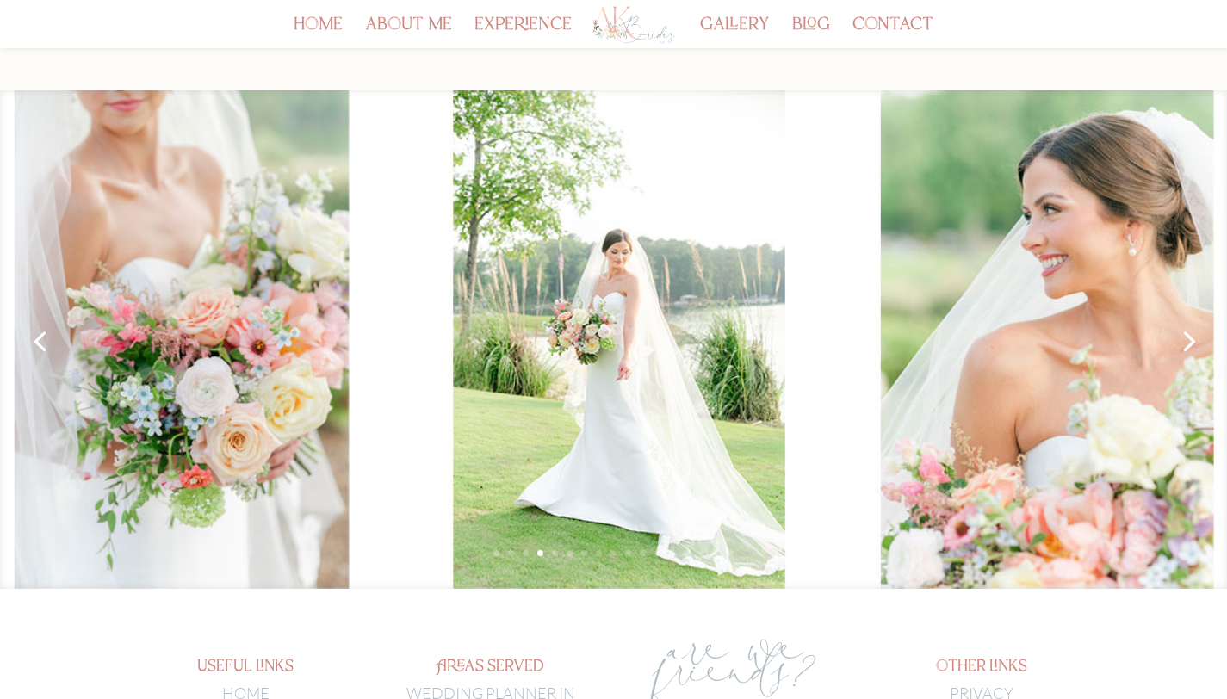
click at [1185, 342] on link "Next" at bounding box center [1187, 339] width 41 height 41
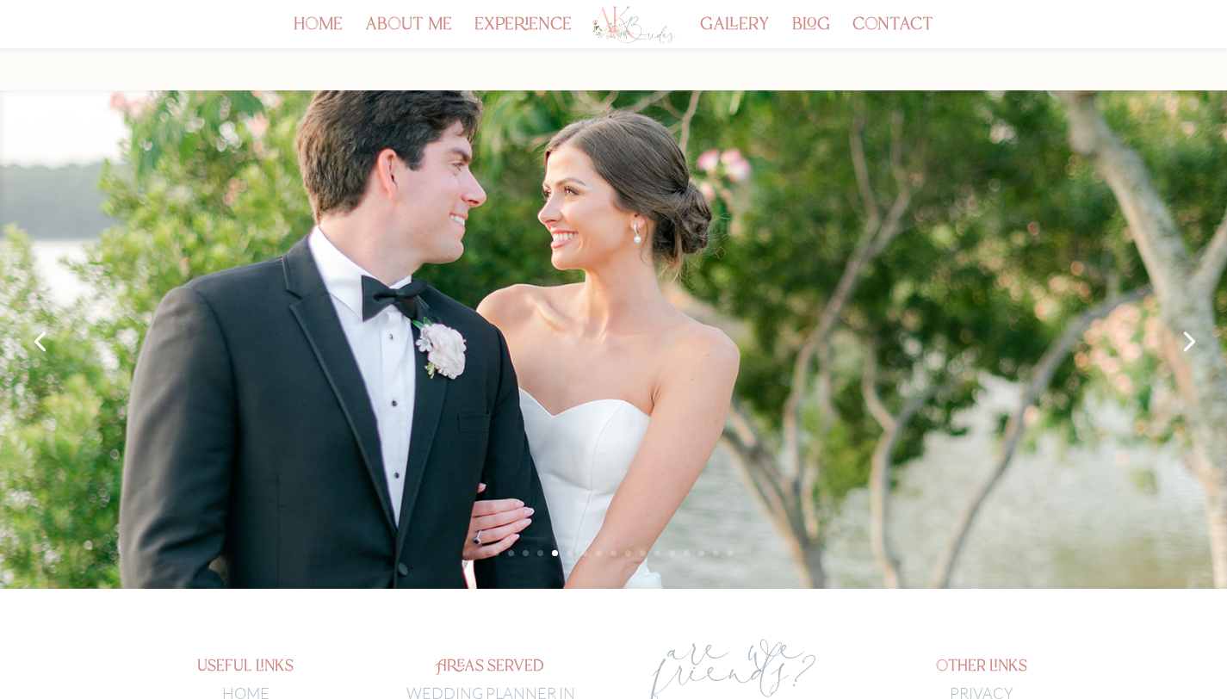
click at [1185, 342] on link "Next" at bounding box center [1187, 339] width 41 height 41
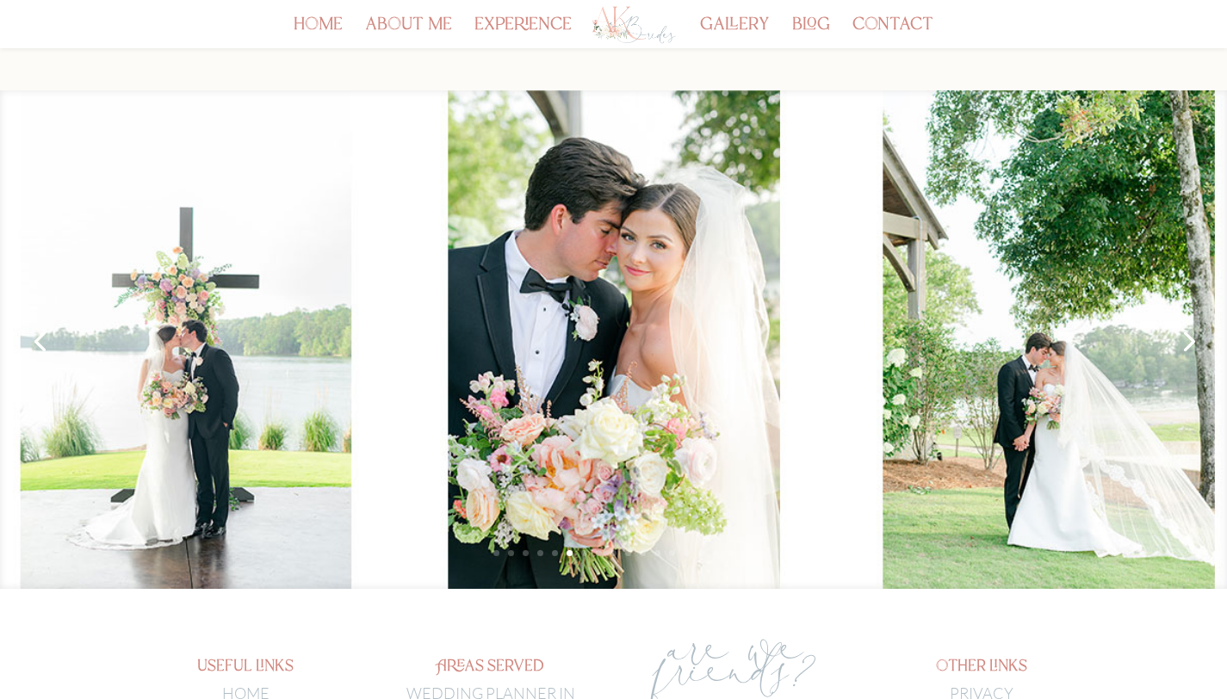
click at [1185, 342] on link "Next" at bounding box center [1187, 339] width 41 height 41
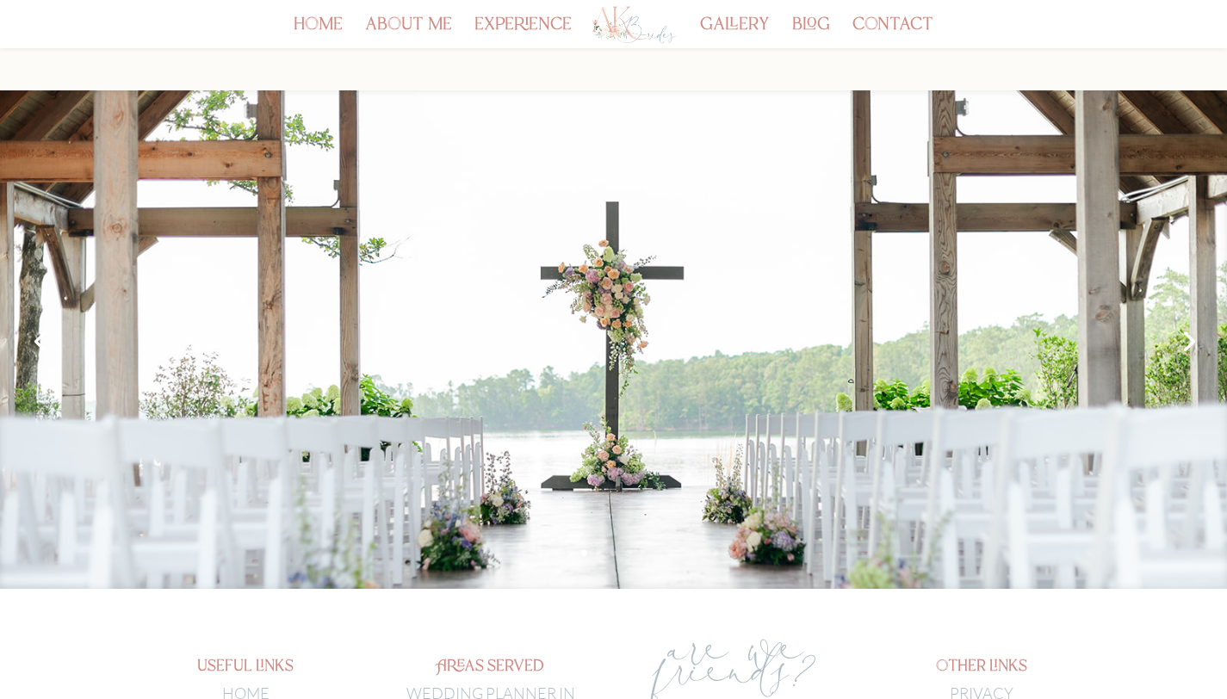
click at [1185, 342] on link "Next" at bounding box center [1187, 339] width 41 height 41
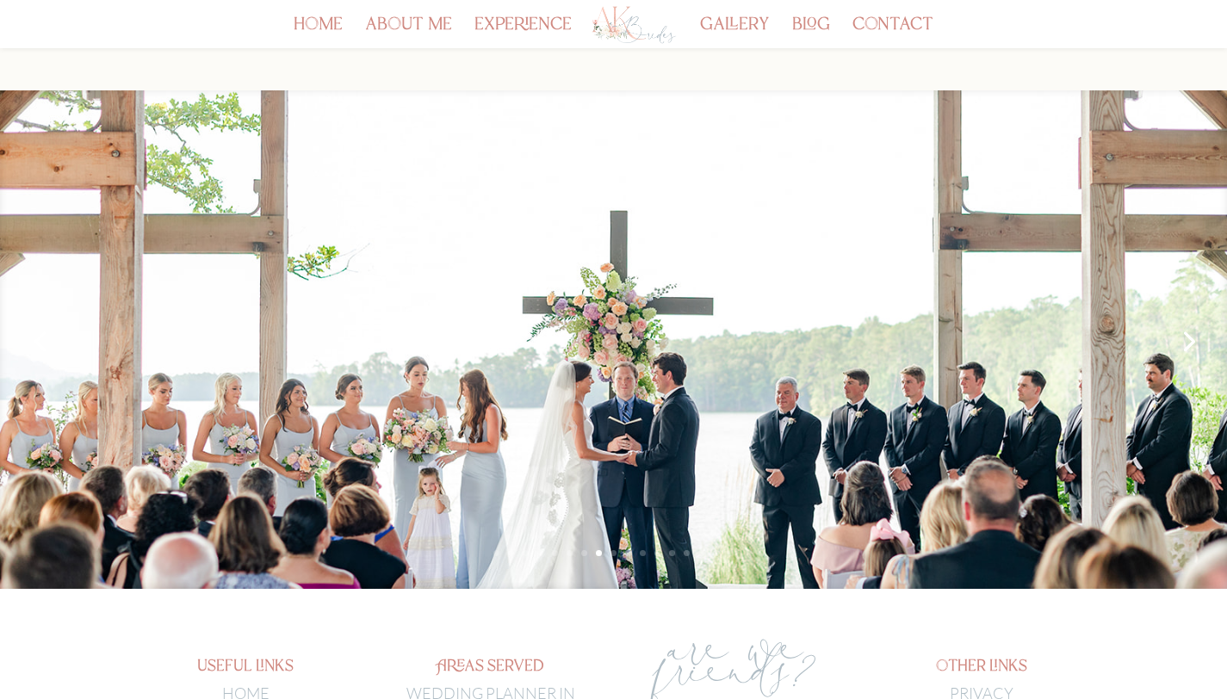
click at [1185, 342] on link "Next" at bounding box center [1187, 339] width 41 height 41
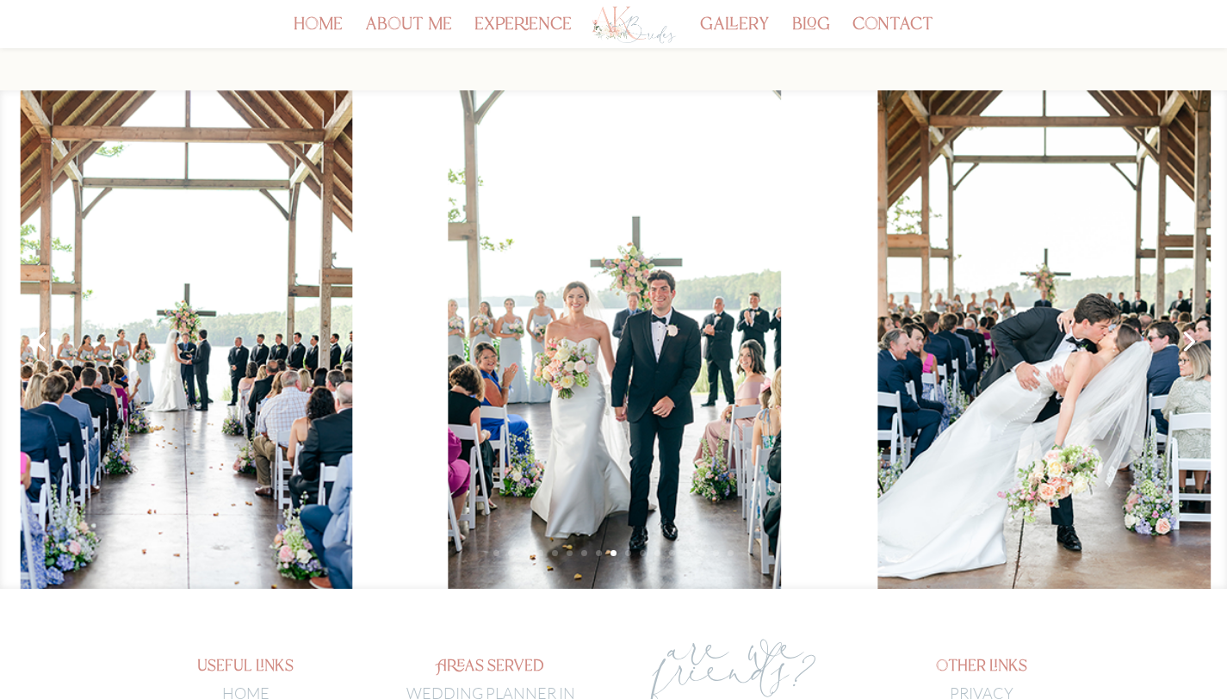
click at [1185, 342] on link "Next" at bounding box center [1187, 339] width 41 height 41
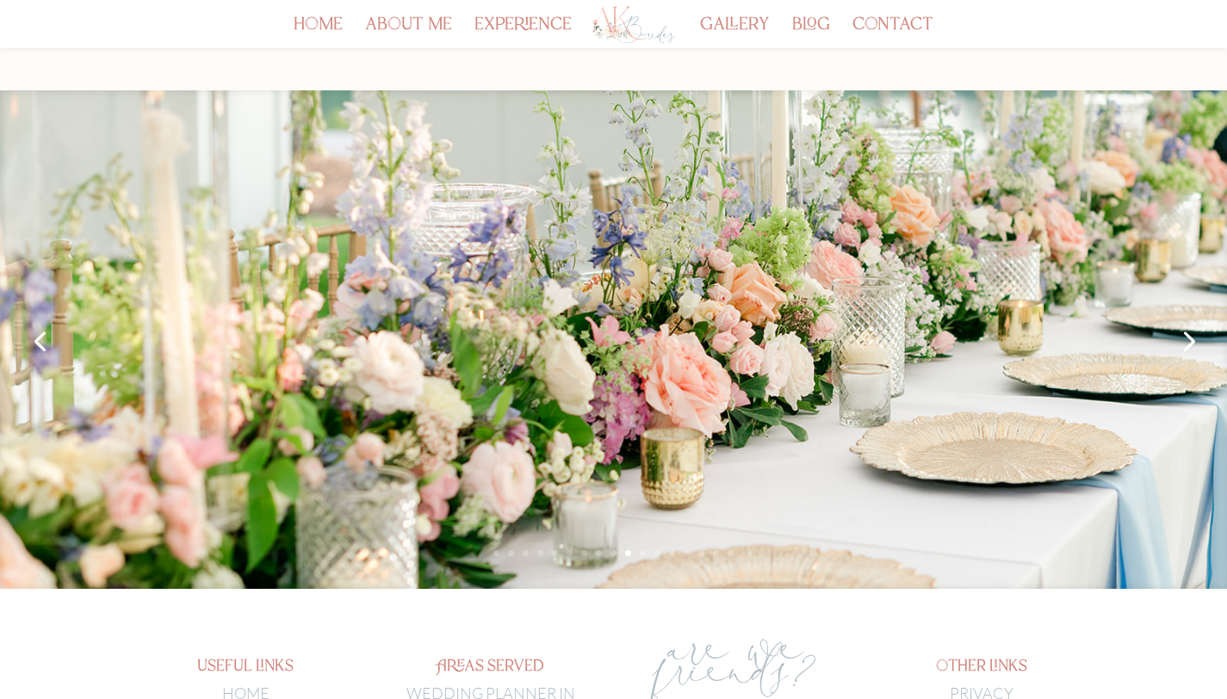
click at [1185, 342] on link "Next" at bounding box center [1187, 339] width 41 height 41
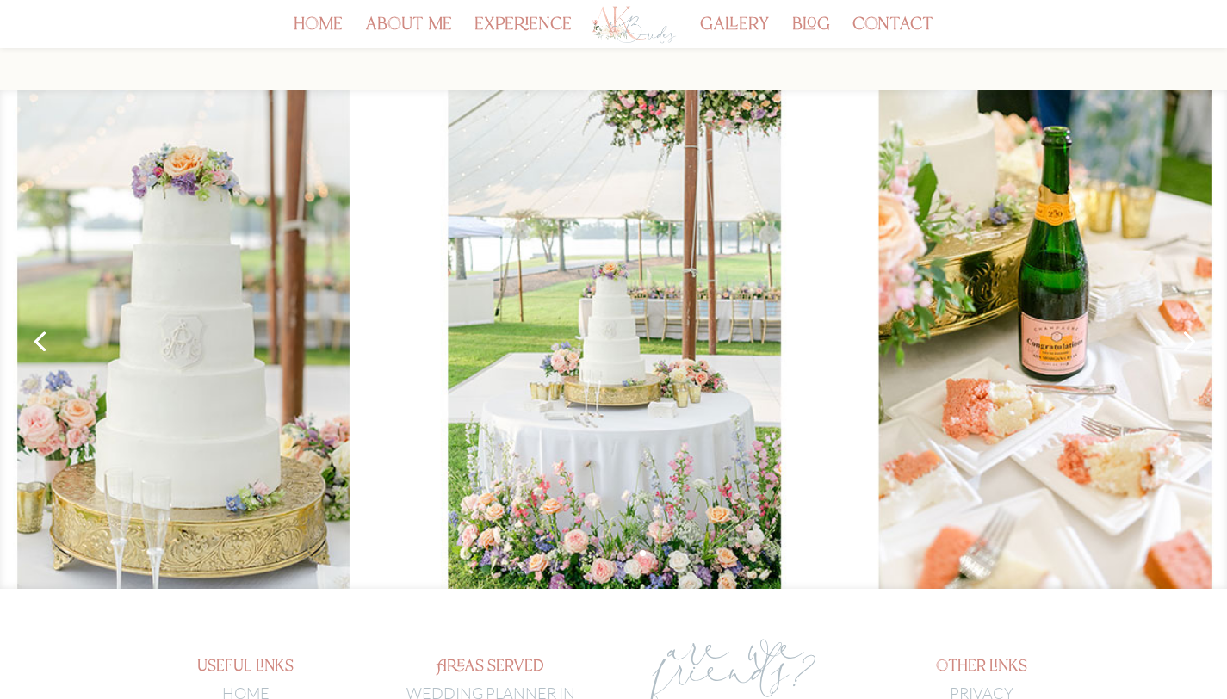
click at [1185, 342] on link "Next" at bounding box center [1187, 339] width 41 height 41
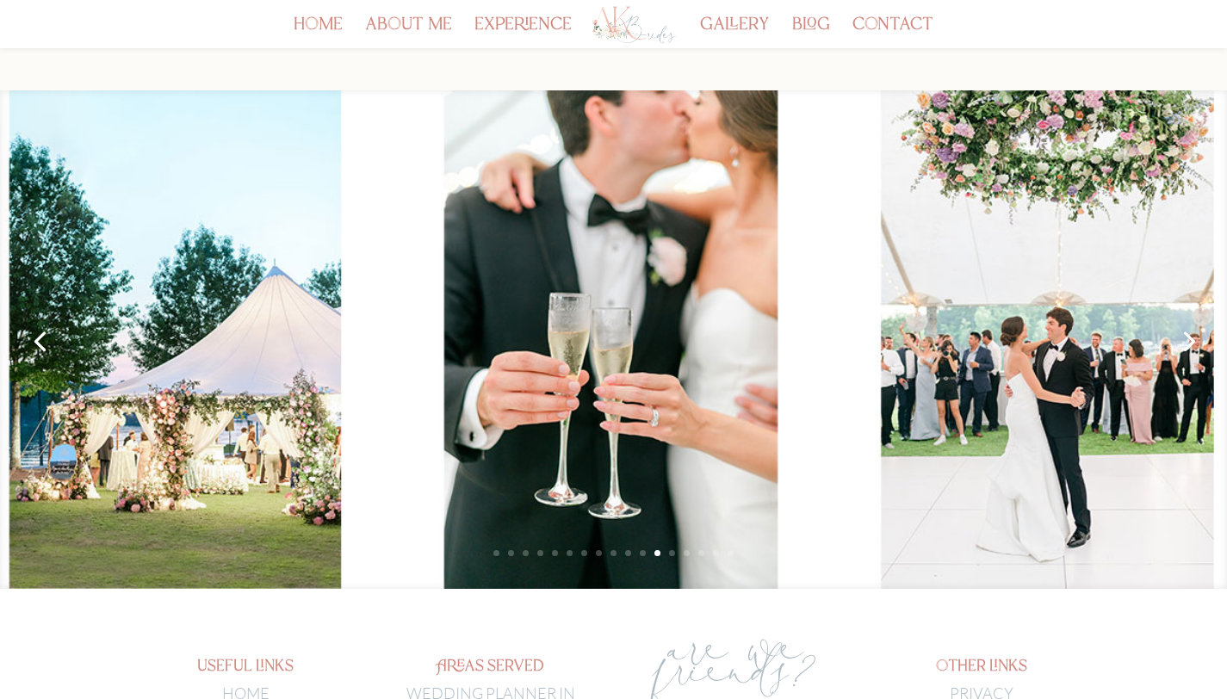
click at [1185, 342] on link "Next" at bounding box center [1187, 339] width 41 height 41
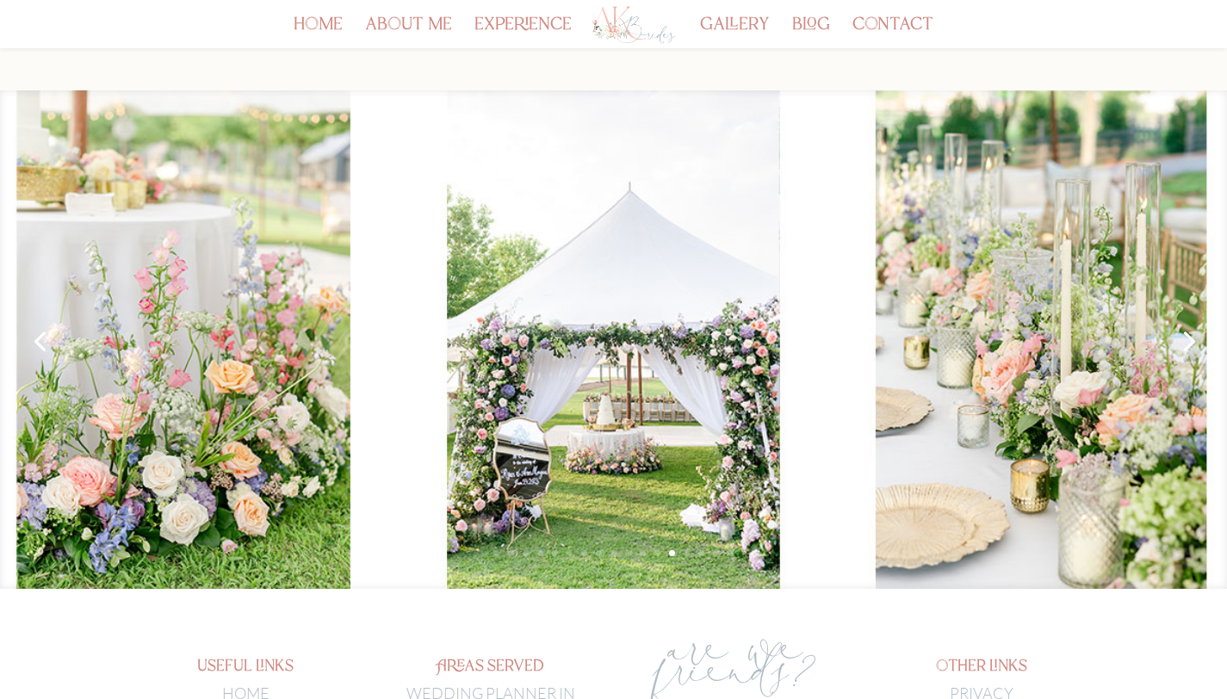
click at [1185, 342] on link "Next" at bounding box center [1187, 339] width 41 height 41
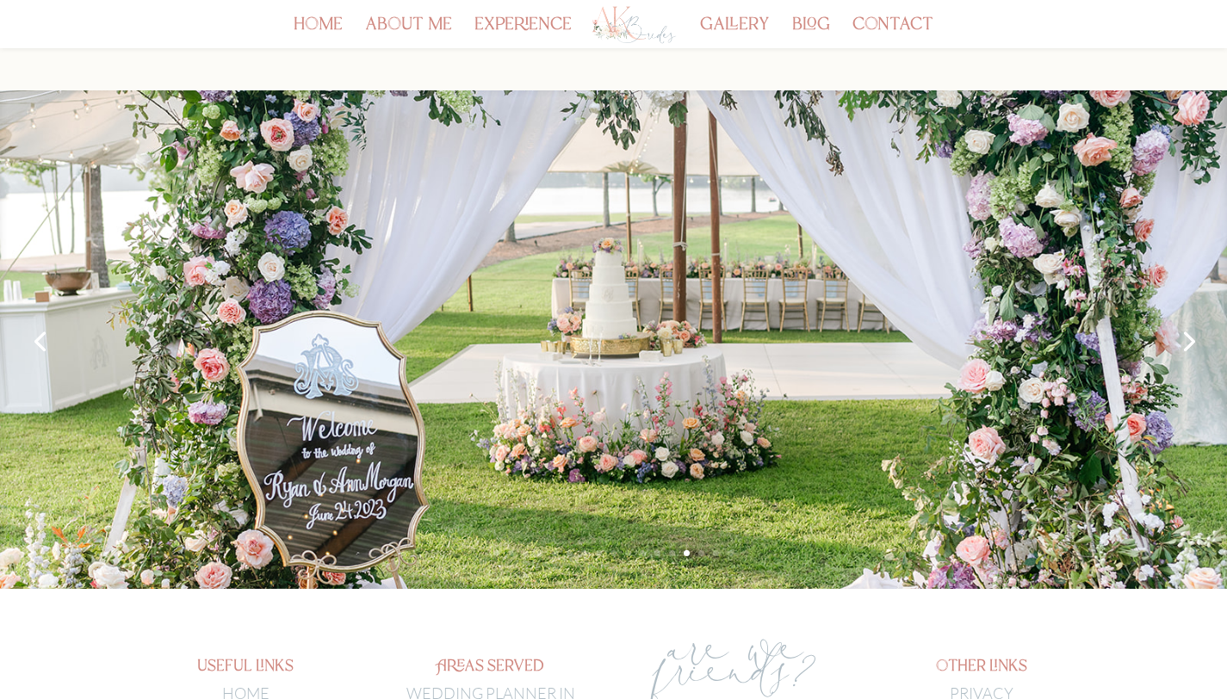
click at [1185, 342] on link "Next" at bounding box center [1187, 339] width 41 height 41
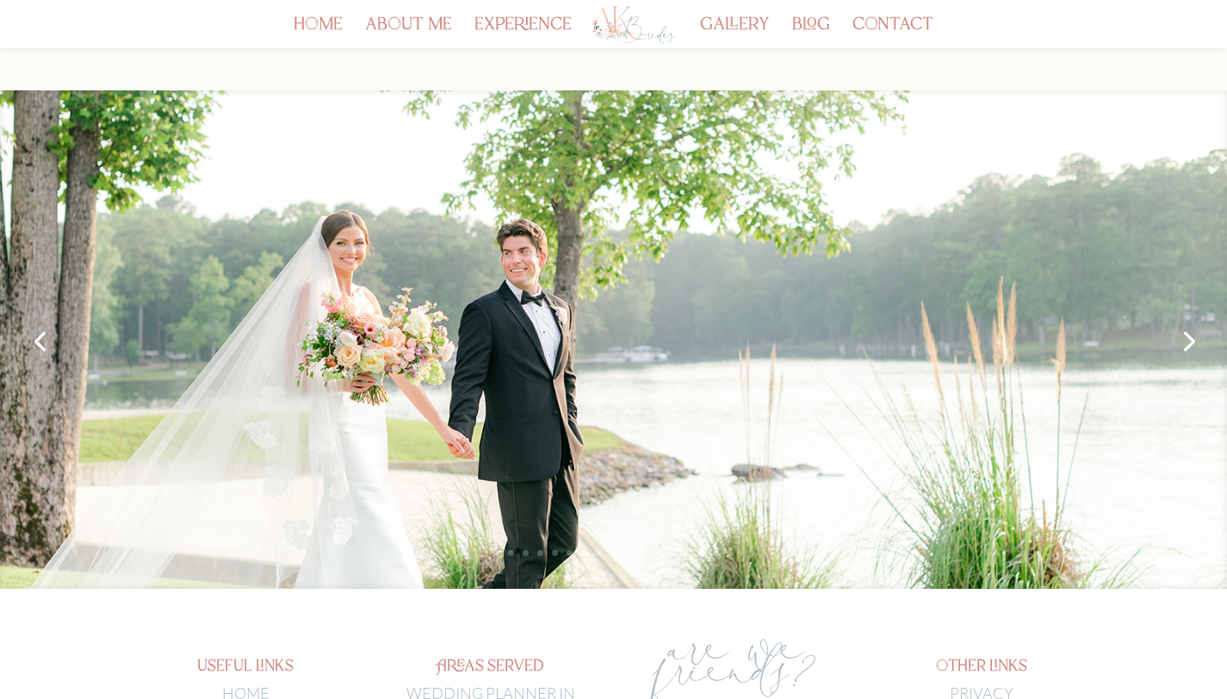
click at [1185, 342] on link "Next" at bounding box center [1187, 339] width 41 height 41
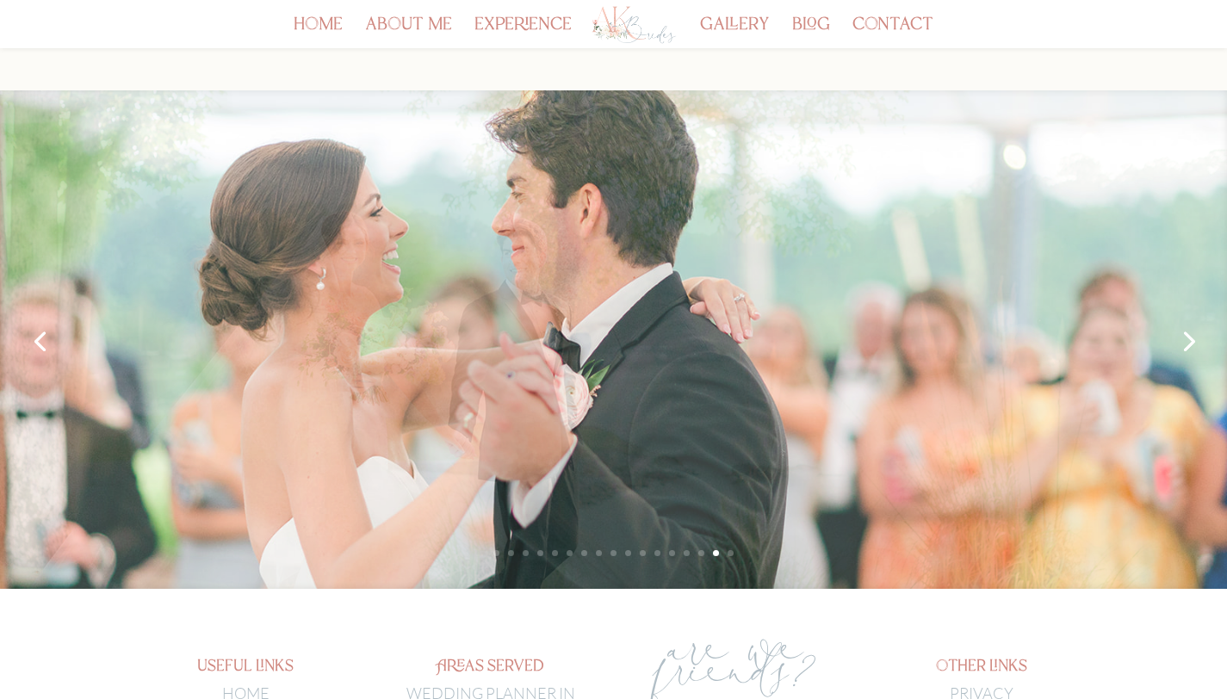
click at [1185, 342] on link "Next" at bounding box center [1187, 339] width 41 height 41
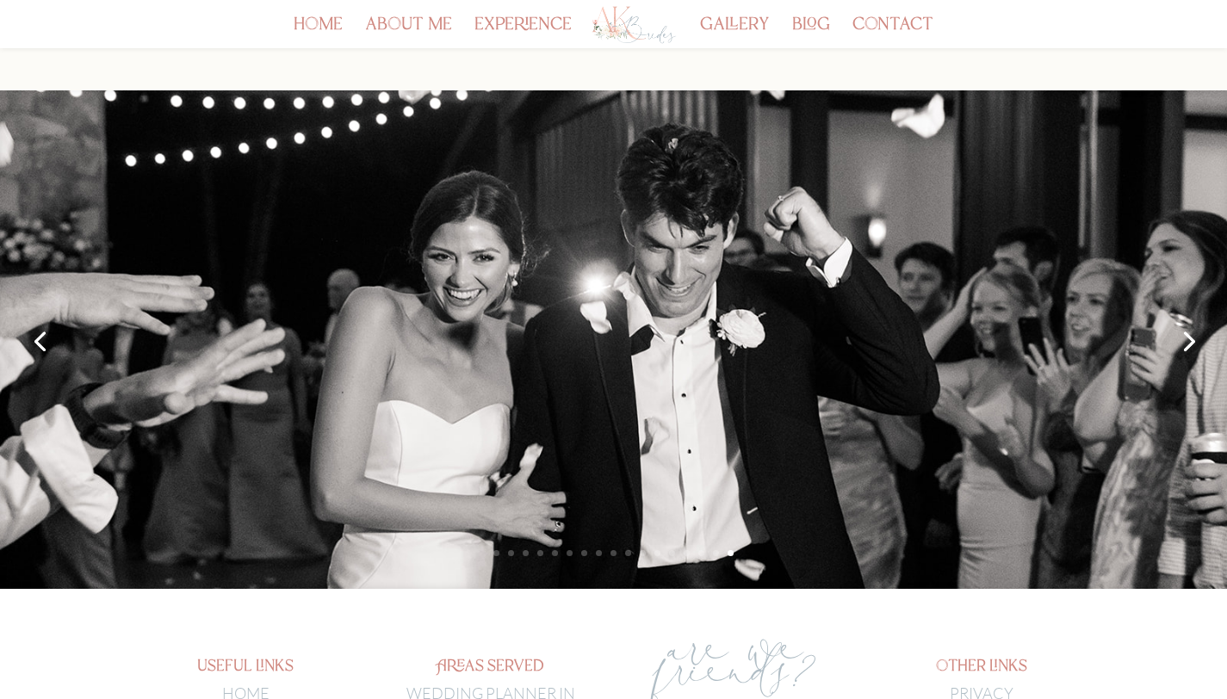
click at [1185, 342] on link "Next" at bounding box center [1187, 339] width 41 height 41
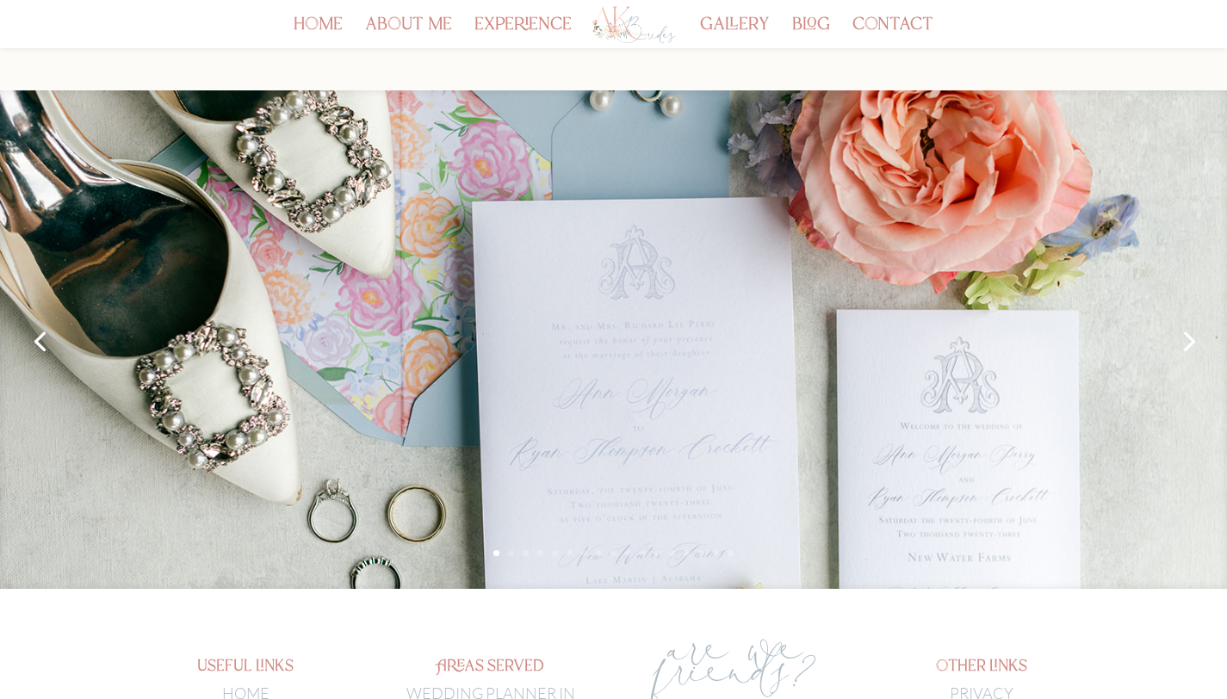
click at [1185, 342] on link "Next" at bounding box center [1187, 339] width 41 height 41
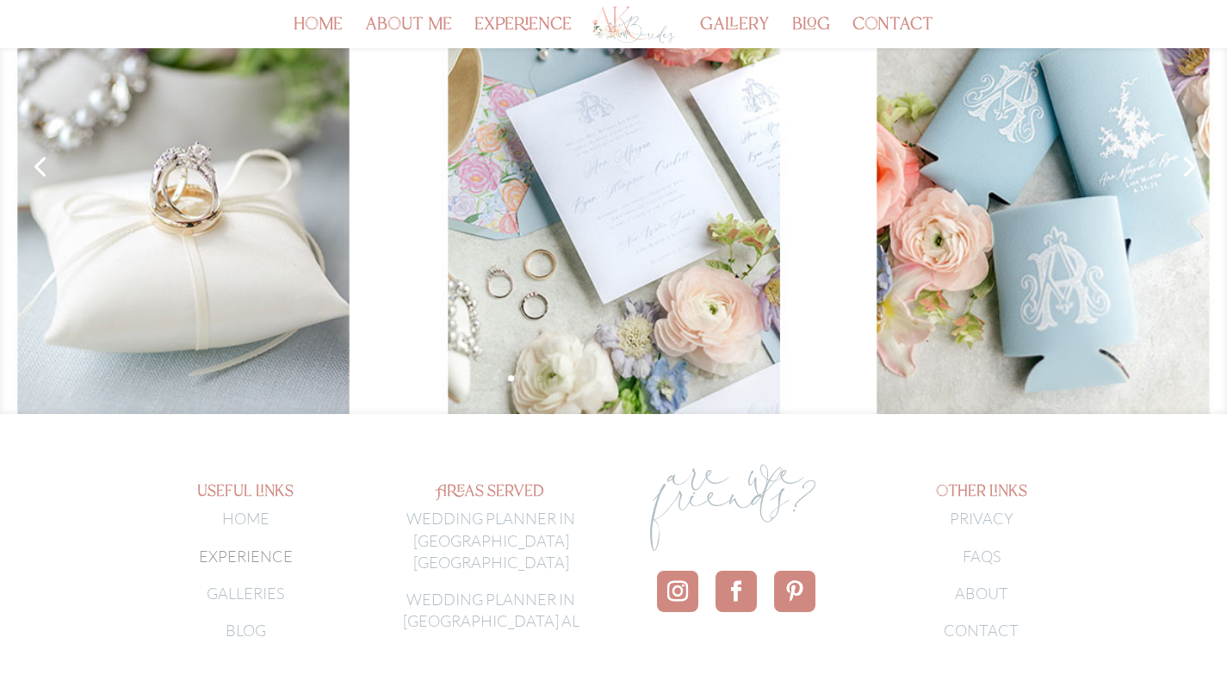
scroll to position [360, 0]
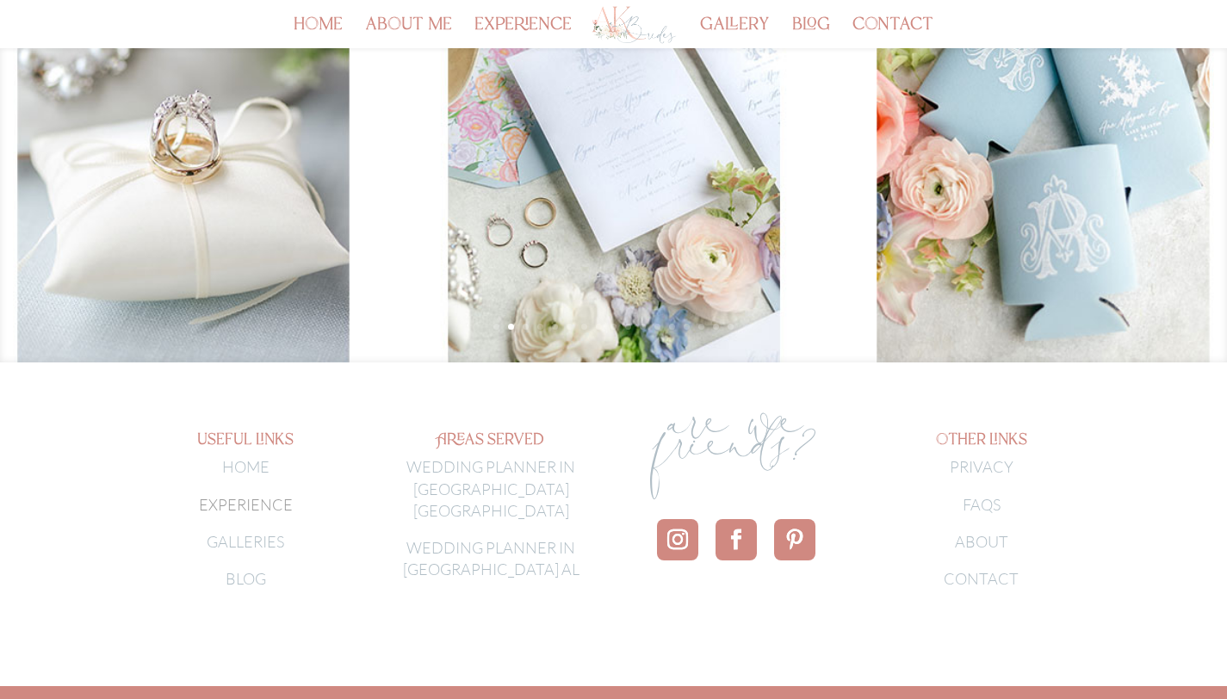
click at [986, 500] on link "FAQS" at bounding box center [982, 504] width 38 height 19
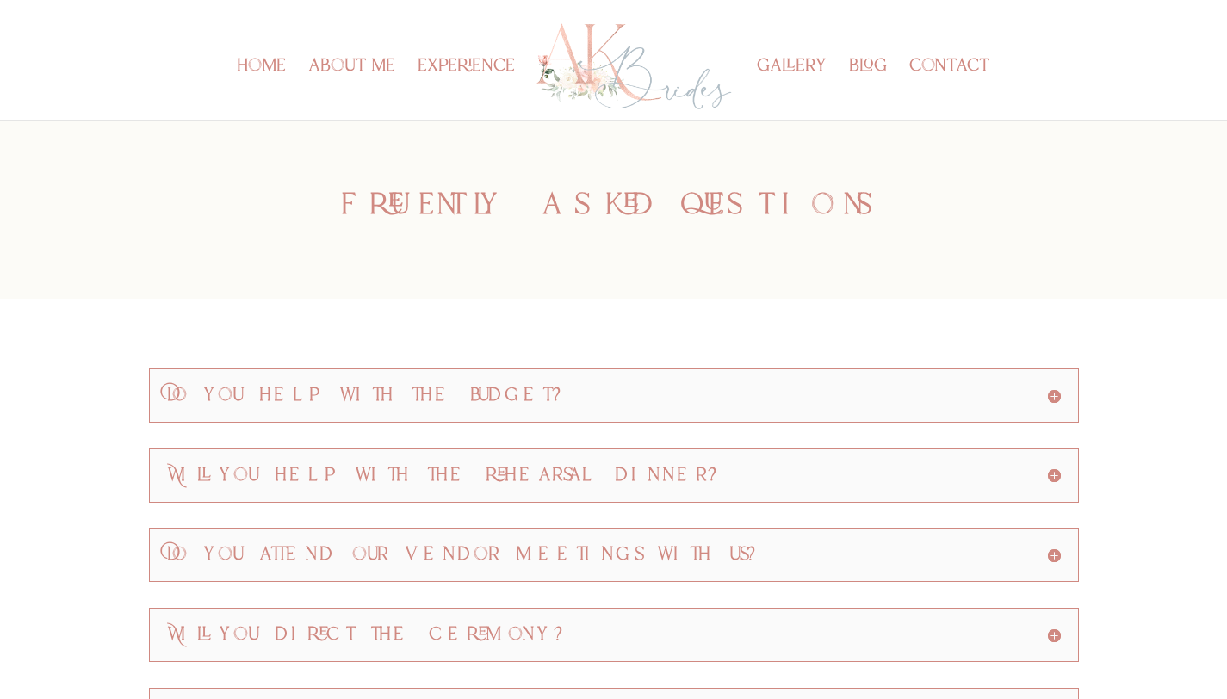
click at [1053, 480] on h5 "Will you help with the rehearsal dinner?" at bounding box center [614, 476] width 894 height 18
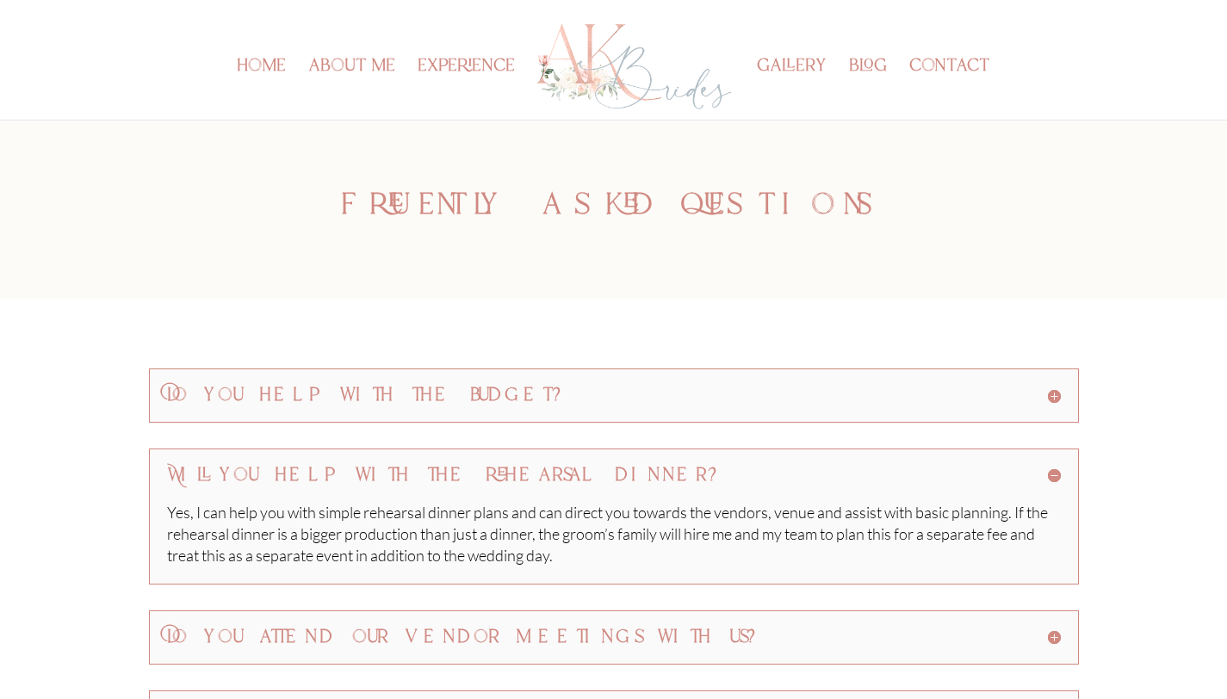
click at [1055, 393] on h5 "Do you help with the budget?" at bounding box center [614, 396] width 894 height 18
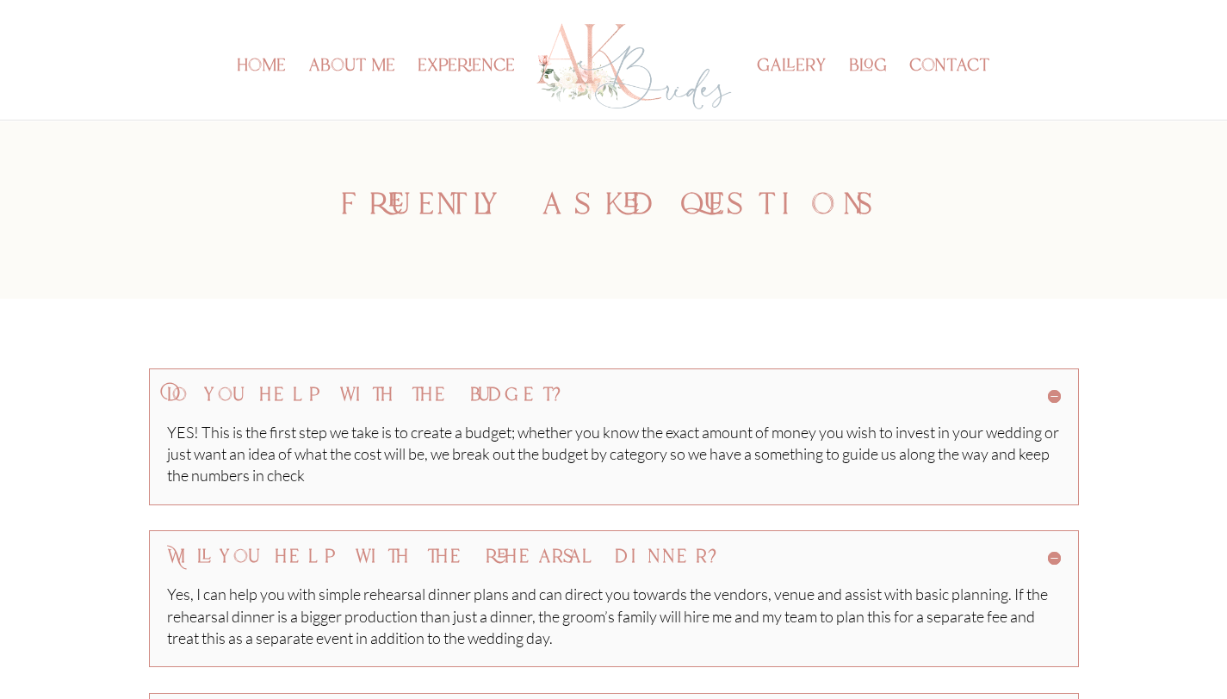
click at [1054, 395] on h5 "Do you help with the budget?" at bounding box center [614, 396] width 894 height 18
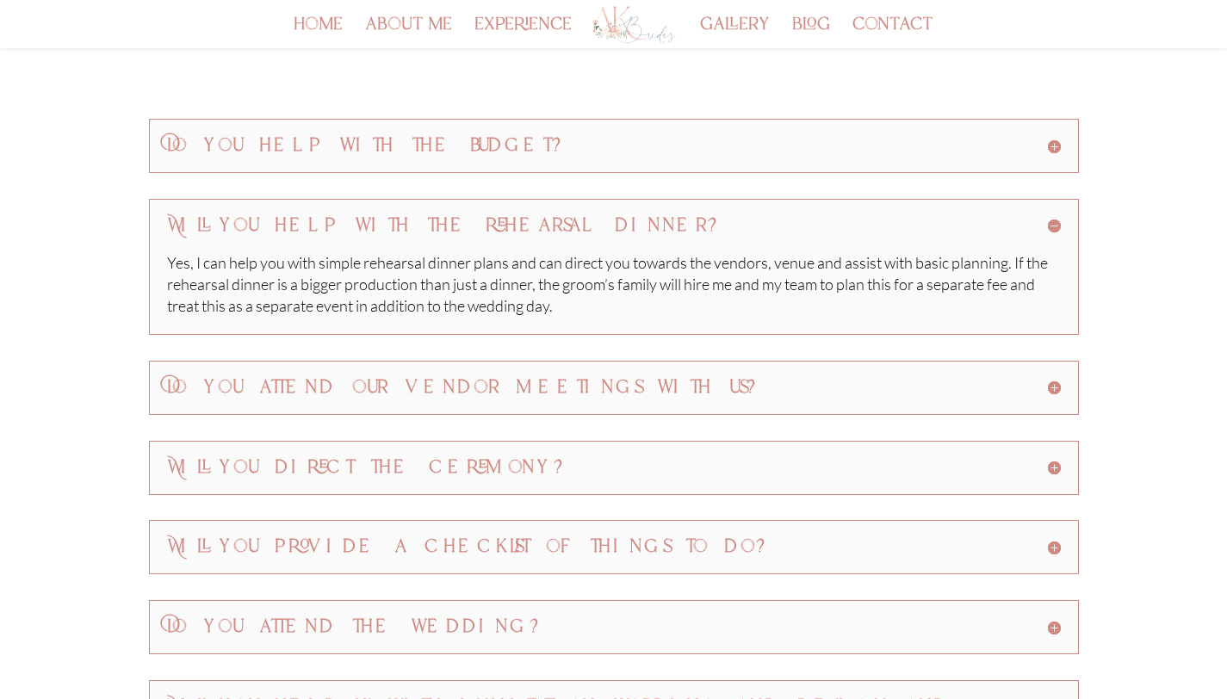
scroll to position [195, 0]
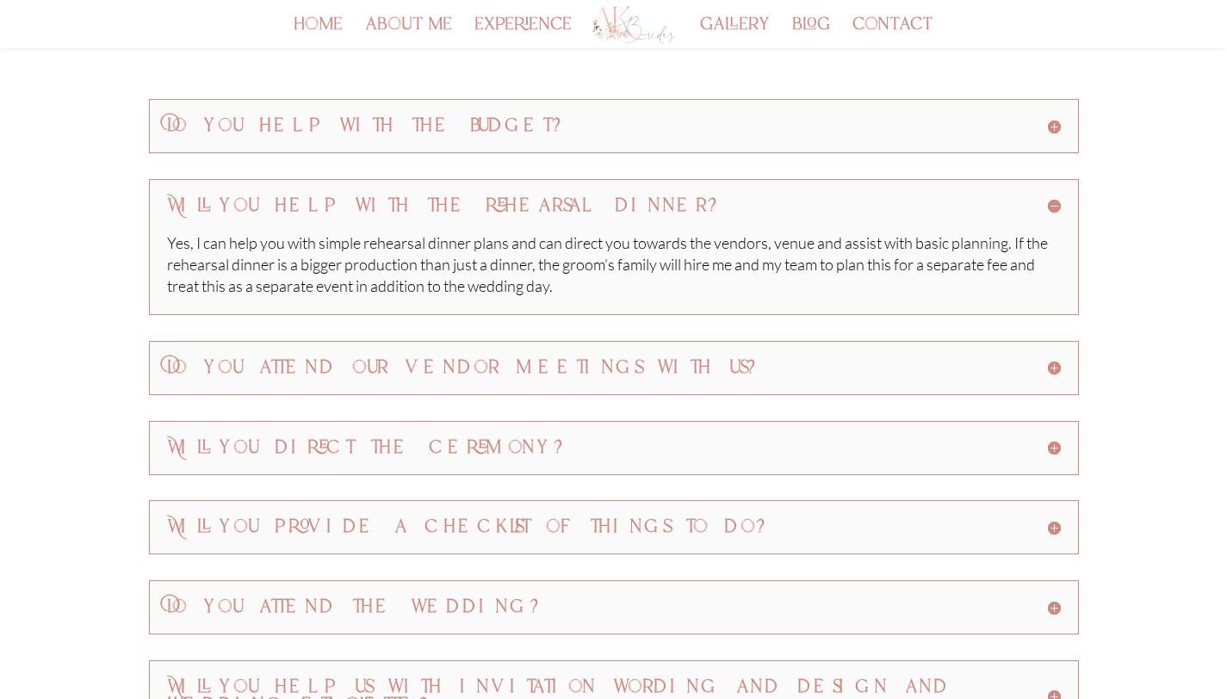
click at [1052, 371] on h5 "Do you attend our vendor meetings with us?" at bounding box center [614, 368] width 894 height 18
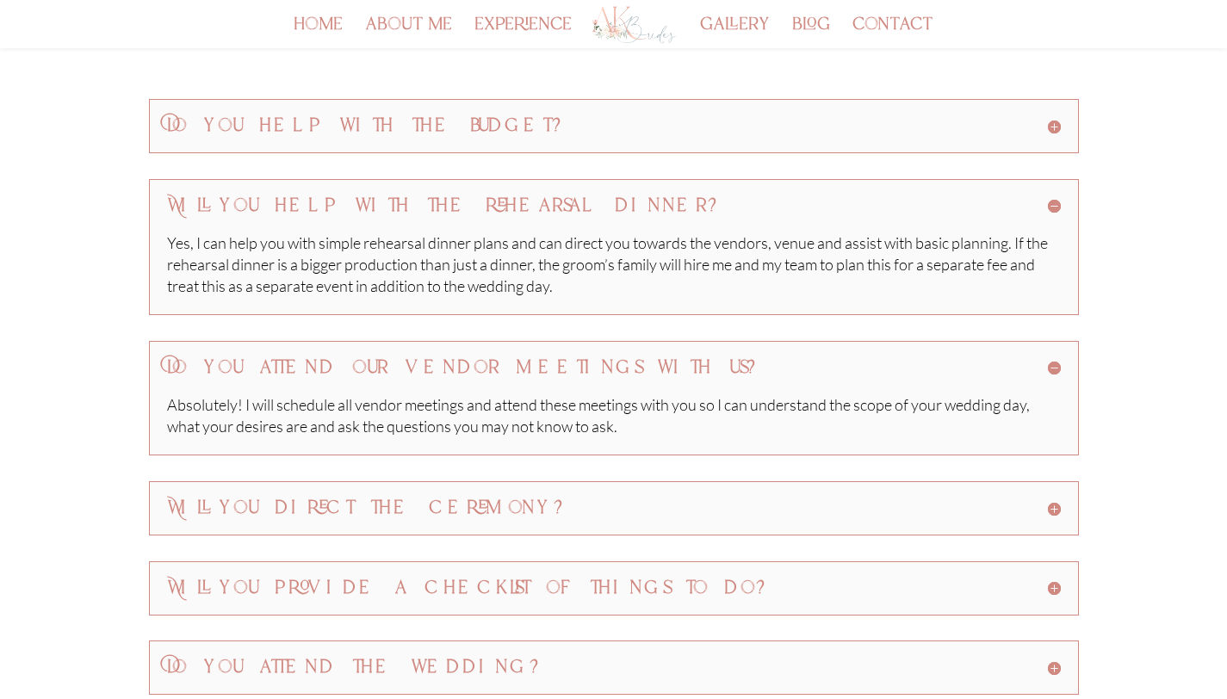
click at [1049, 373] on h5 "Do you attend our vendor meetings with us?" at bounding box center [614, 368] width 894 height 18
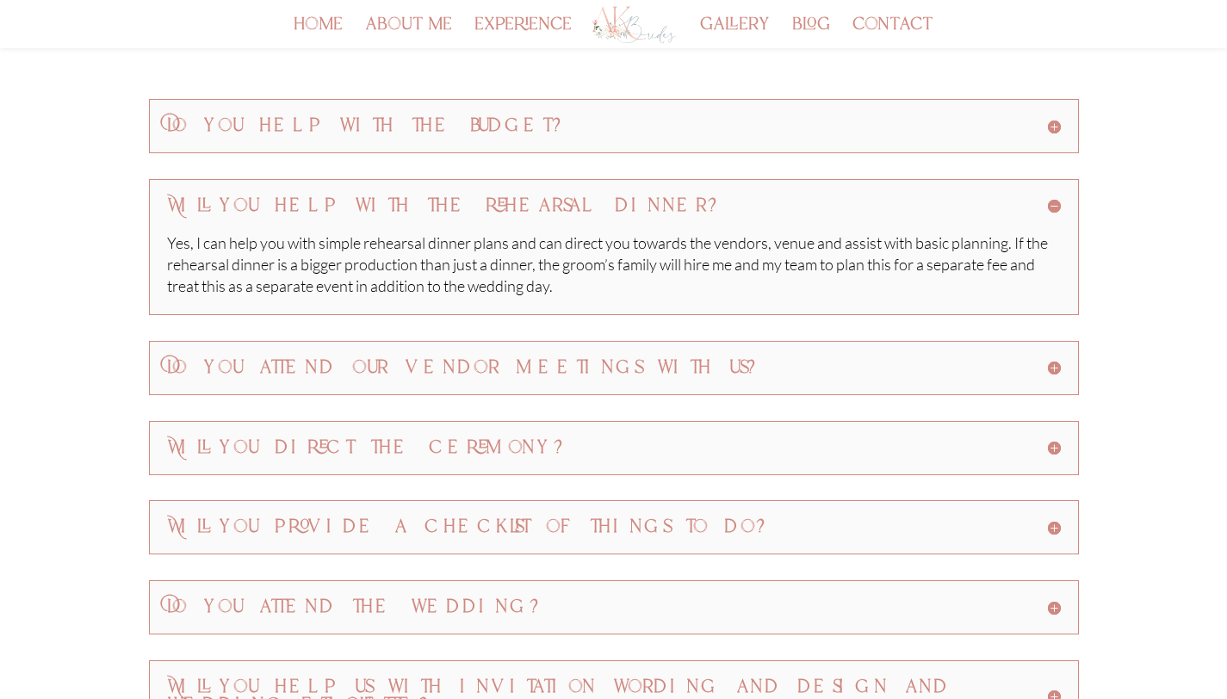
click at [1055, 207] on h5 "Will you help with the rehearsal dinner?" at bounding box center [614, 206] width 894 height 18
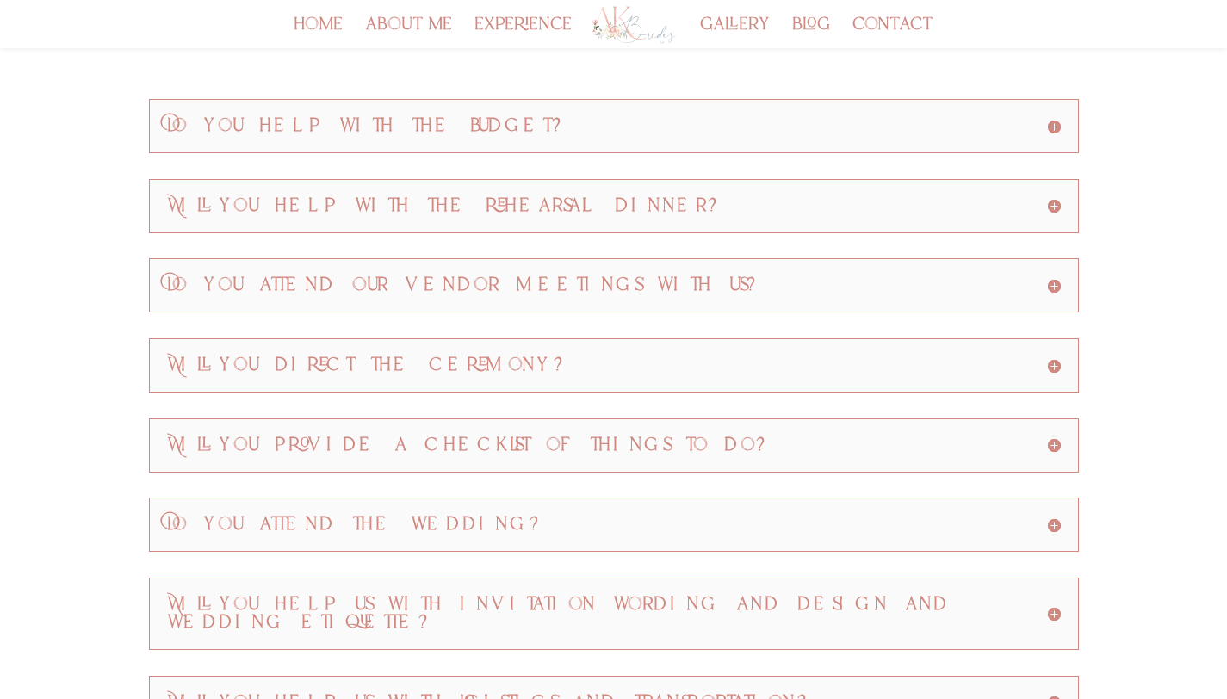
click at [1054, 370] on h5 "Will you direct the ceremony?" at bounding box center [614, 365] width 894 height 18
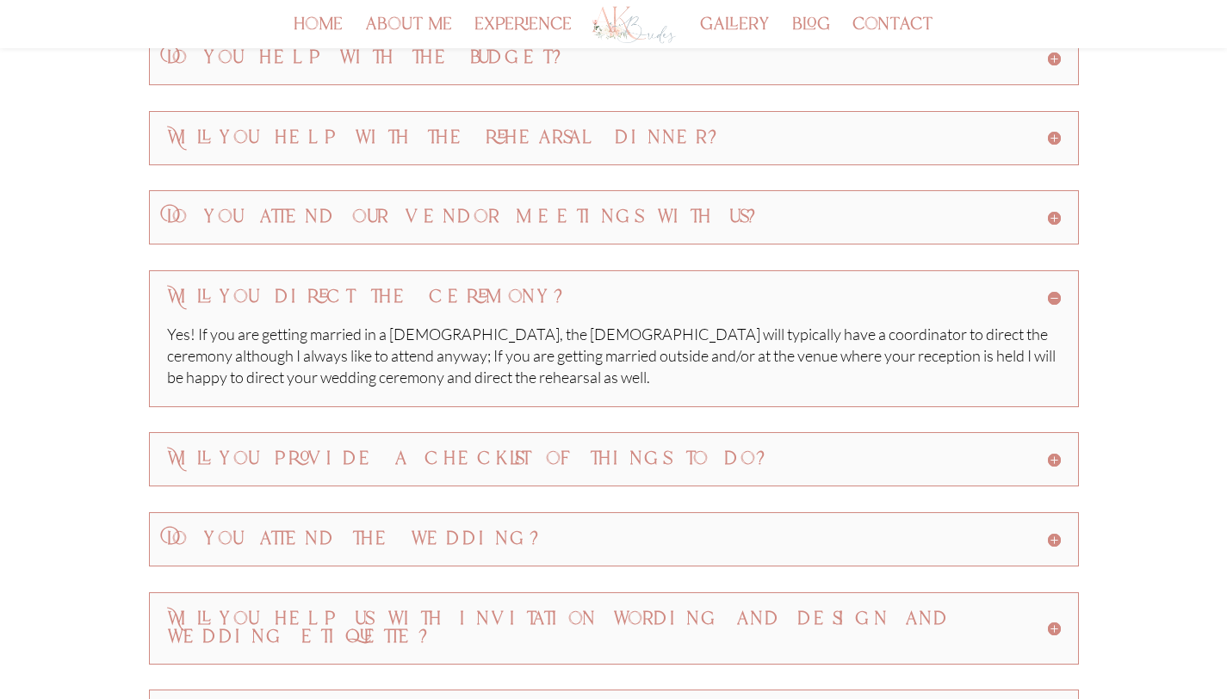
scroll to position [268, 0]
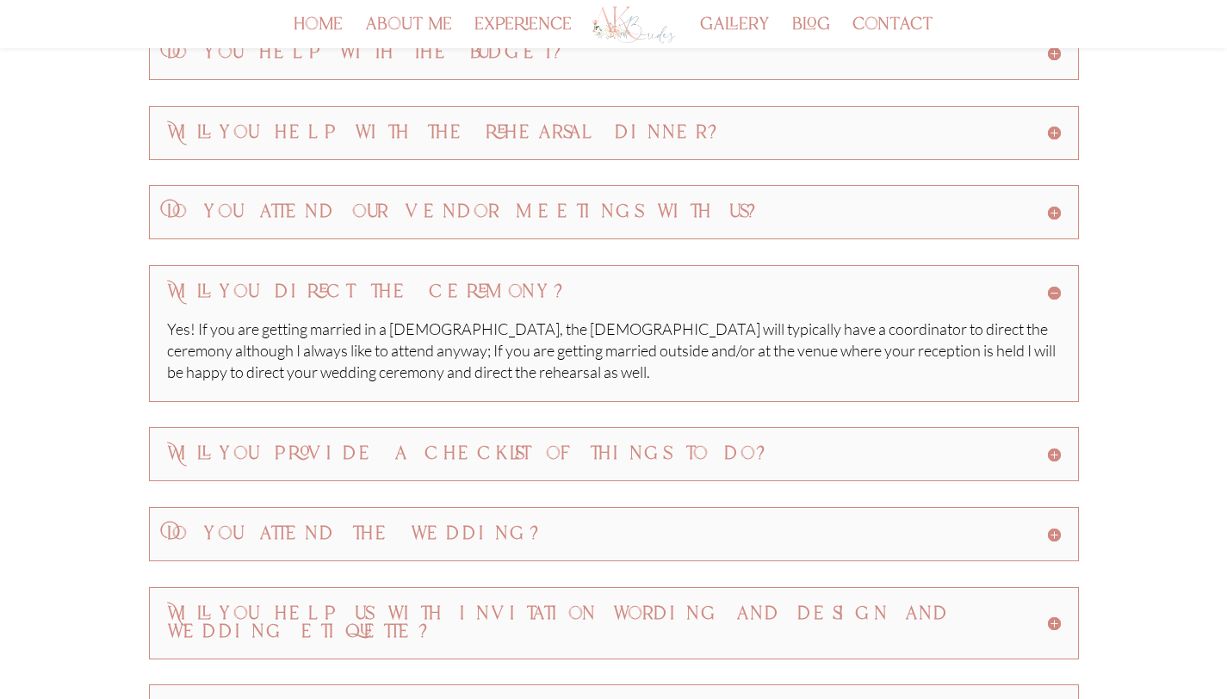
click at [1056, 295] on h5 "Will you direct the ceremony?" at bounding box center [614, 292] width 894 height 18
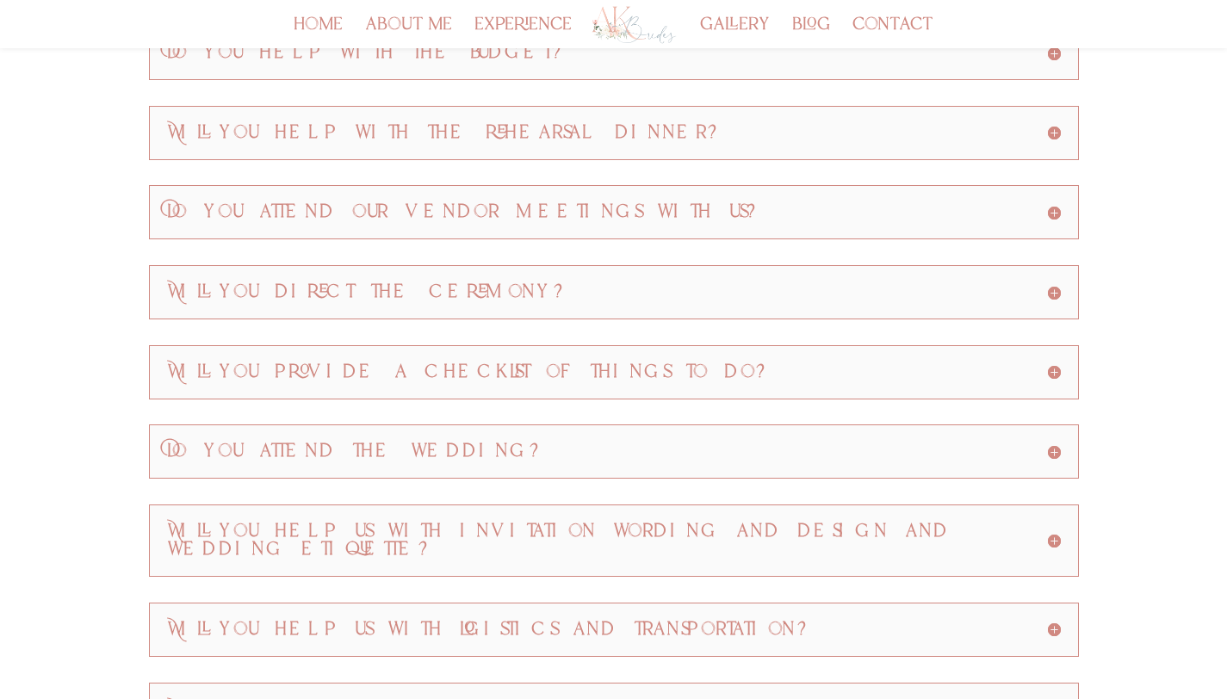
click at [1064, 377] on div "Will you provide a checklist of things to do? I absolutely write up a checklist…" at bounding box center [614, 372] width 930 height 54
click at [1055, 375] on h5 "Will you provide a checklist of things to do?" at bounding box center [614, 372] width 894 height 18
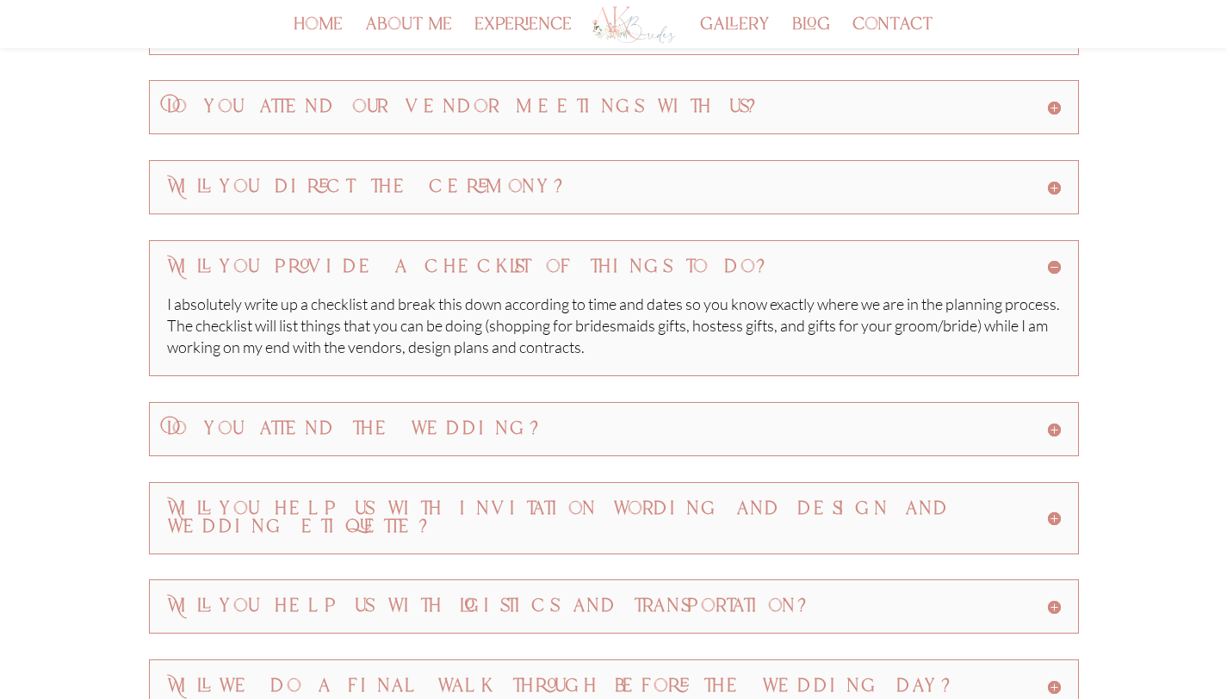
scroll to position [375, 0]
click at [1056, 273] on h5 "Will you provide a checklist of things to do?" at bounding box center [614, 266] width 894 height 18
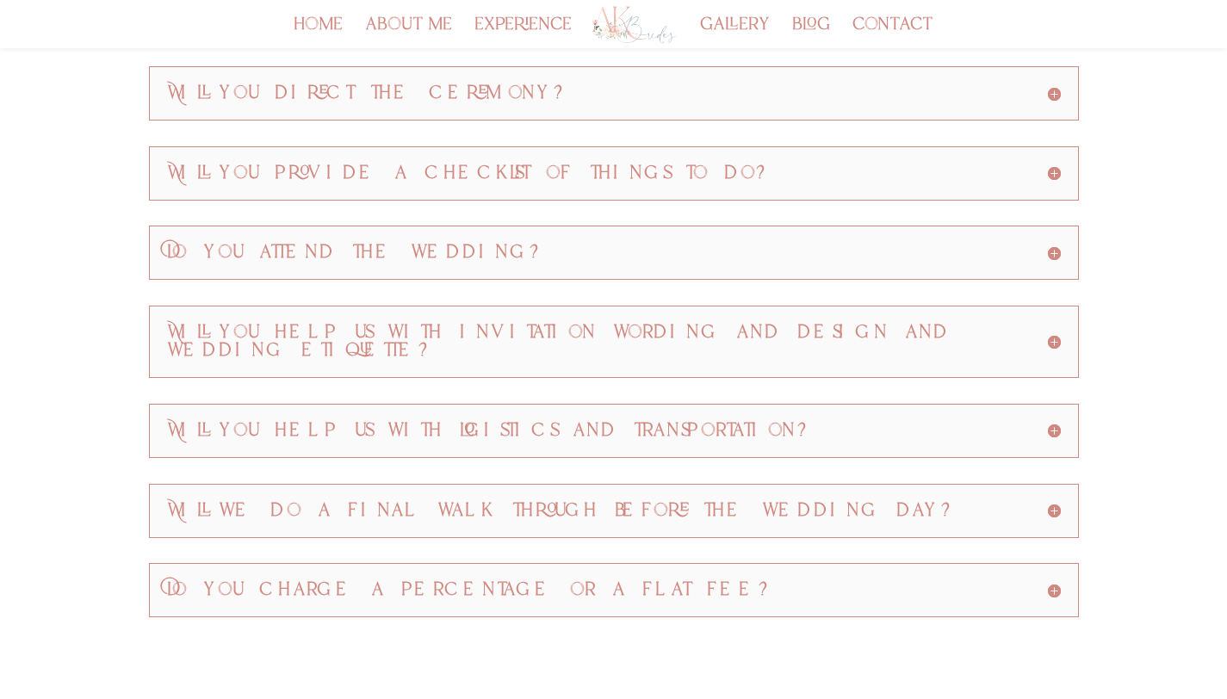
scroll to position [472, 0]
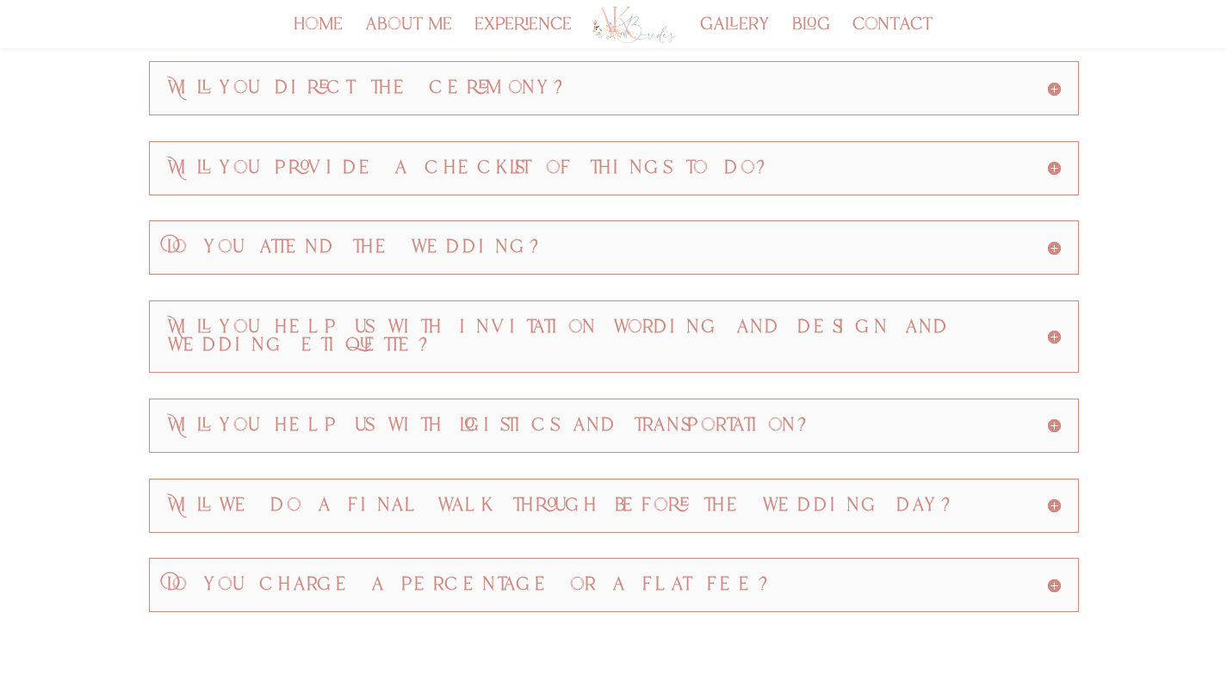
click at [1053, 255] on h5 "Do you attend the wedding?" at bounding box center [614, 247] width 894 height 18
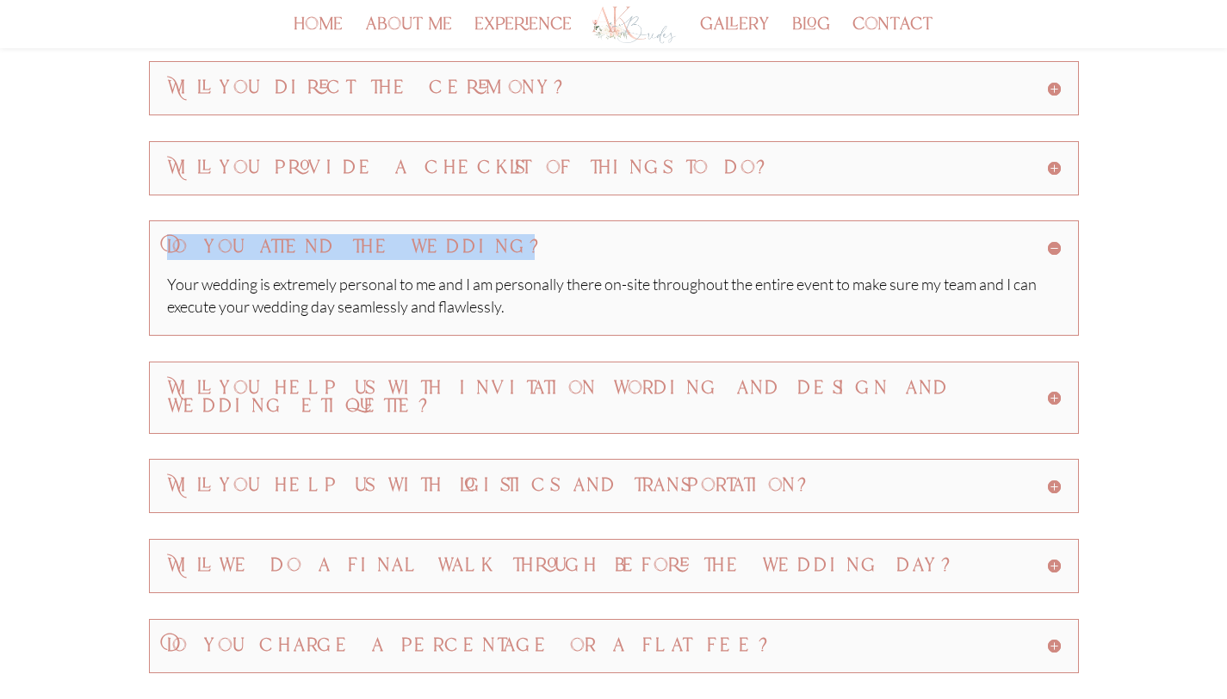
click at [1058, 240] on h5 "Do you attend the wedding?" at bounding box center [614, 247] width 894 height 18
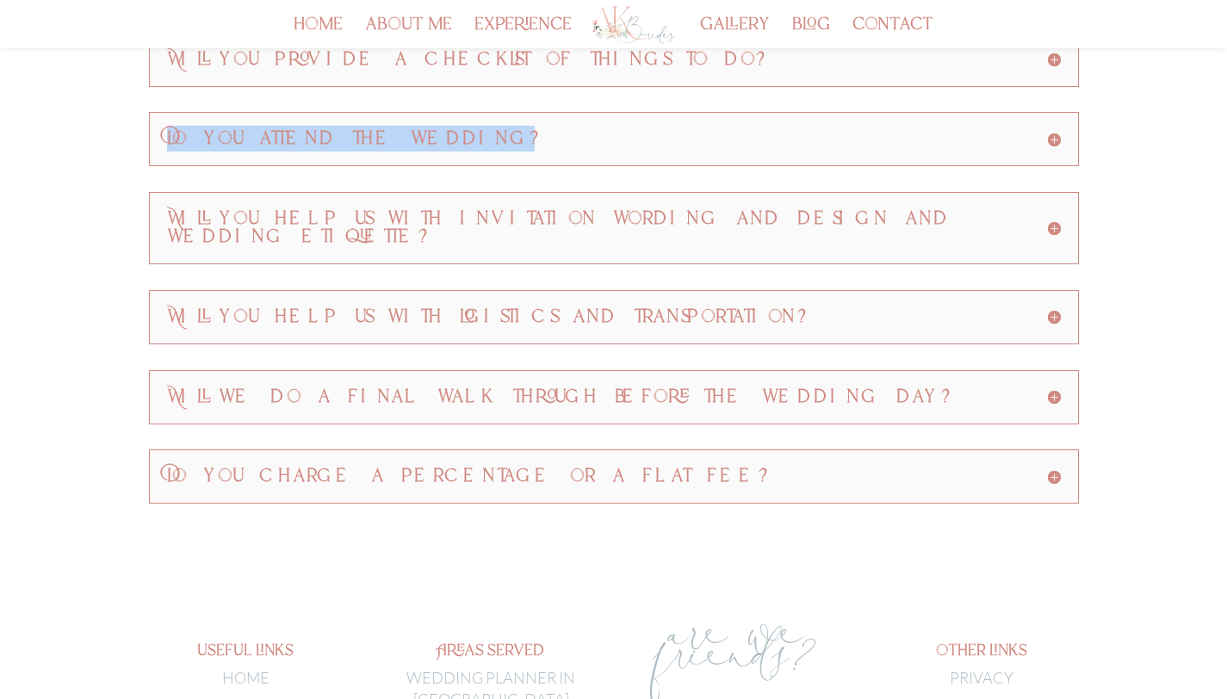
scroll to position [596, 0]
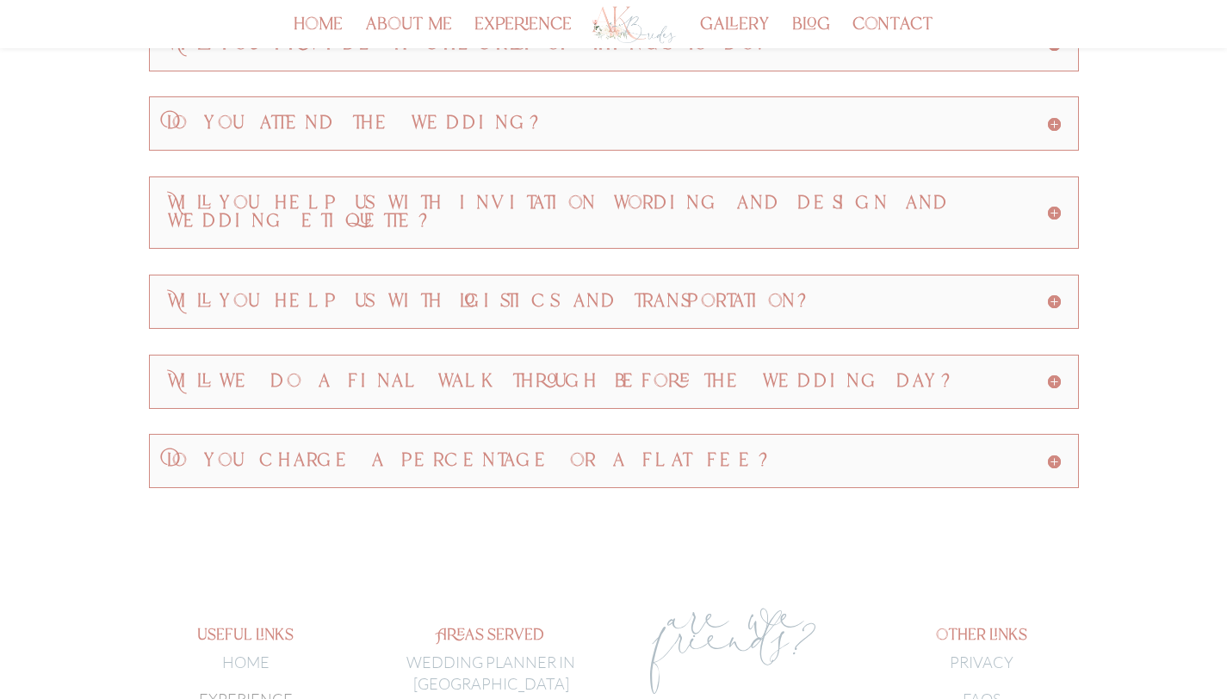
click at [1052, 452] on h5 "Do you charge a percentage or a flat fee?" at bounding box center [614, 461] width 894 height 18
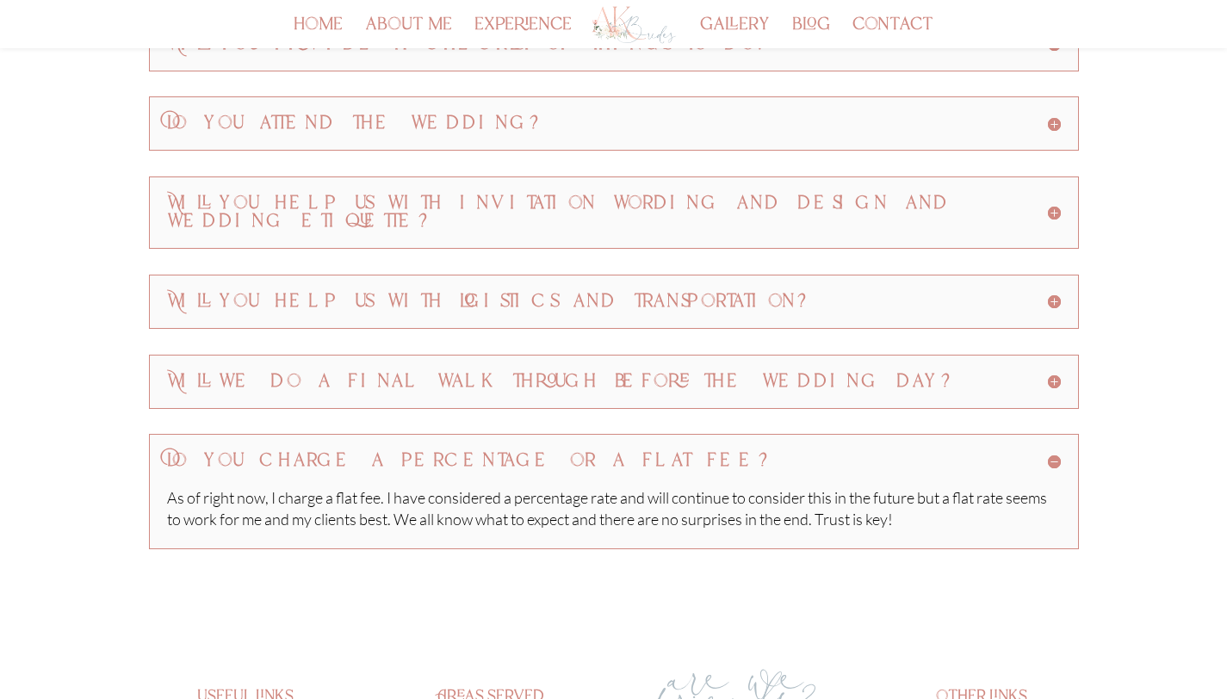
click at [1055, 452] on h5 "Do you charge a percentage or a flat fee?" at bounding box center [614, 461] width 894 height 18
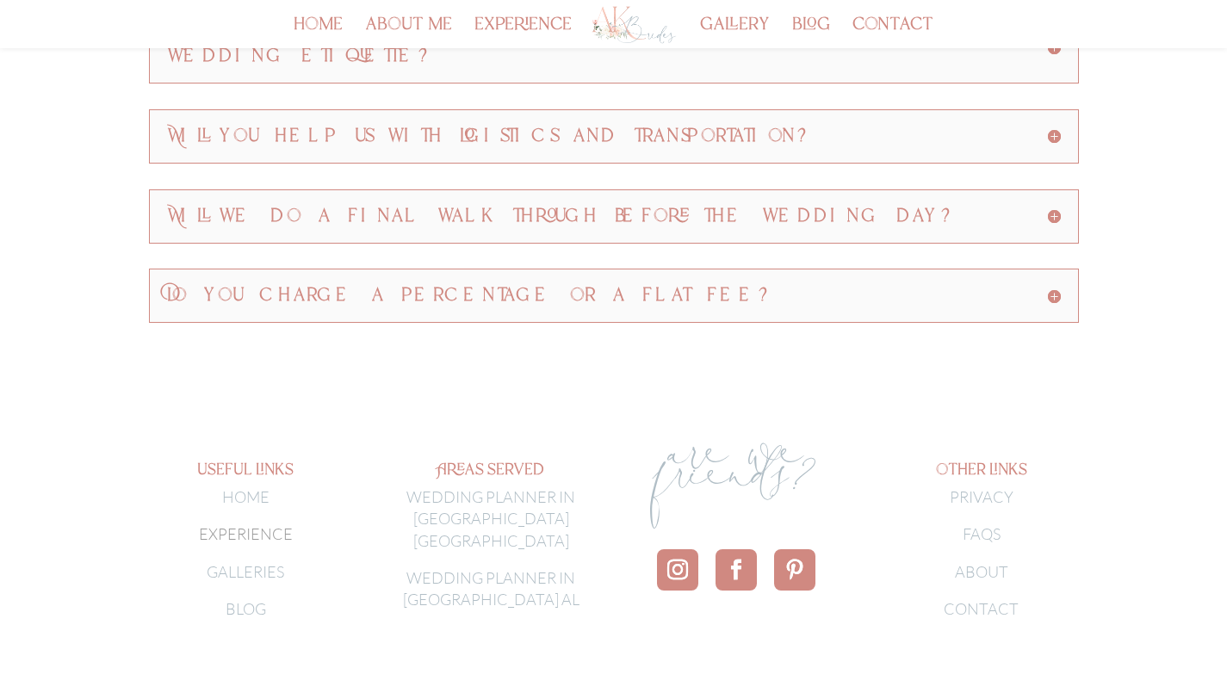
scroll to position [808, 0]
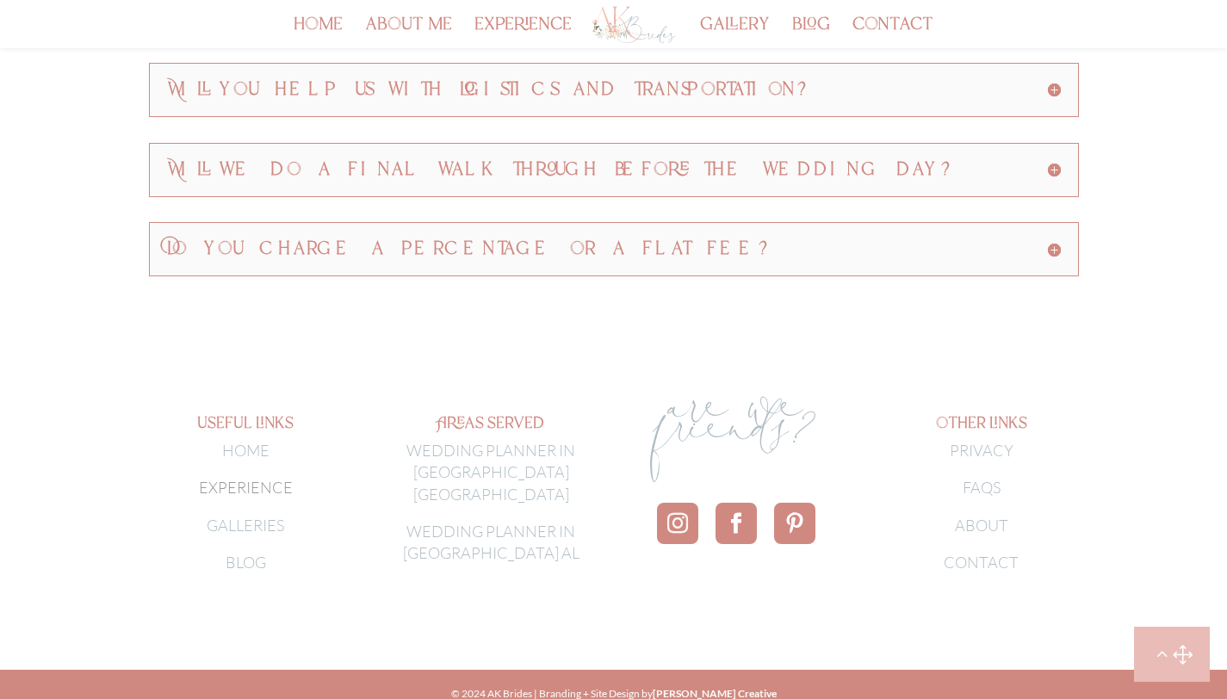
click at [686, 503] on link "Follow" at bounding box center [677, 523] width 41 height 41
click at [525, 446] on link "WEDDING PLANNER IN [GEOGRAPHIC_DATA] [GEOGRAPHIC_DATA]" at bounding box center [490, 472] width 169 height 62
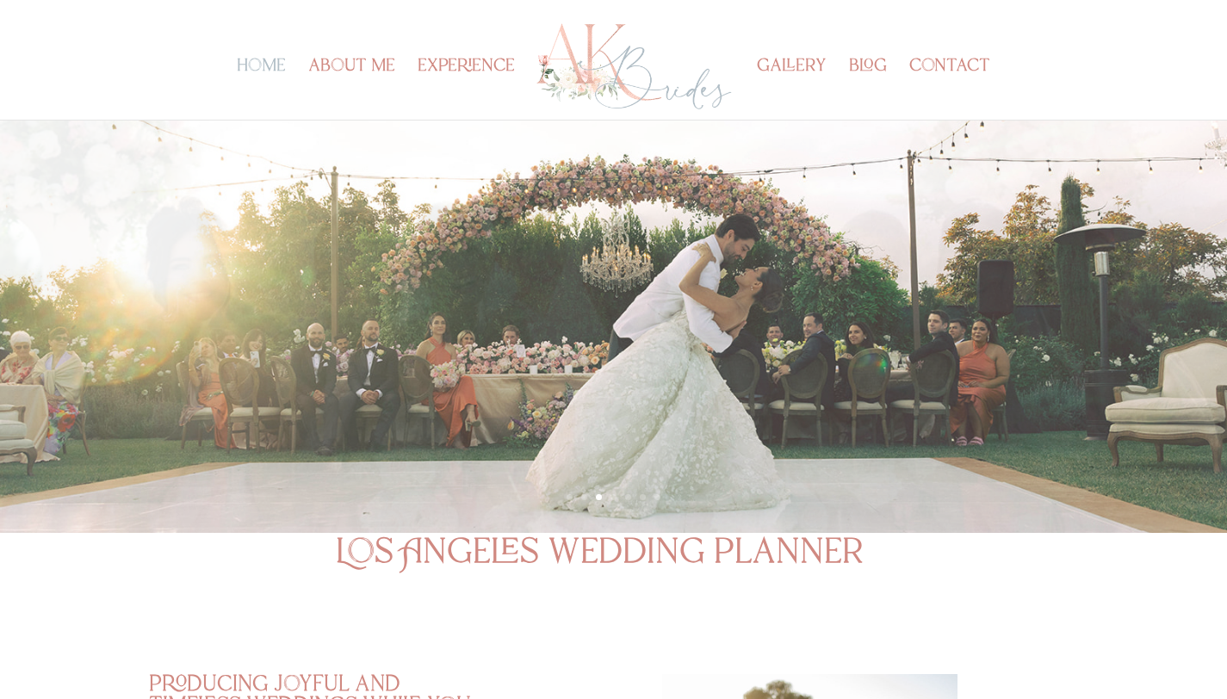
click at [574, 59] on img at bounding box center [634, 67] width 201 height 96
